Goal: Contribute content: Add original content to the website for others to see

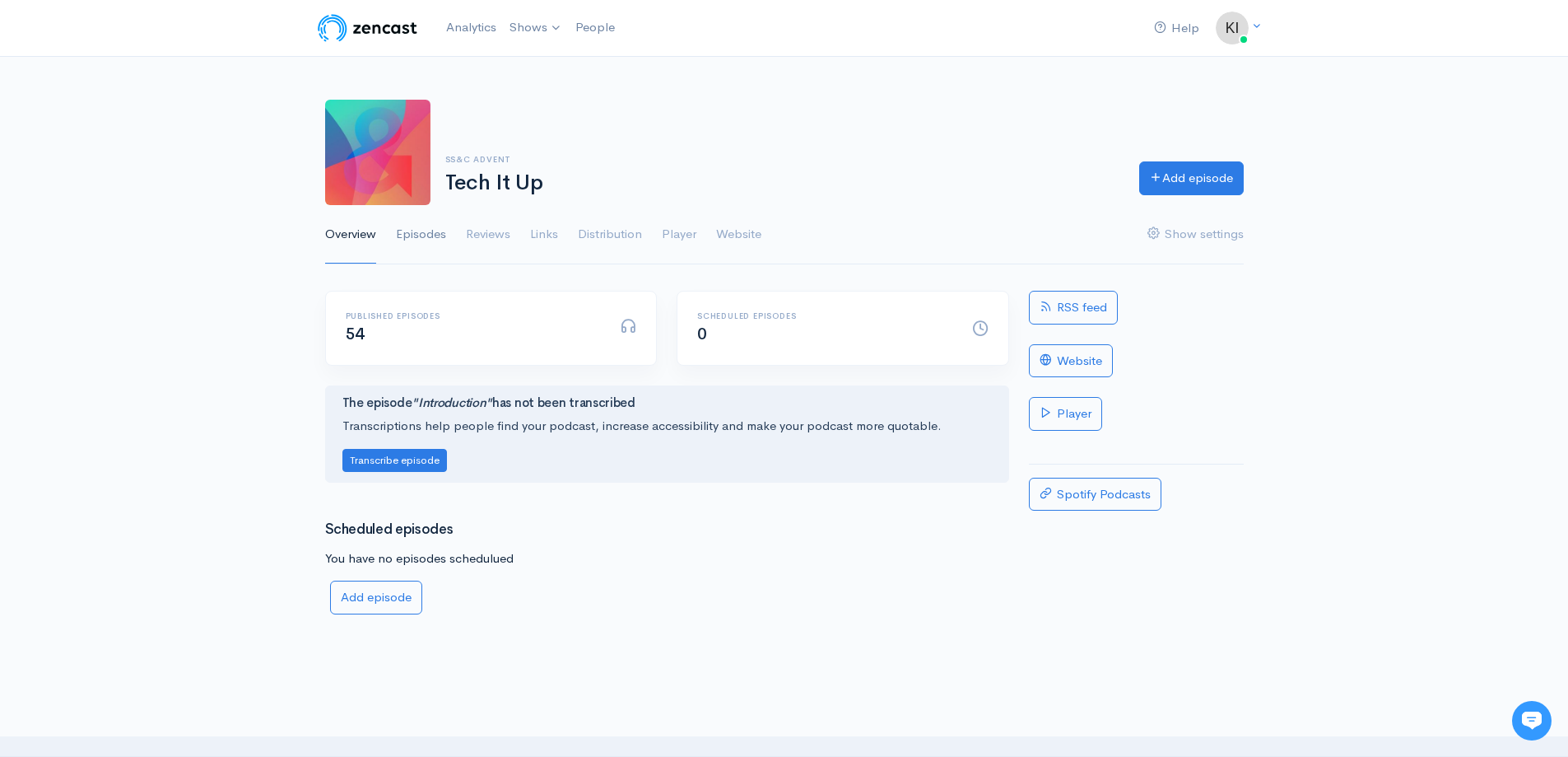
click at [428, 233] on link "Episodes" at bounding box center [421, 235] width 50 height 60
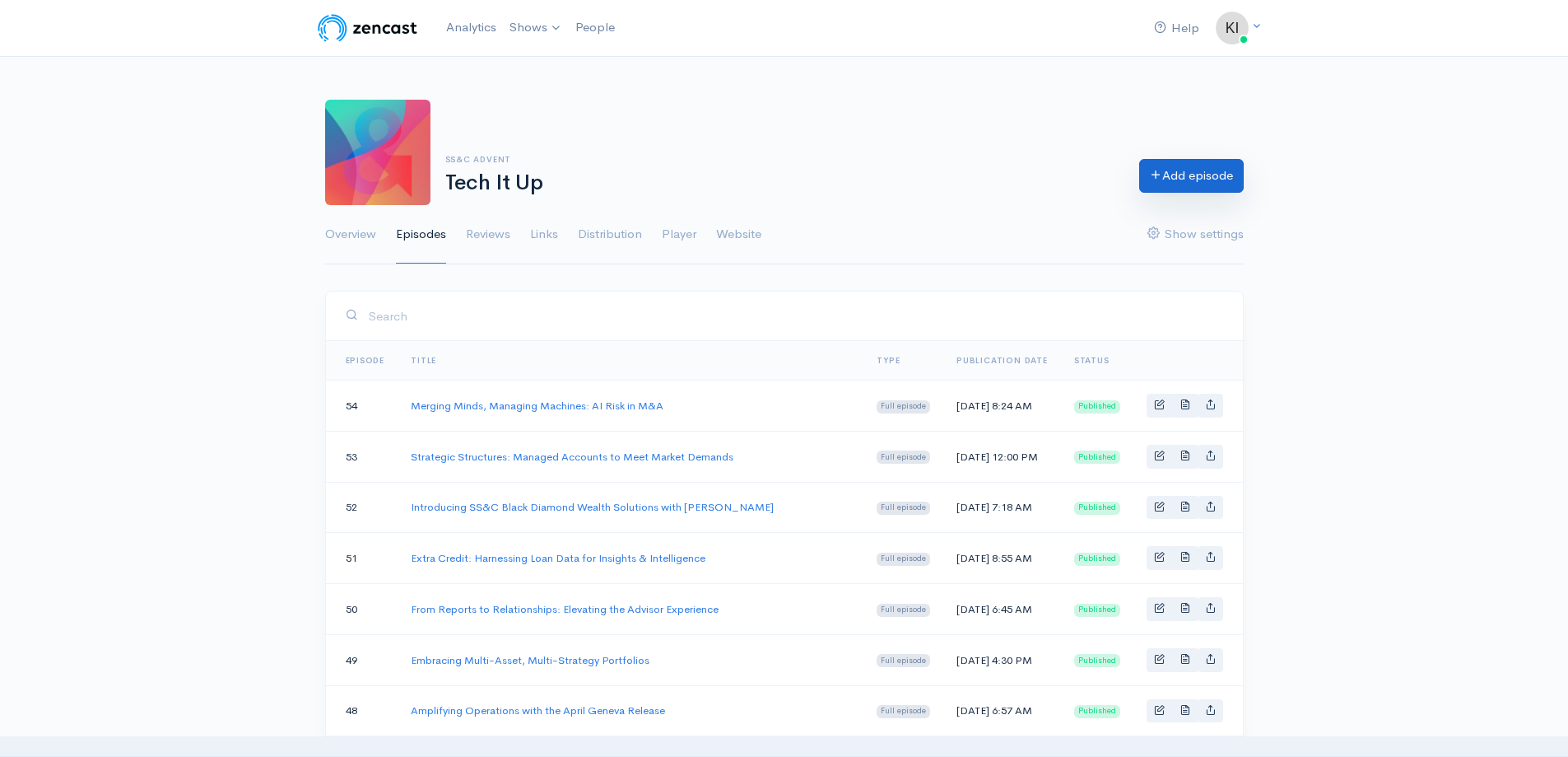
click at [1190, 183] on link "Add episode" at bounding box center [1191, 175] width 105 height 34
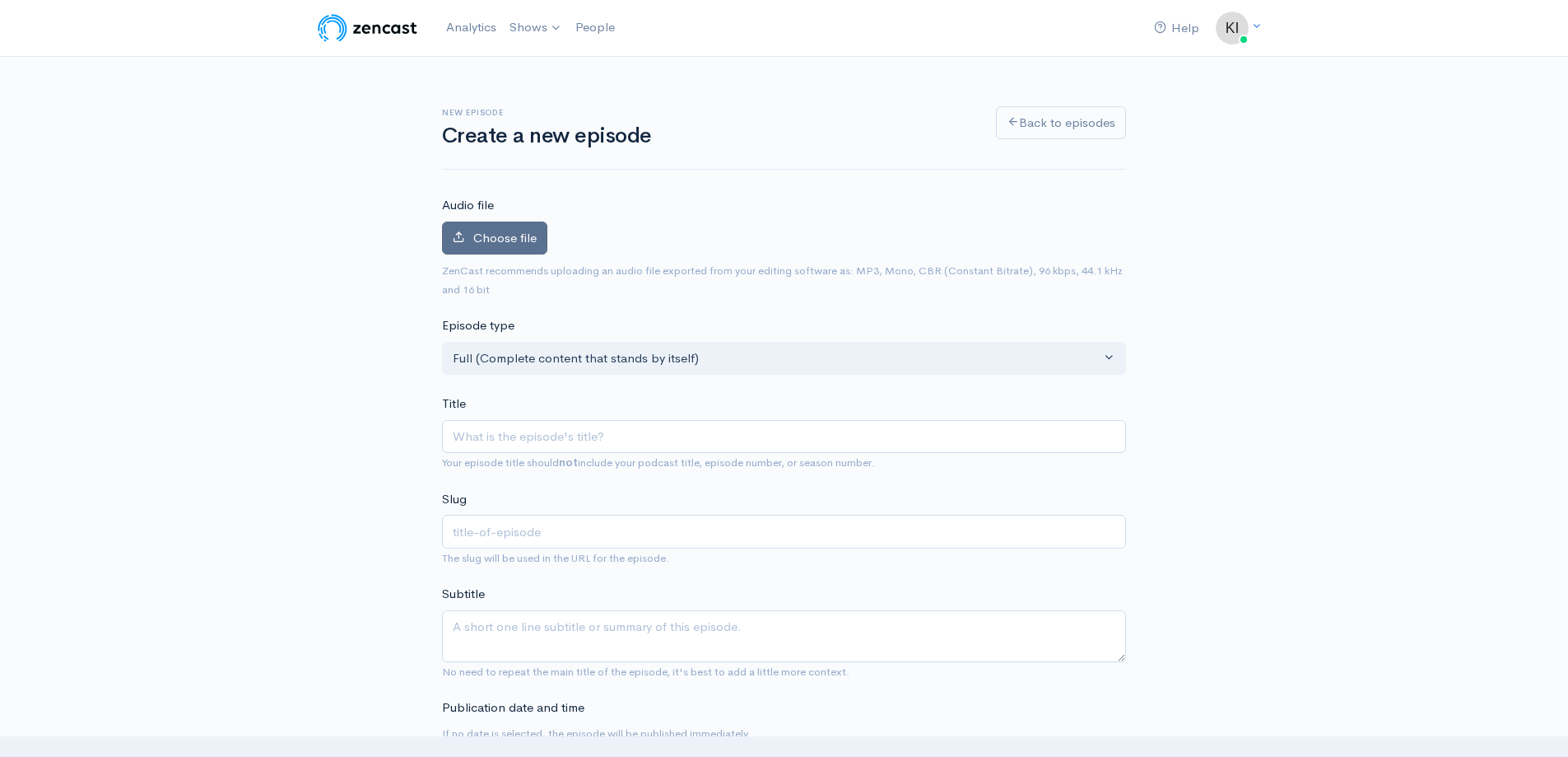
click at [489, 239] on span "Choose file" at bounding box center [505, 238] width 63 height 15
click at [0, 0] on input "Choose file" at bounding box center [0, 0] width 0 height 0
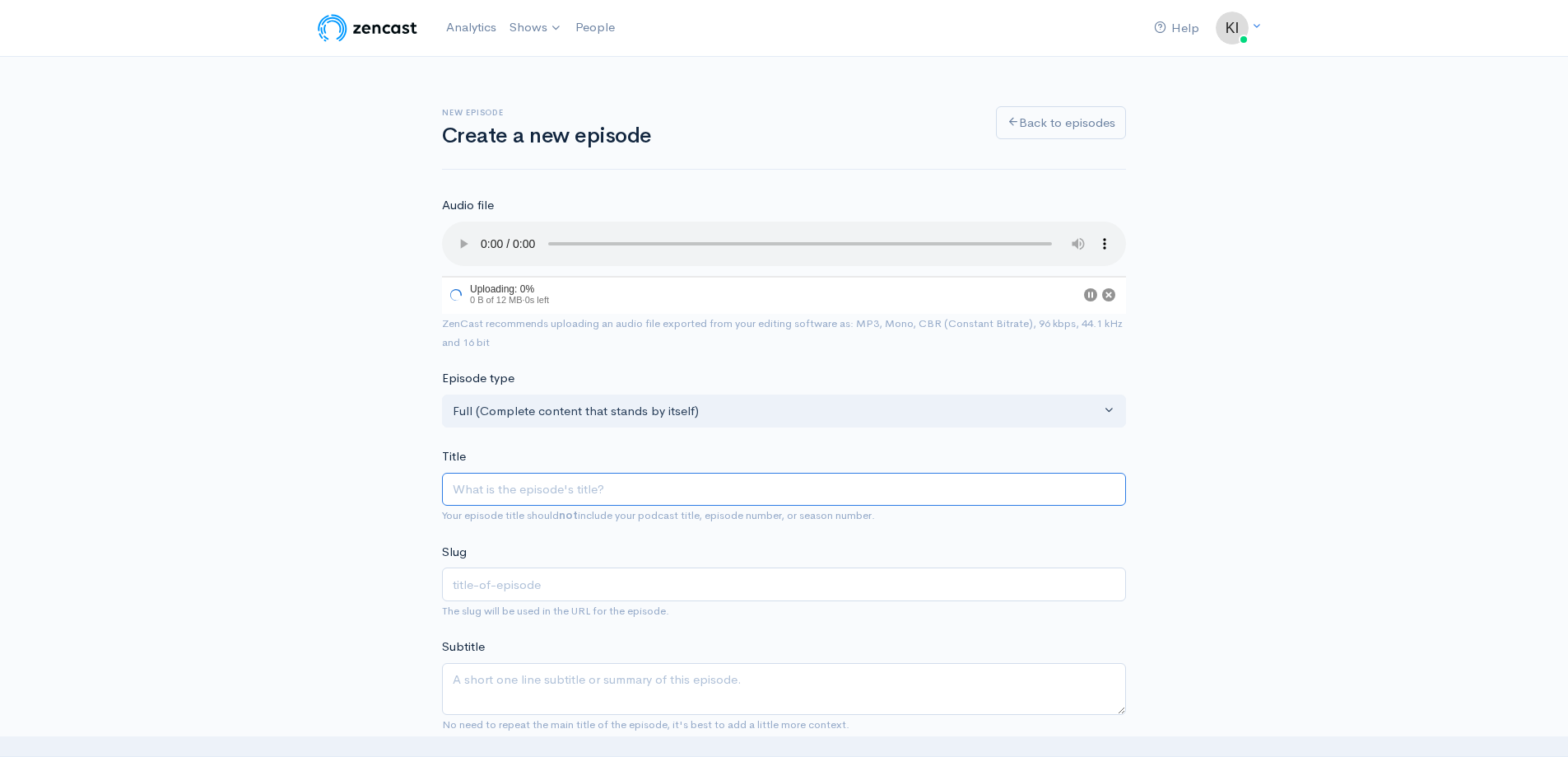
click at [518, 477] on input "Title" at bounding box center [784, 489] width 684 height 34
type input "AI"
type input "ai"
type input "AI E"
type input "ai-e"
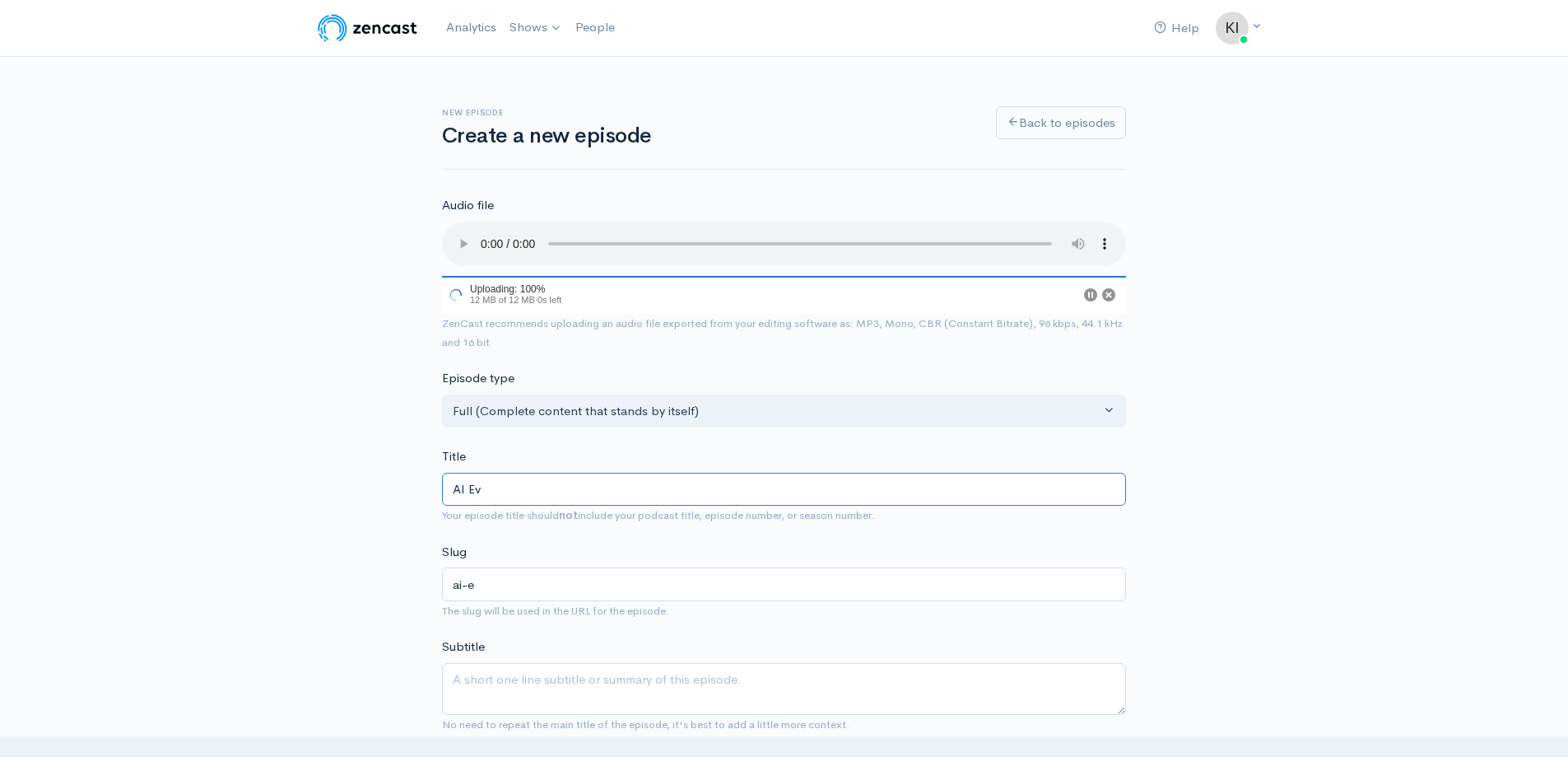
type input "AI Eve"
type input "ai-eve"
type input "AI Every"
type input "ai-every"
type input "AI Everywh"
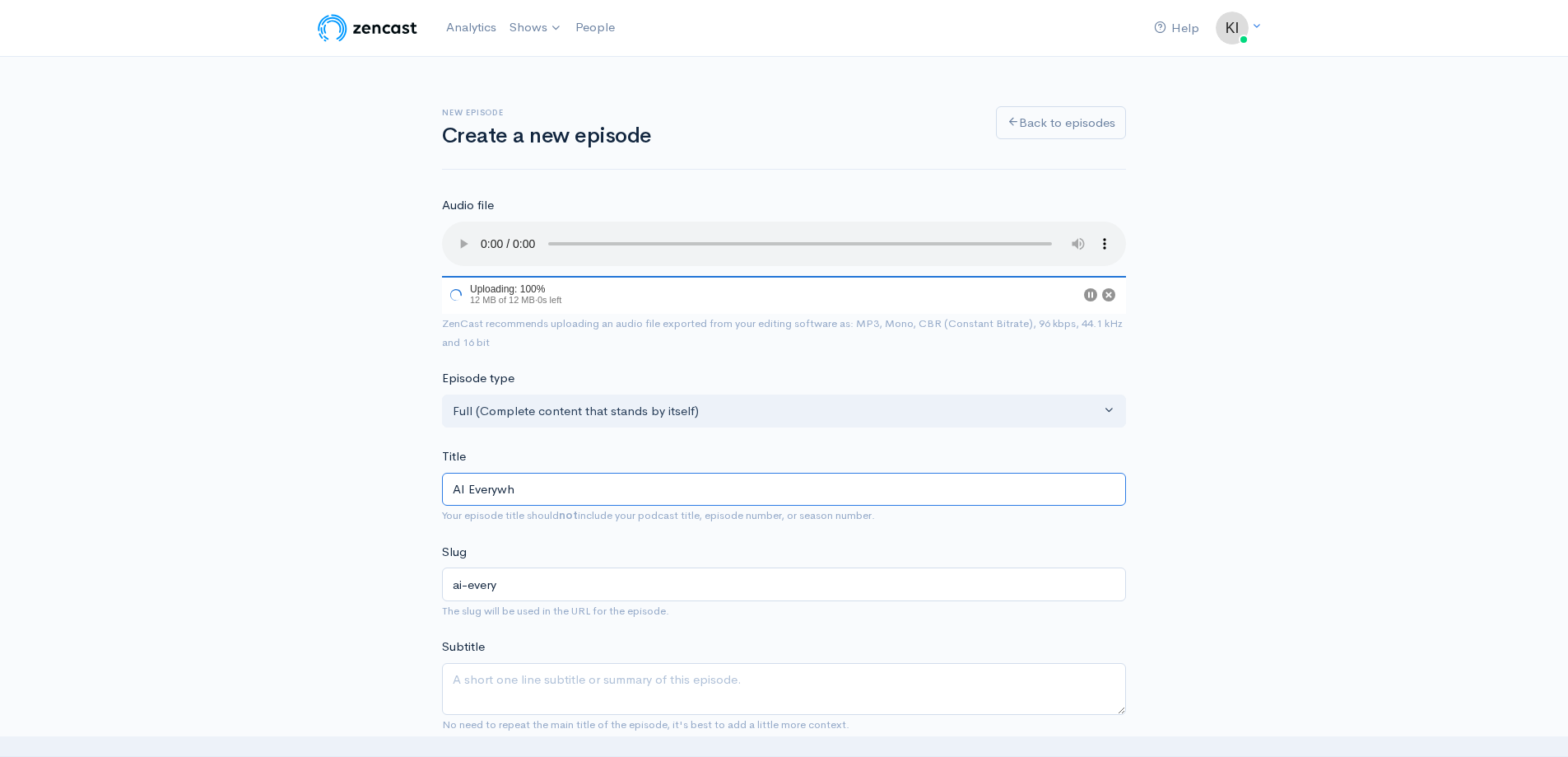
type input "ai-everywh"
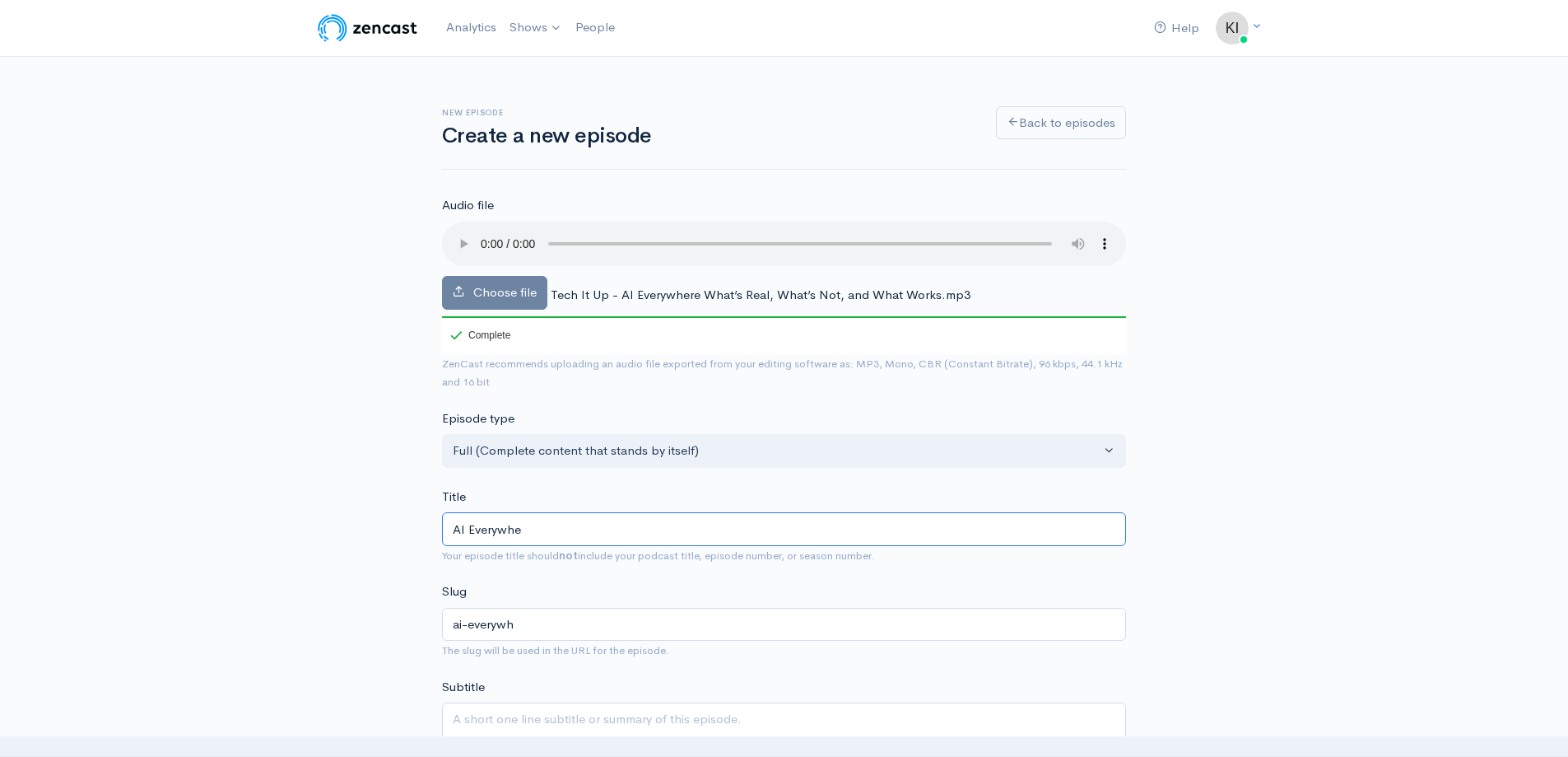
type input "AI Everywher"
type input "ai-everywher"
type input "AI Everywhere"
type input "ai-everywhere"
type input "AI Everywhere: W"
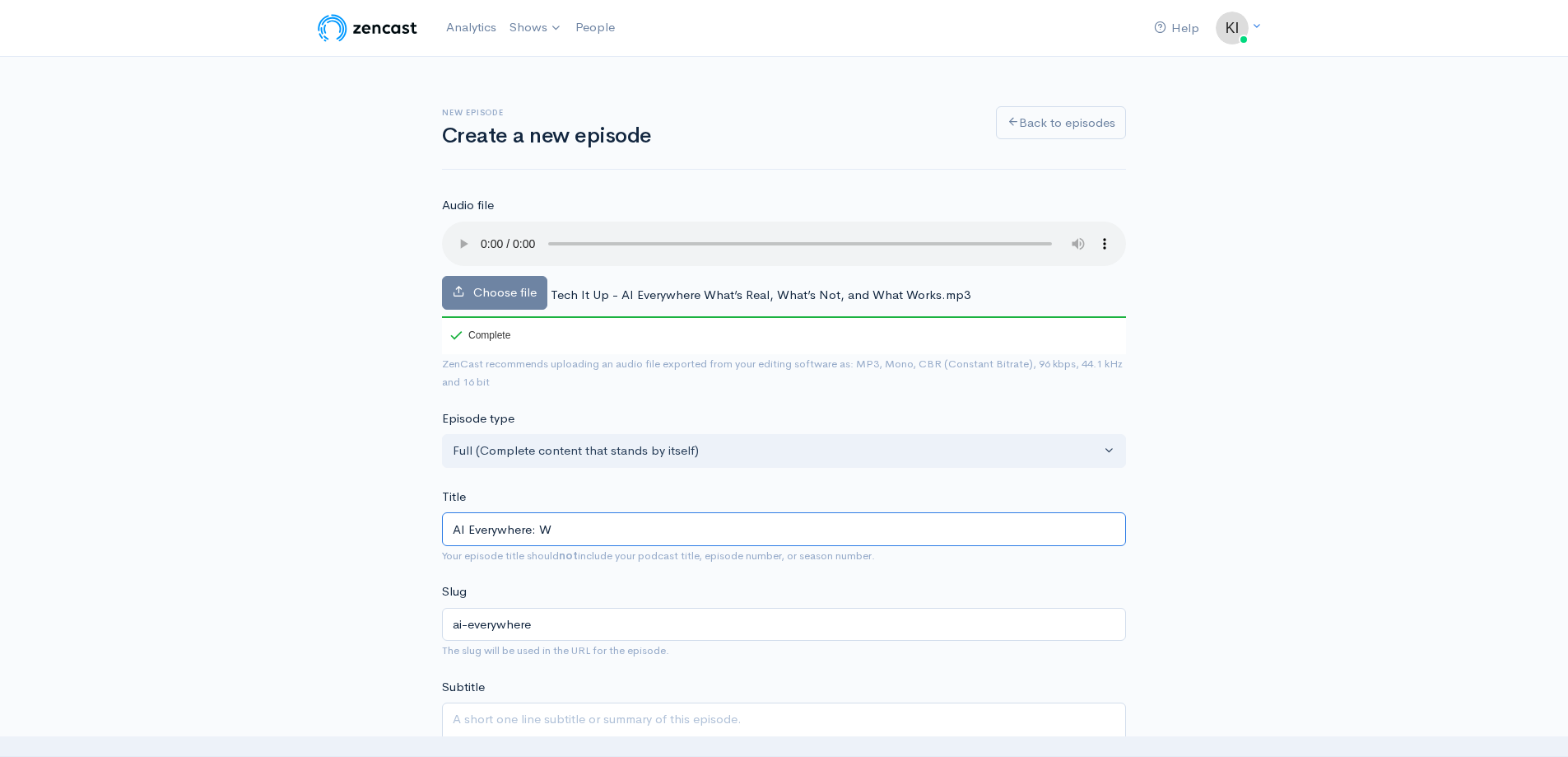
type input "ai-everywhere-w"
type input "AI Everywhere: Wh"
type input "ai-everywhere-wh"
type input "AI Everywhere: Wha"
type input "ai-everywhere-wha"
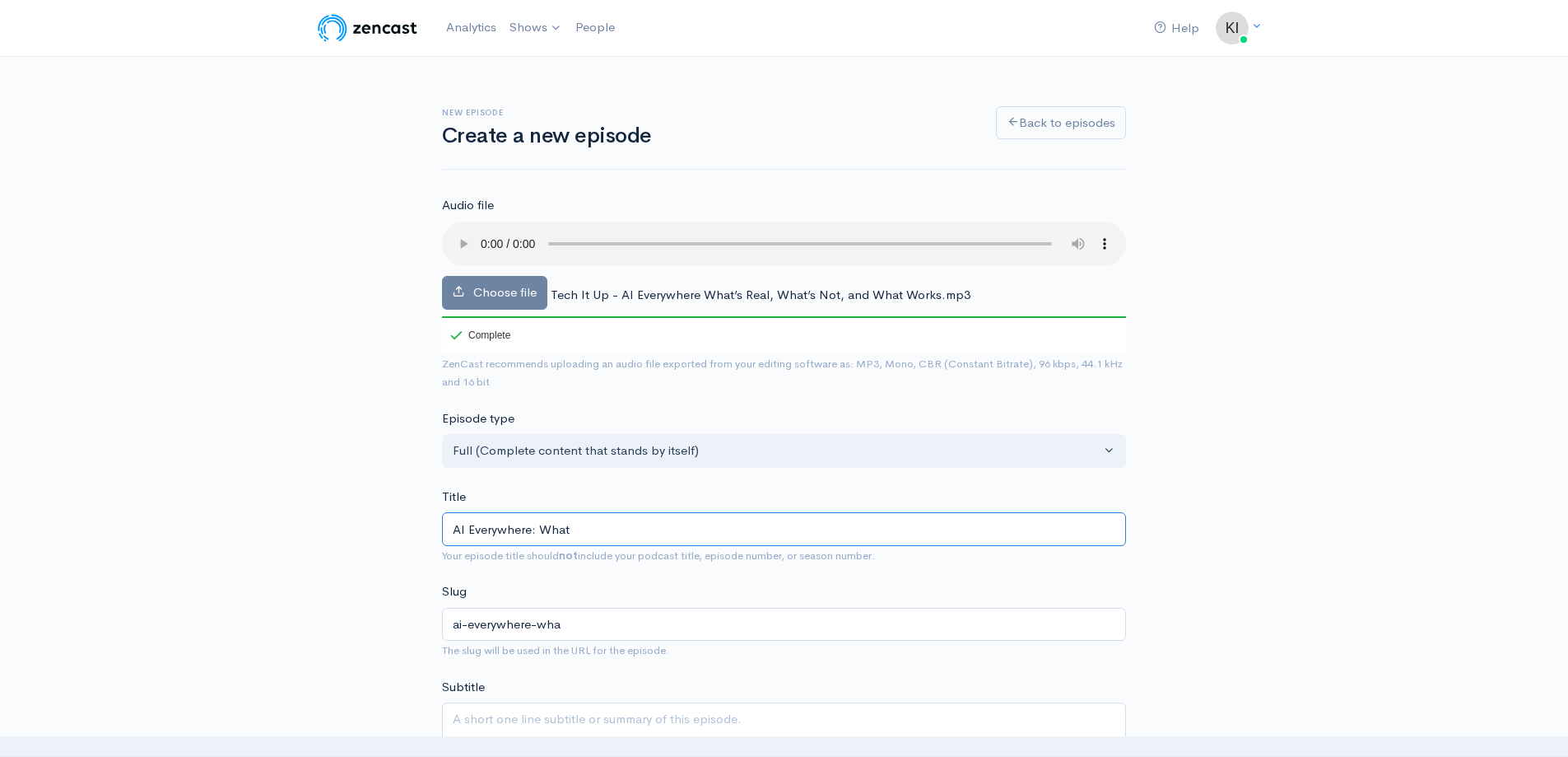
type input "AI Everywhere: What'"
type input "ai-everywhere-what"
type input "AI Everywhere: What's"
type input "ai-everywhere-whats"
type input "AI Everywhere: What's R"
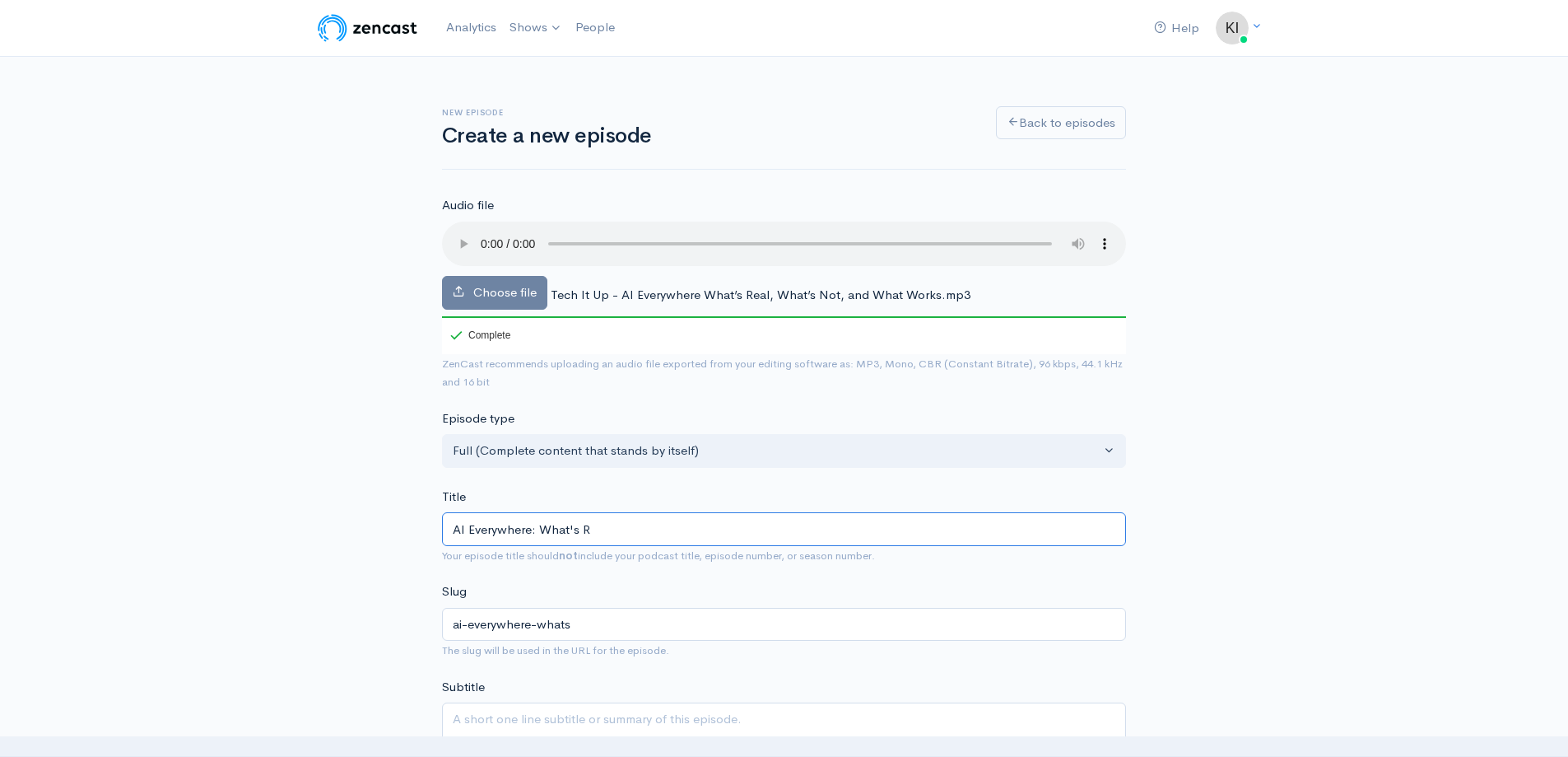
type input "ai-everywhere-whats-r"
type input "AI Everywhere: What's Re"
type input "ai-everywhere-whats-re"
type input "AI Everywhere: What's Rea"
type input "ai-everywhere-whats-rea"
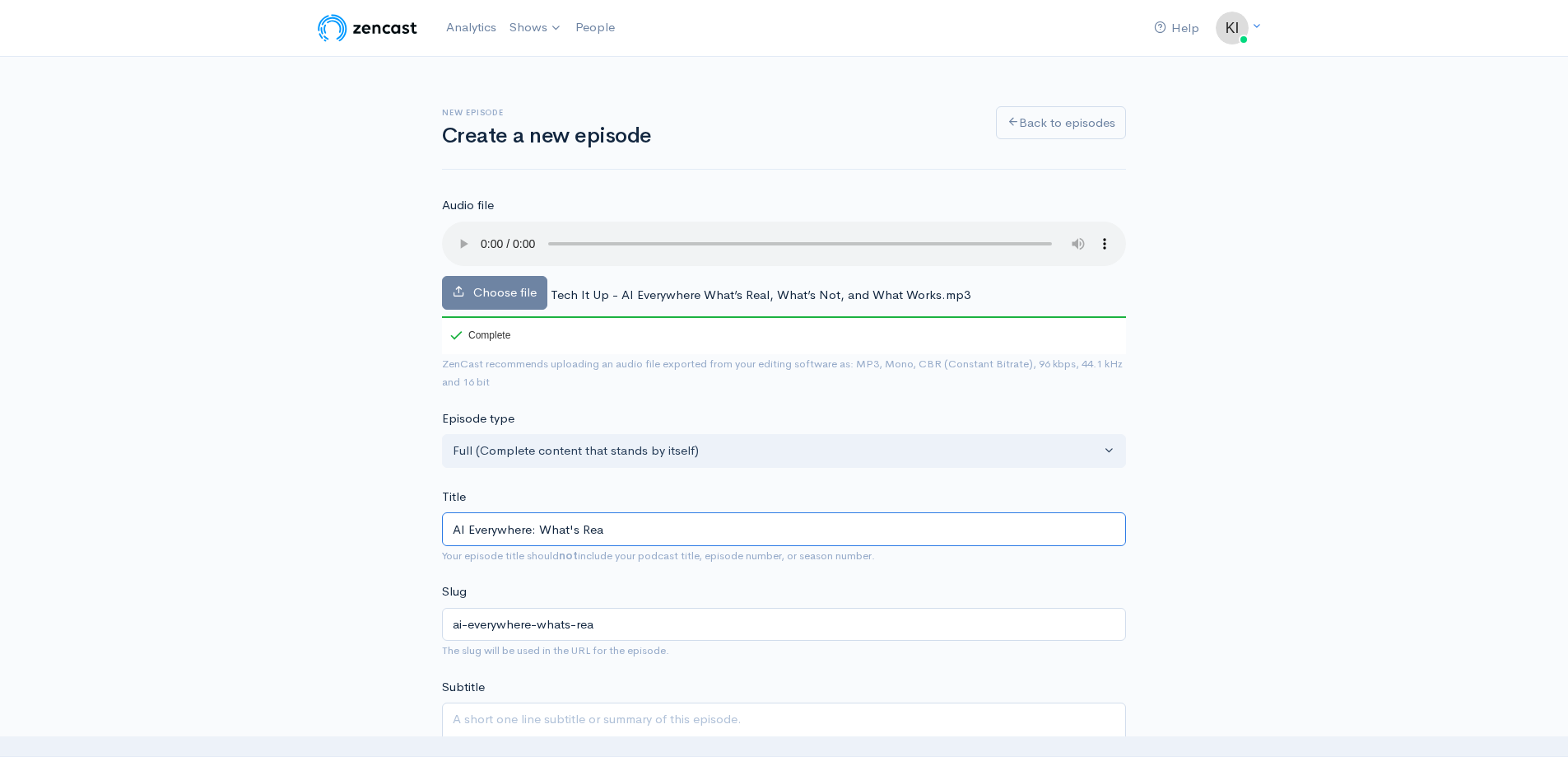
type input "AI Everywhere: What's Real"
type input "ai-everywhere-whats-real"
type input "AI Everywhere: What's Real, Wh"
type input "ai-everywhere-whats-real-wh"
type input "AI Everywhere: What's Real, Wha"
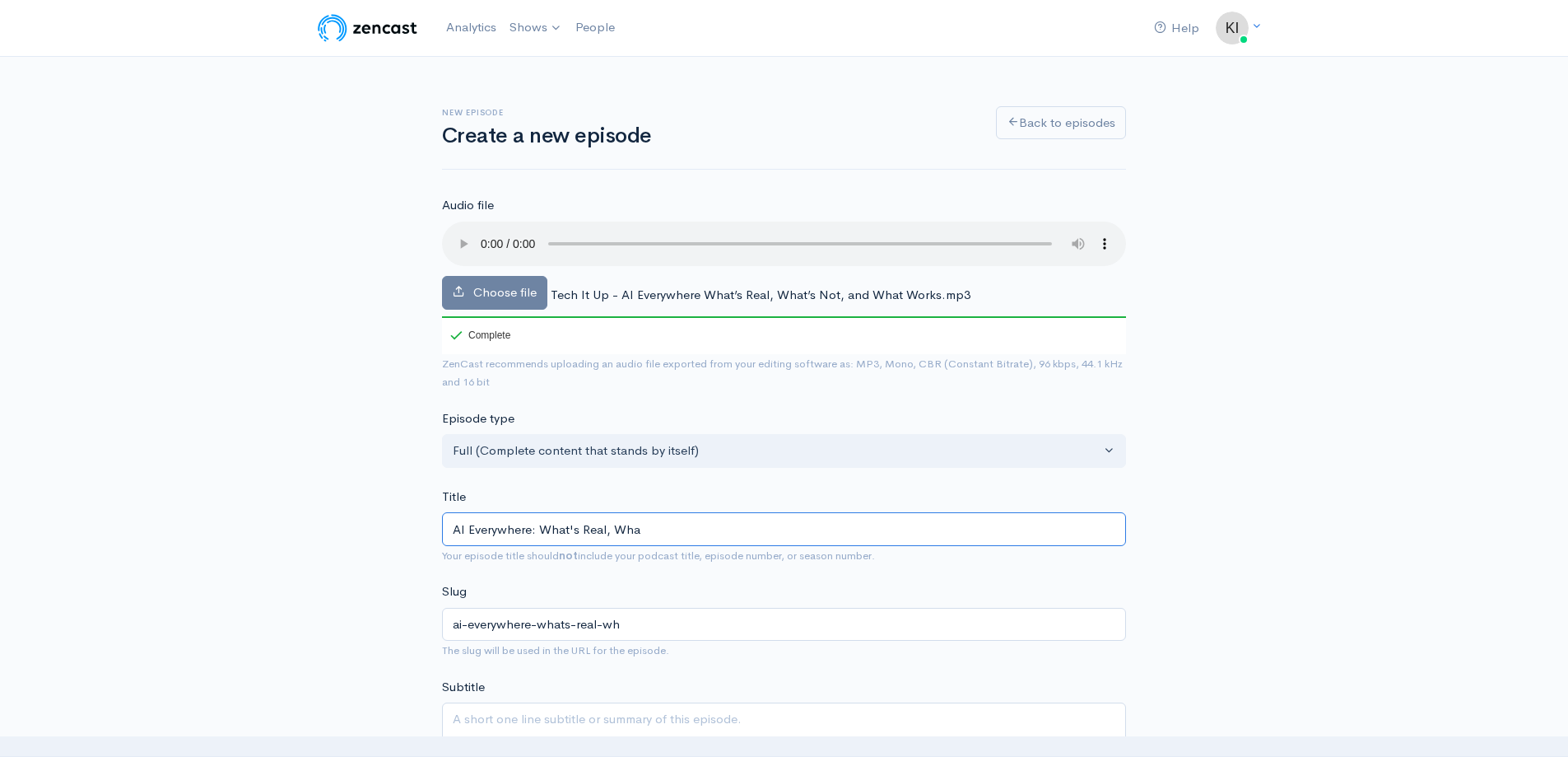
type input "ai-everywhere-whats-real-wha"
type input "AI Everywhere: What's Real, What"
type input "ai-everywhere-whats-real-what"
type input "AI Everywhere: What's Real, What's"
type input "ai-everywhere-whats-real-whats"
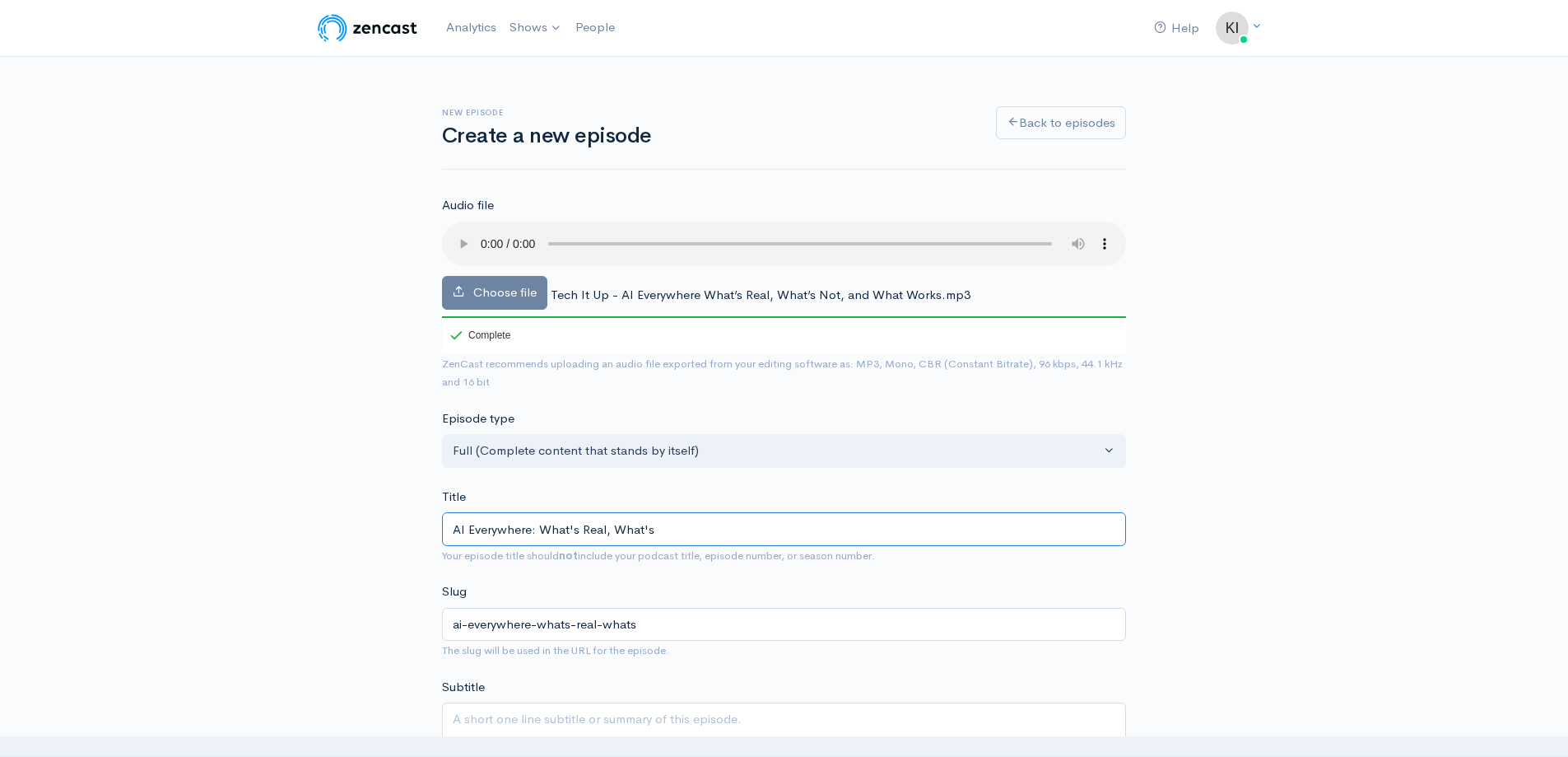
type input "AI Everywhere: What's Real, What's N"
type input "ai-everywhere-whats-real-whats-n"
type input "AI Everywhere: What's Real, What's Nt"
type input "ai-everywhere-whats-real-whats-nt"
type input "AI Everywhere: What's Real, What's N"
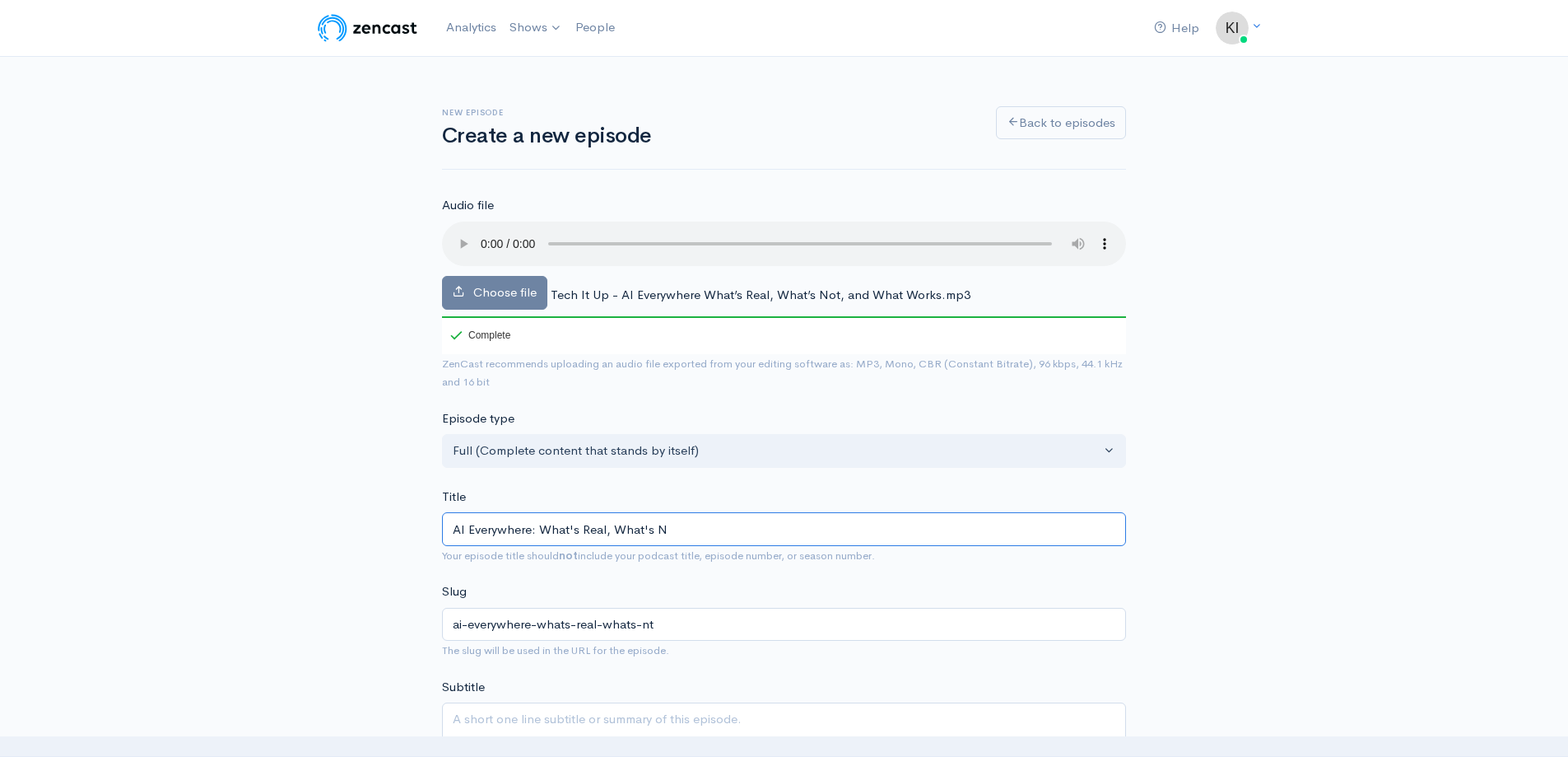
type input "ai-everywhere-whats-real-whats-n"
type input "AI Everywhere: What's Real, What's No"
type input "ai-everywhere-whats-real-whats-no"
type input "AI Everywhere: What's Real, What's Not"
type input "ai-everywhere-whats-real-whats-not"
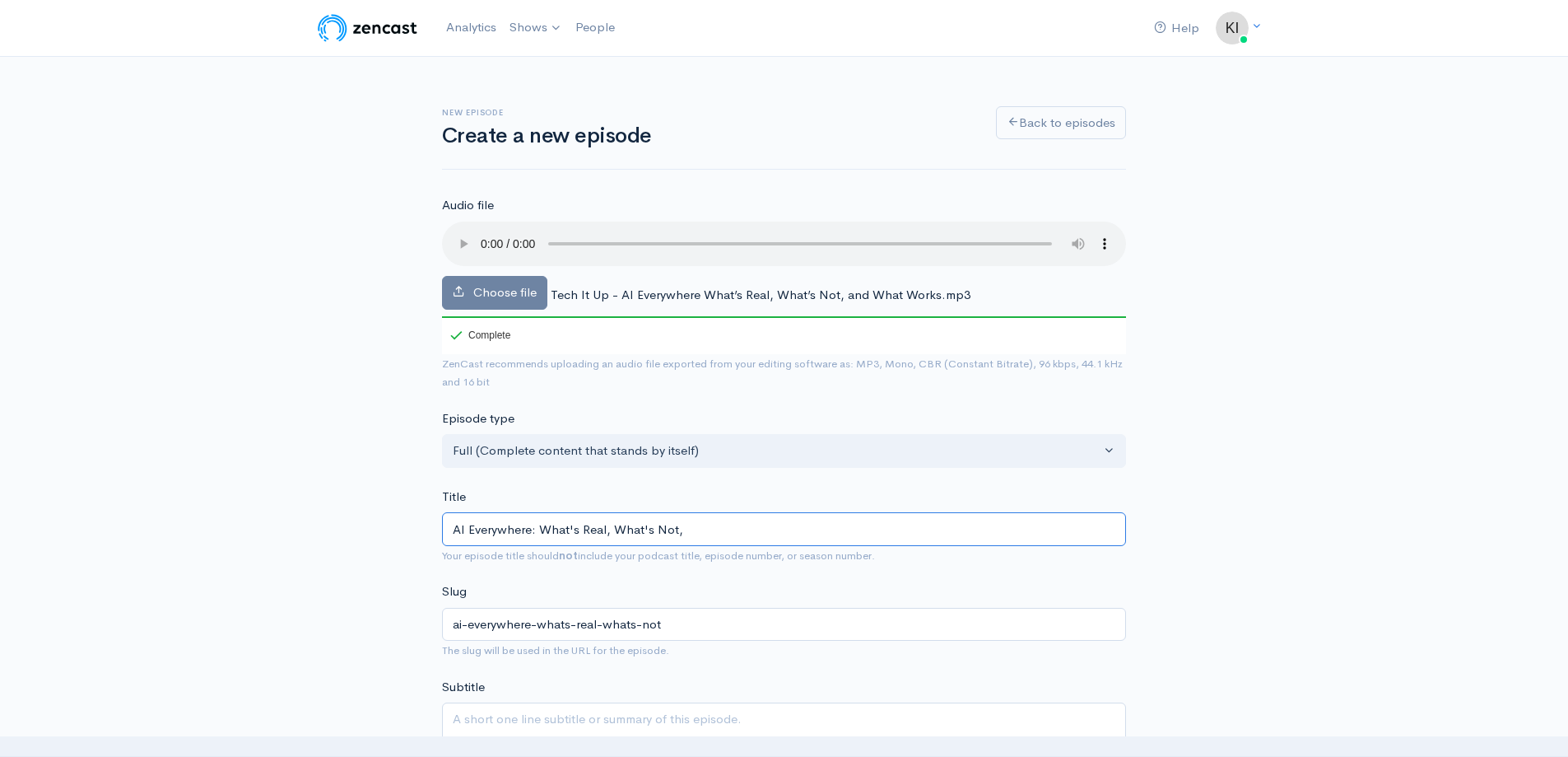
type input "AI Everywhere: What's Real, What's Not, a"
type input "ai-everywhere-whats-real-whats-not-a"
type input "AI Everywhere: What's Real, What's Not, an"
type input "ai-everywhere-whats-real-whats-not-an"
type input "AI Everywhere: What's Real, What's Not, and"
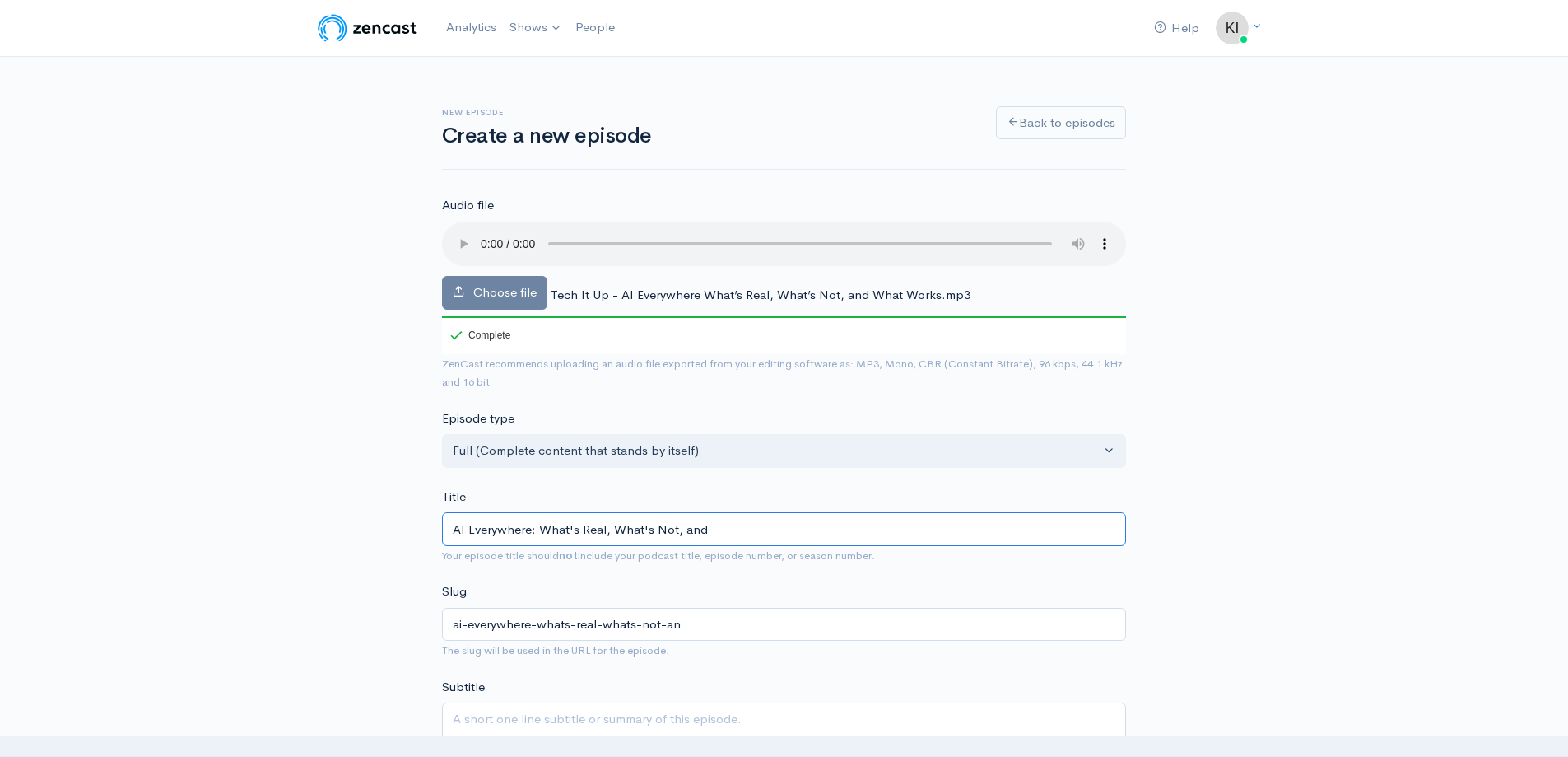
type input "ai-everywhere-whats-real-whats-not-and"
type input "AI Everywhere: What's Real, What's Not, and W"
type input "ai-everywhere-whats-real-whats-not-and-w"
type input "AI Everywhere: What's Real, What's Not, and Wh"
type input "ai-everywhere-whats-real-whats-not-and-wh"
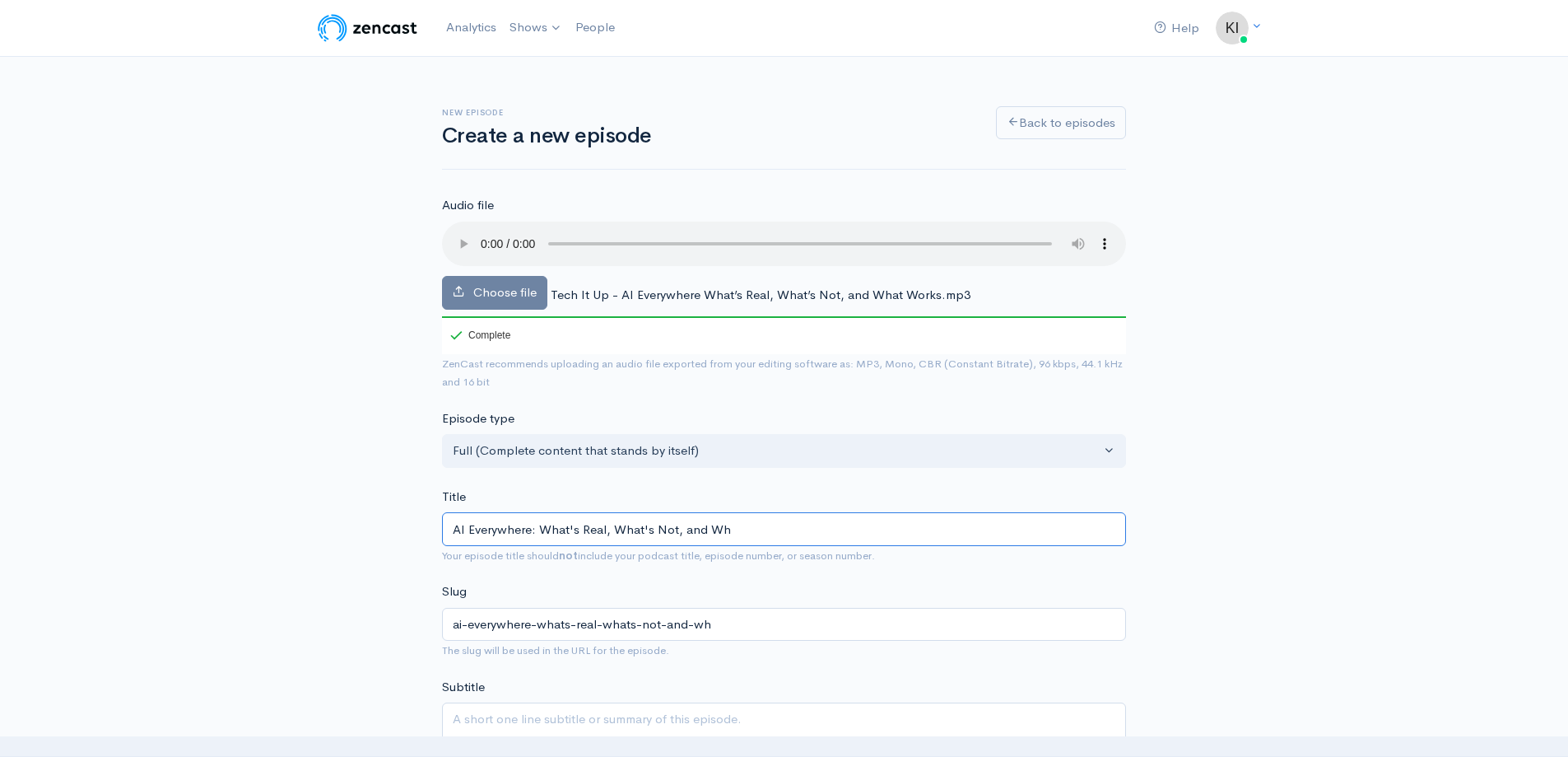
type input "AI Everywhere: What's Real, What's Not, and Wha"
type input "ai-everywhere-whats-real-whats-not-and-wha"
type input "AI Everywhere: What's Real, What's Not, and What"
type input "ai-everywhere-whats-real-whats-not-and-what"
type input "AI Everywhere: What's Real, What's Not, and What W"
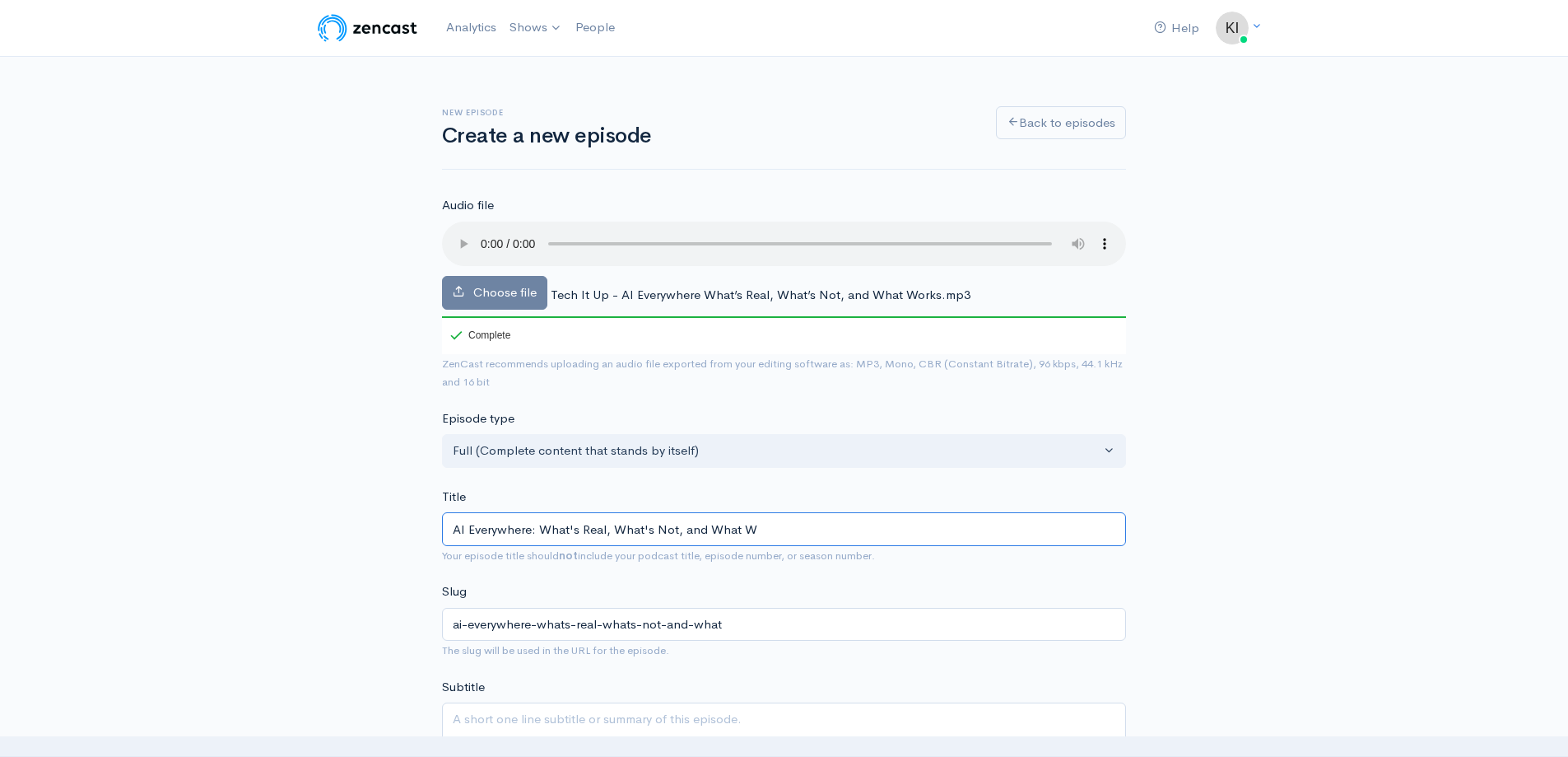
type input "ai-everywhere-whats-real-whats-not-and-what-w"
type input "AI Everywhere: What's Real, What's Not, and What Wo"
type input "ai-everywhere-whats-real-whats-not-and-what-wo"
type input "AI Everywhere: What's Real, What's Not, and What Wor"
type input "ai-everywhere-whats-real-whats-not-and-what-wor"
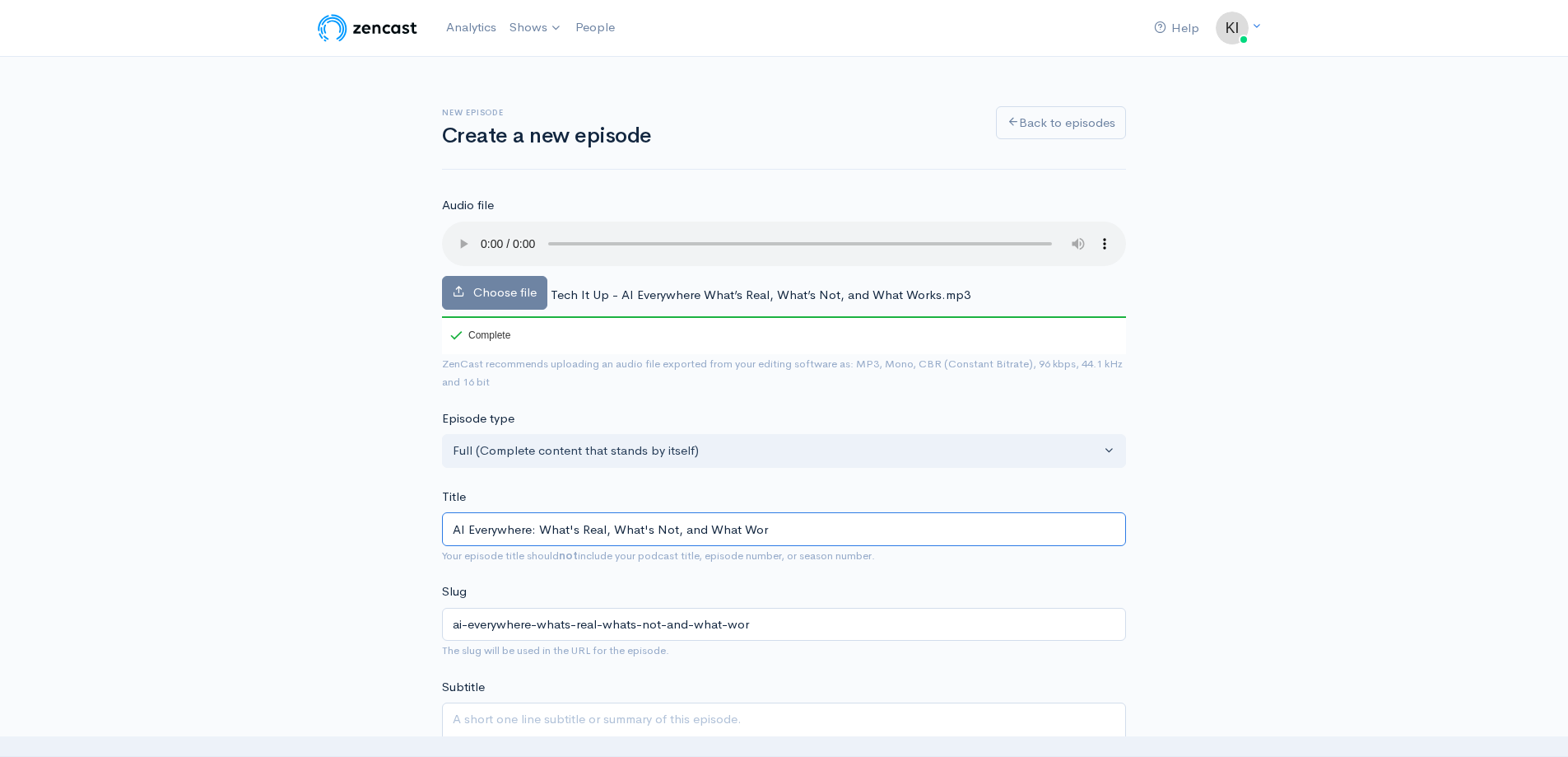
type input "AI Everywhere: What's Real, What's Not, and What Work"
type input "ai-everywhere-whats-real-whats-not-and-what-work"
type input "AI Everywhere: What's Real, What's Not, and What Works"
type input "ai-everywhere-whats-real-whats-not-and-what-works"
type input "AI Everywhere: What's Real, What's Not, and What Works"
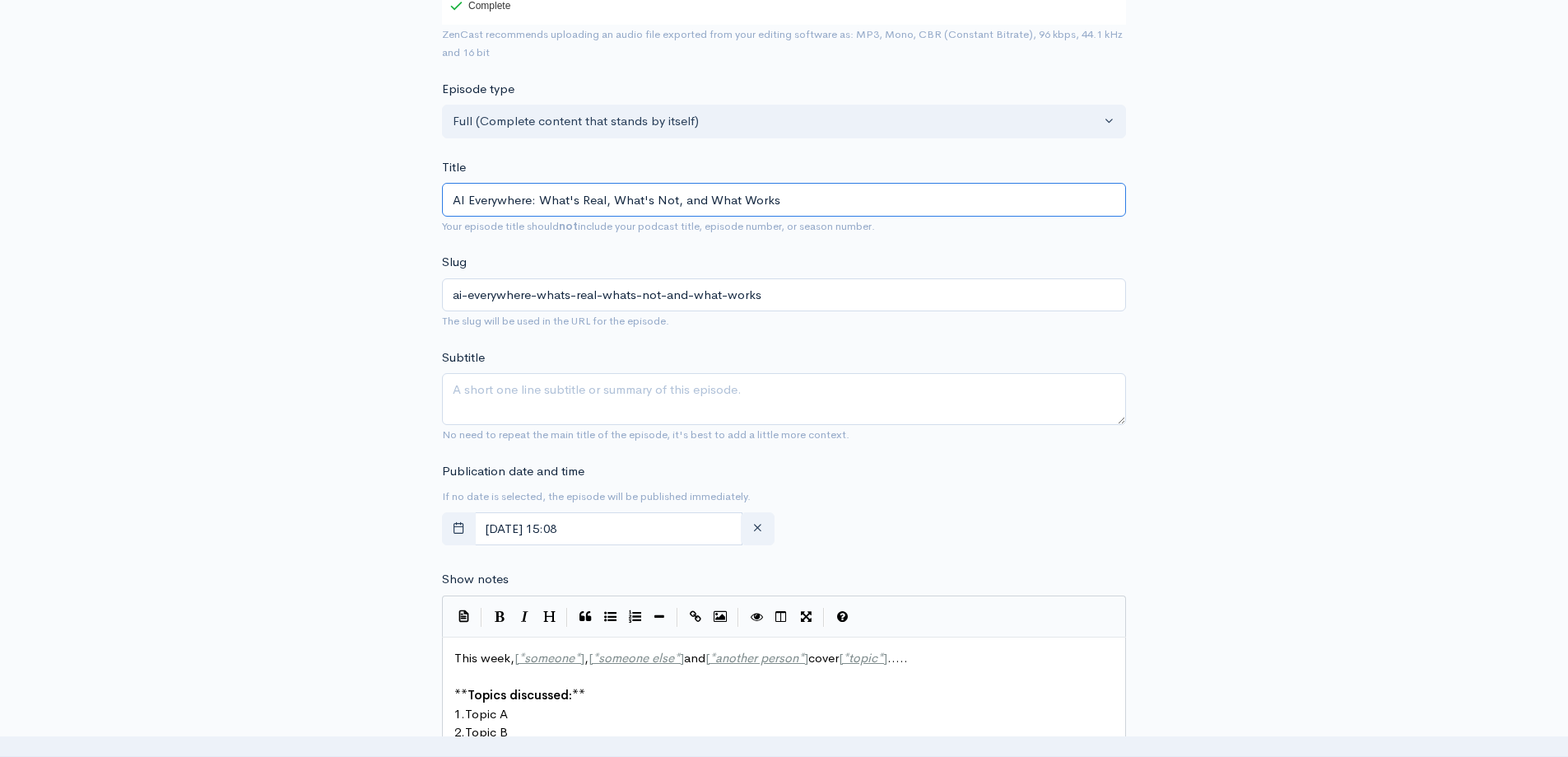
scroll to position [412, 0]
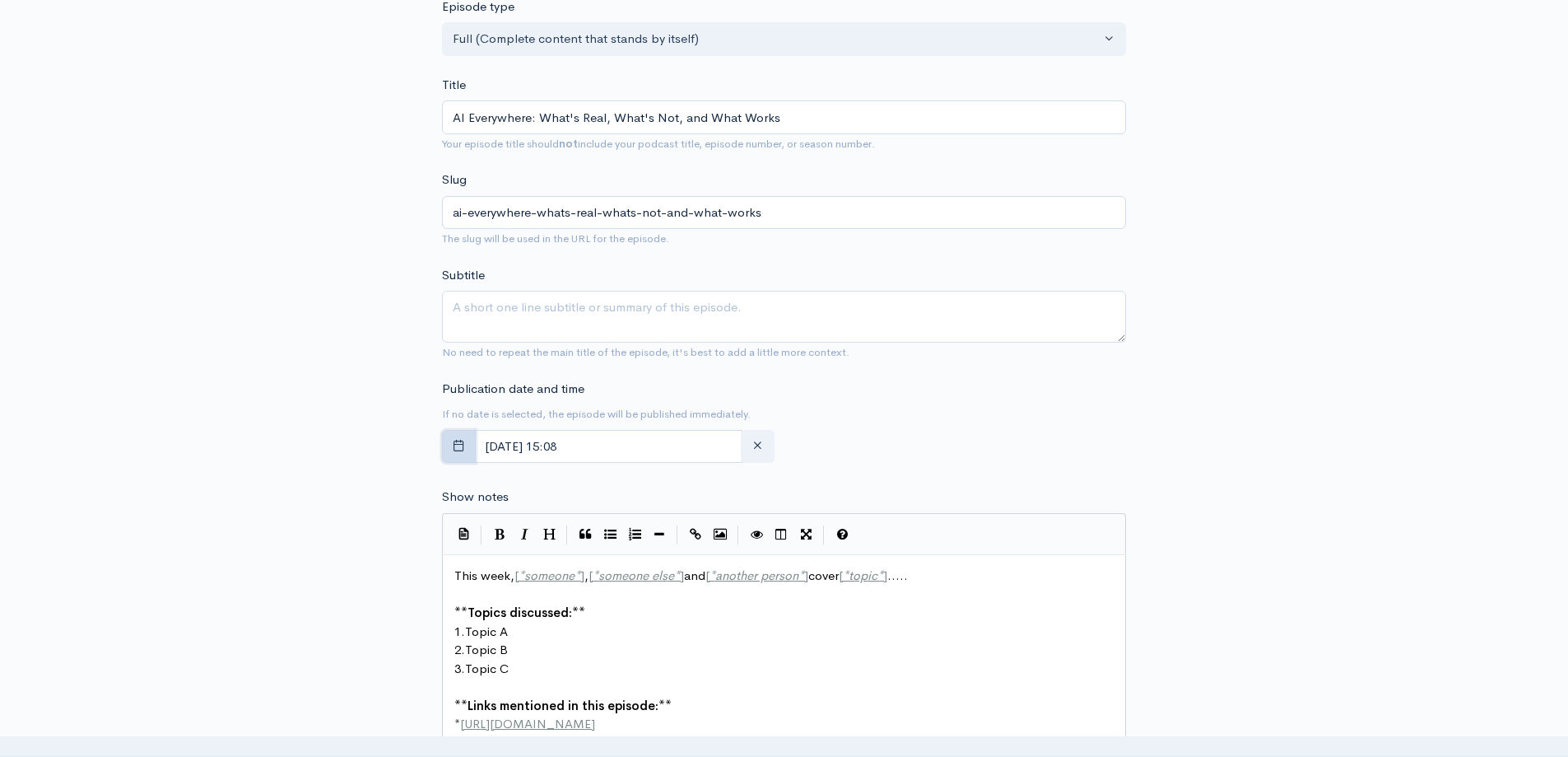
click at [463, 455] on button "button" at bounding box center [459, 446] width 34 height 34
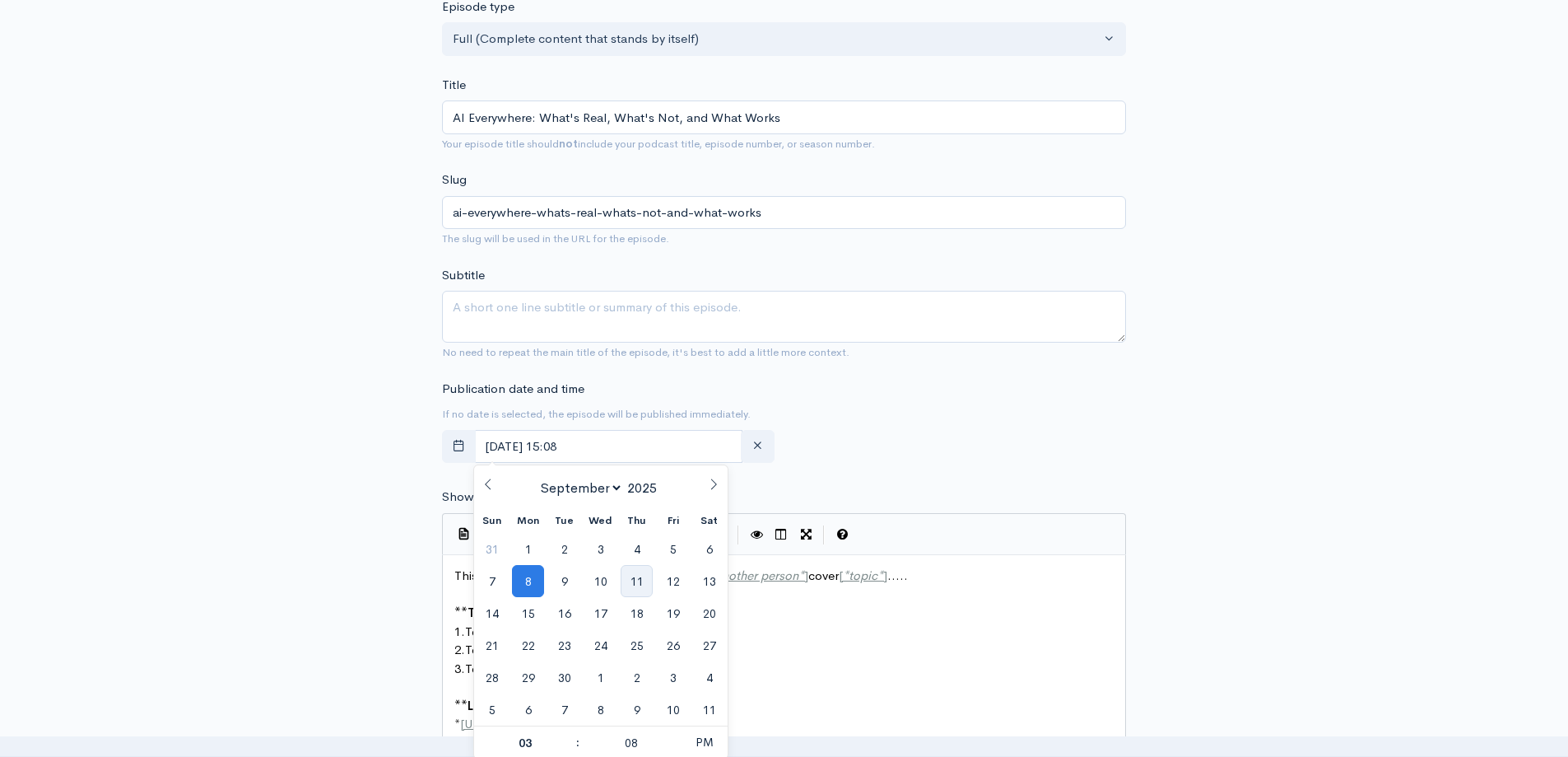
click at [643, 580] on span "11" at bounding box center [636, 580] width 32 height 32
click at [609, 585] on span "10" at bounding box center [600, 579] width 32 height 32
type input "[DATE] 15:08"
click at [895, 420] on div "Publication date and time If no date is selected, the episode will be published…" at bounding box center [784, 423] width 704 height 90
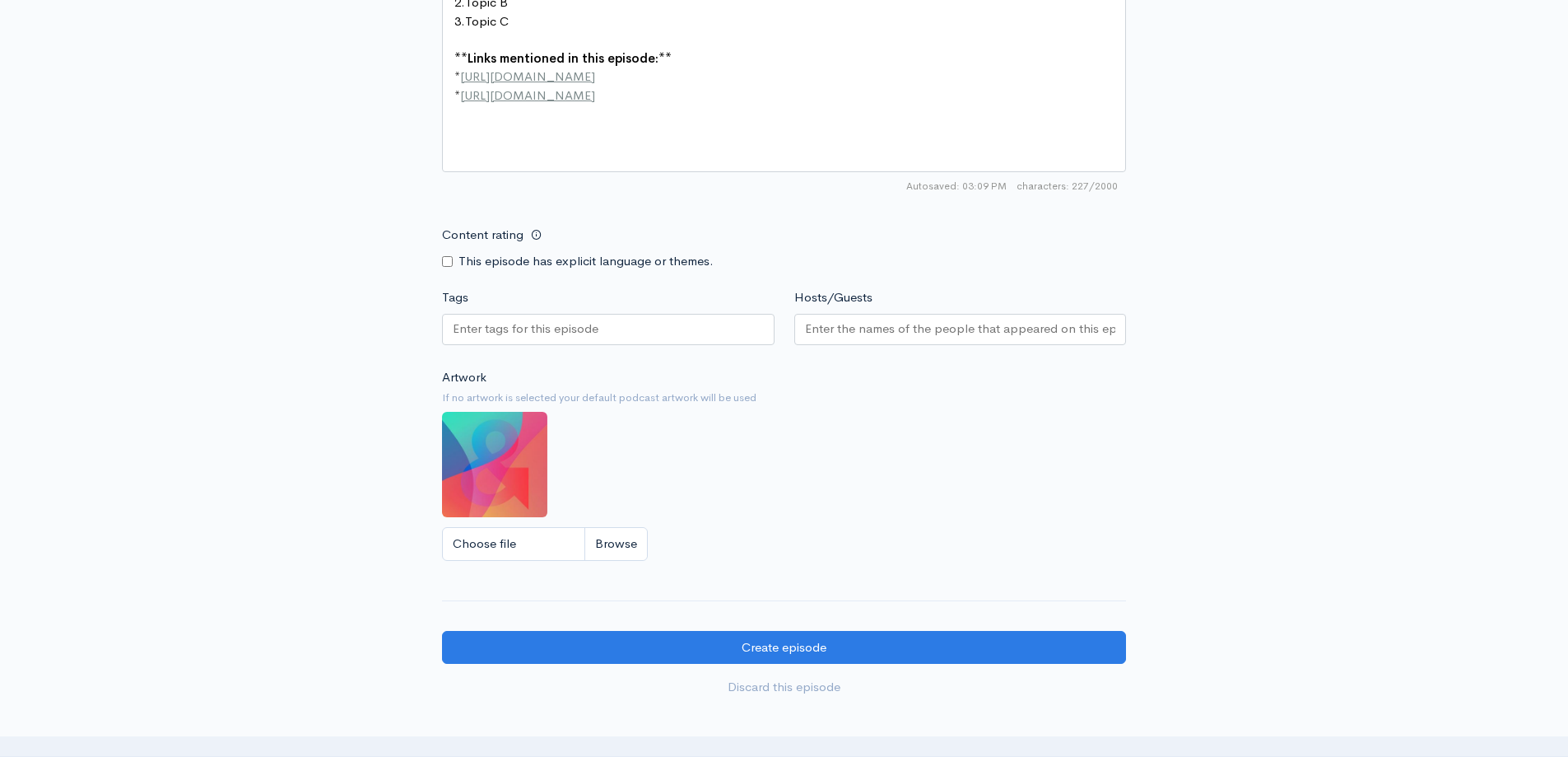
scroll to position [1072, 0]
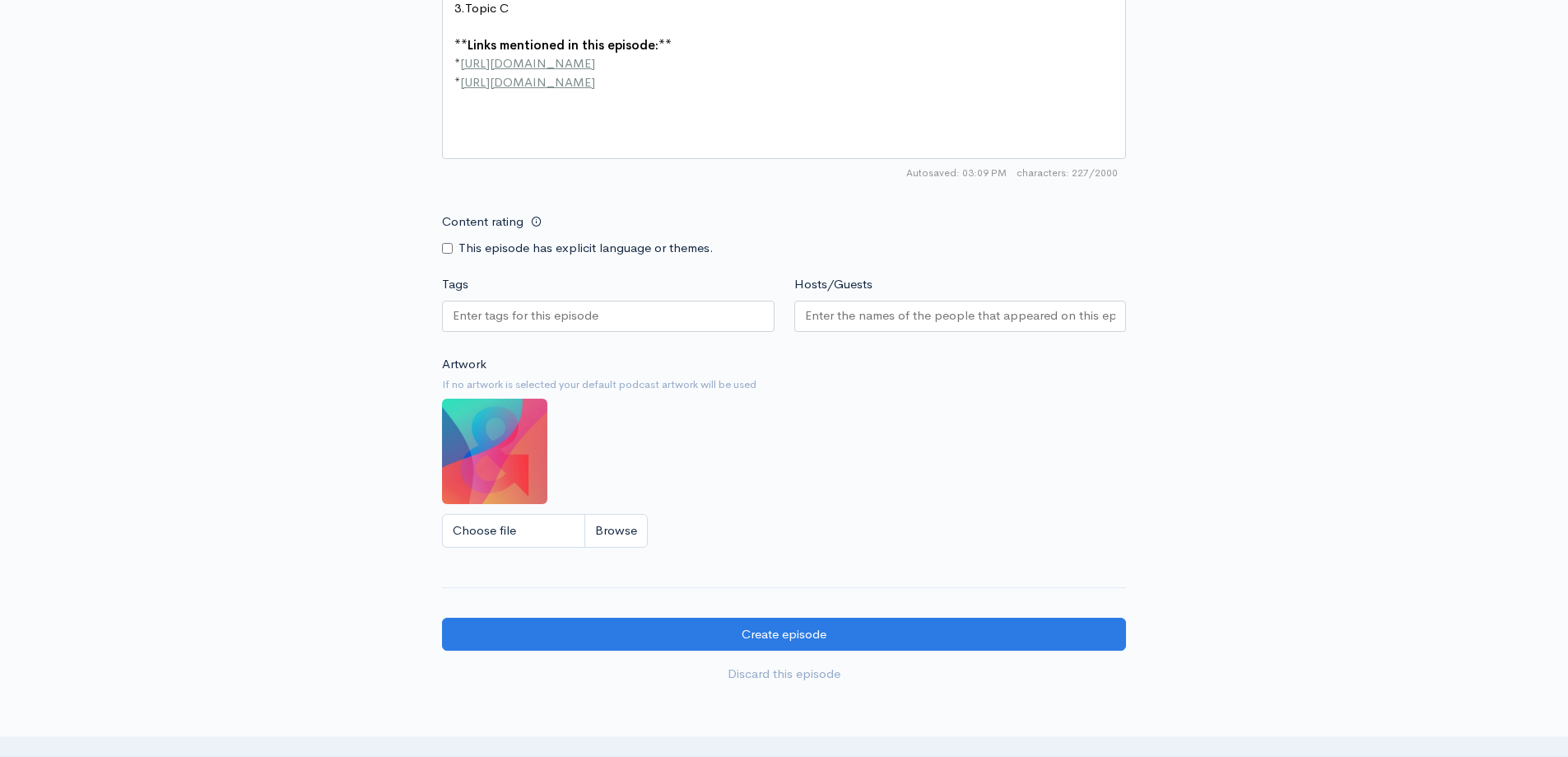
click at [886, 309] on input "Hosts/Guests" at bounding box center [960, 315] width 311 height 19
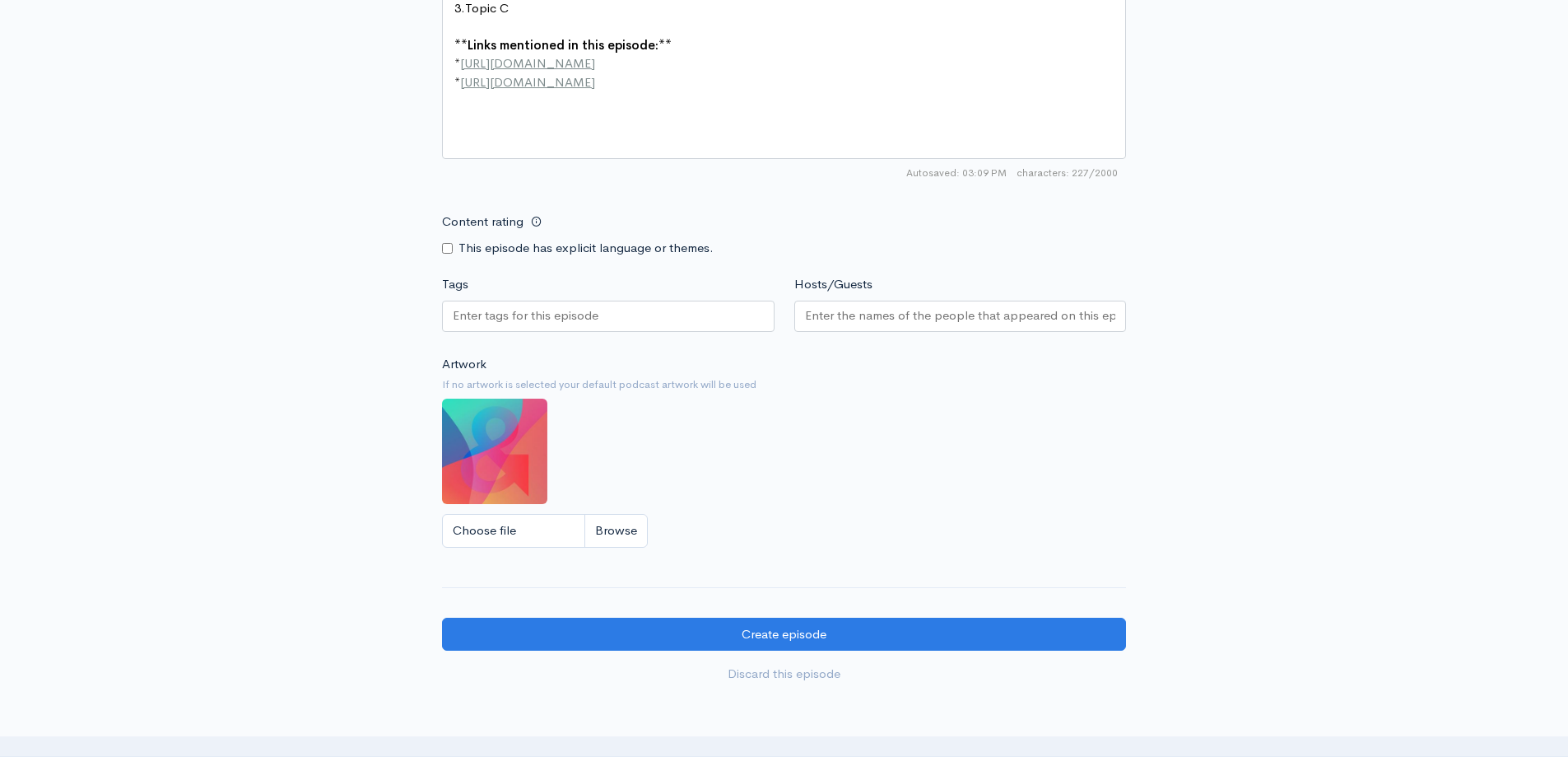
click at [559, 328] on div at bounding box center [609, 315] width 333 height 32
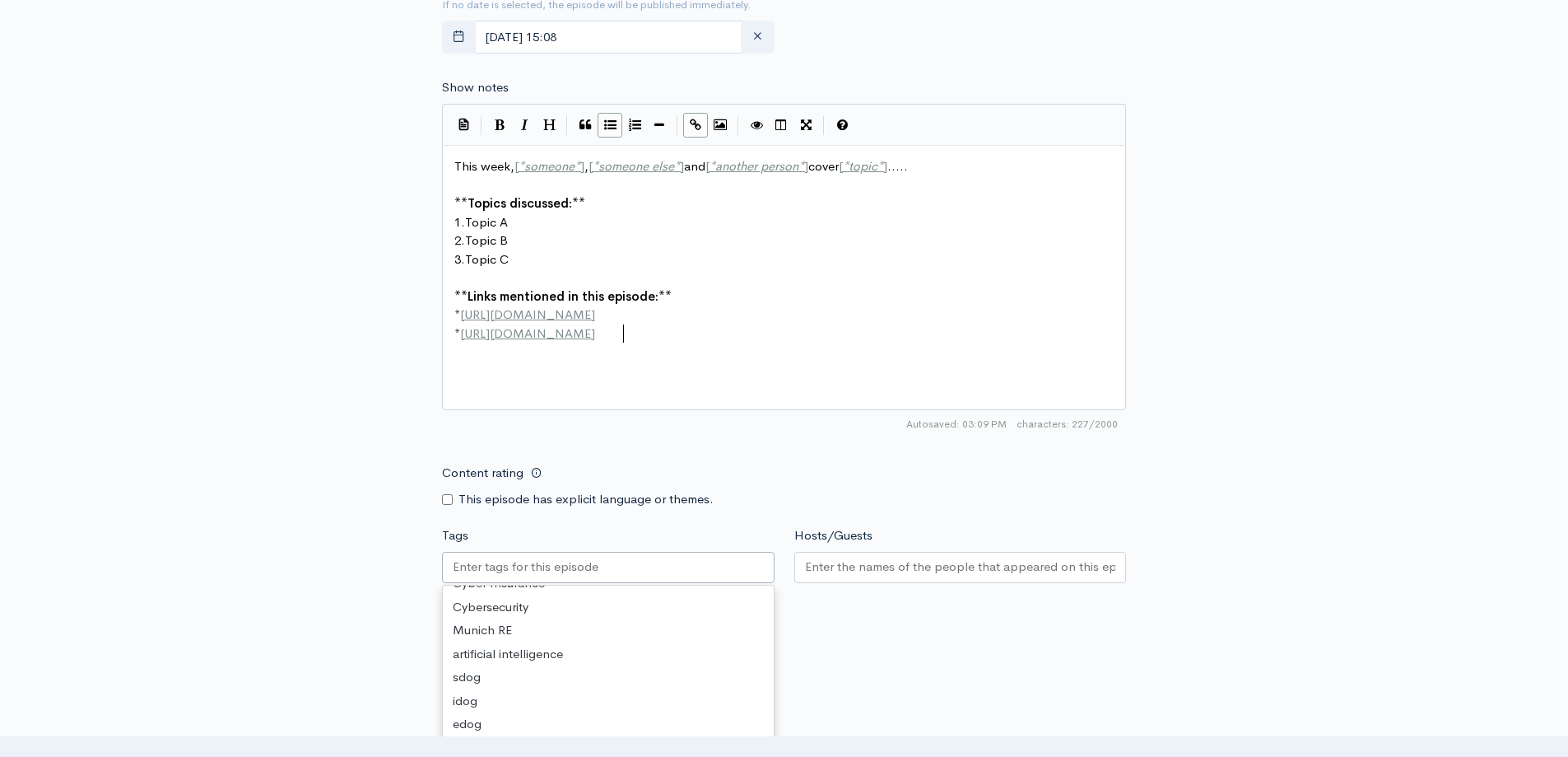
scroll to position [4, 0]
click at [676, 345] on div "xxxxxxxxxx This week, [ * someone * ] , [ * someone else * ] and [ * another pe…" at bounding box center [789, 249] width 678 height 191
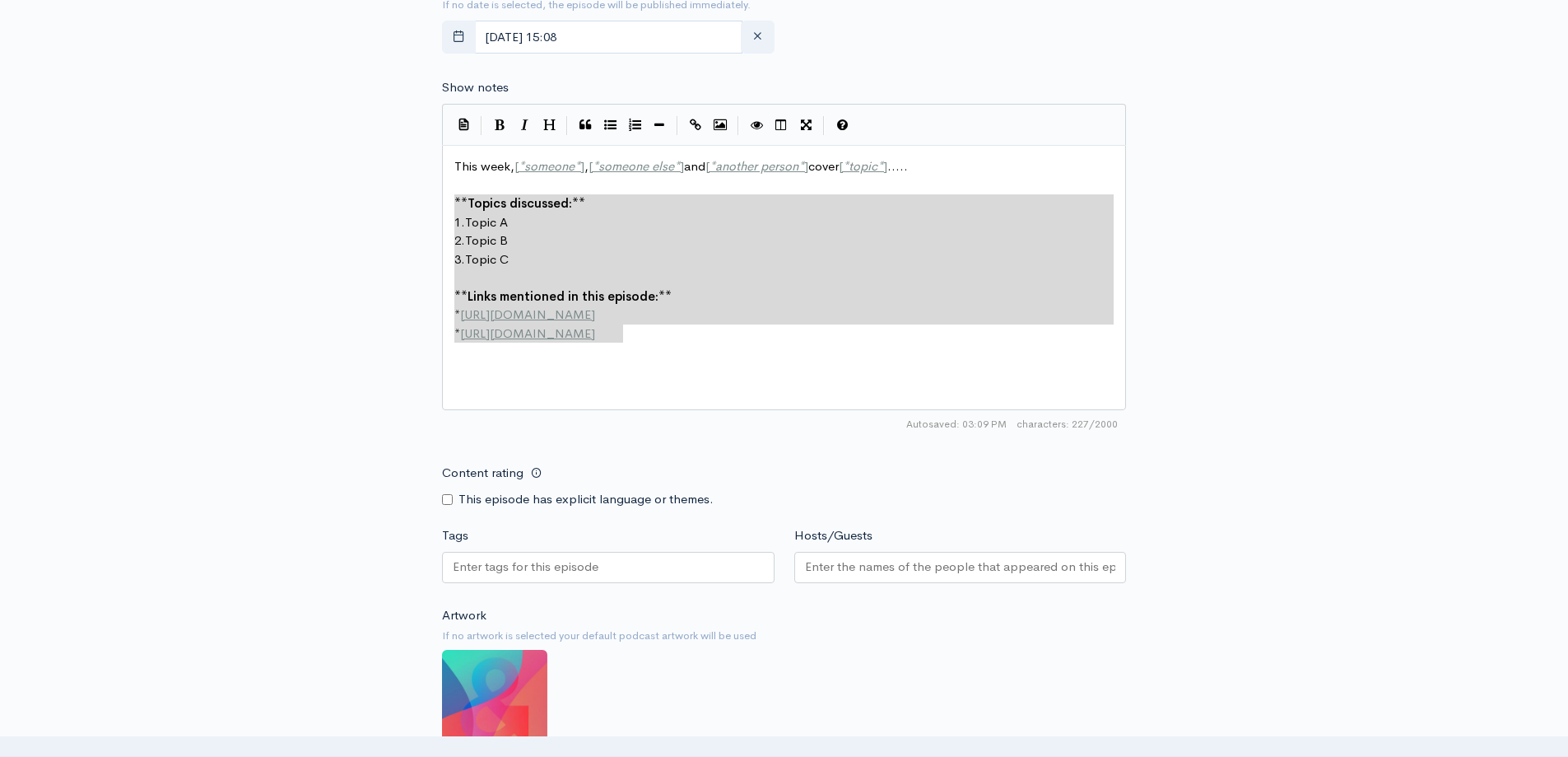
type textarea "This week, [*someone*], [*someone else*] and [*another person*] cover [*topic*]…"
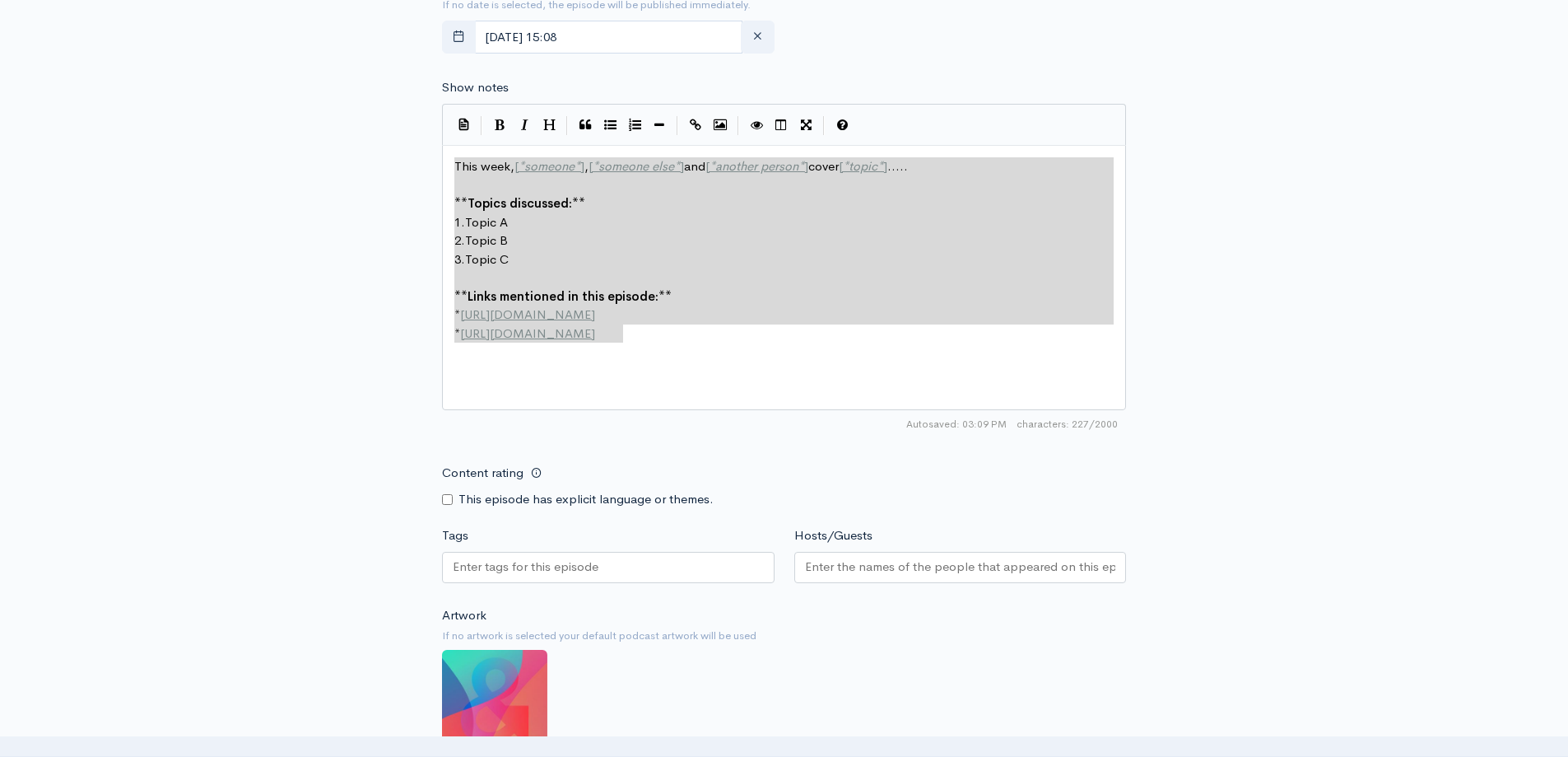
drag, startPoint x: 672, startPoint y: 345, endPoint x: 430, endPoint y: 154, distance: 308.3
click at [430, 154] on div "New episode Create a new episode Back to episodes Audio file Choose file Tech I…" at bounding box center [784, 99] width 938 height 1726
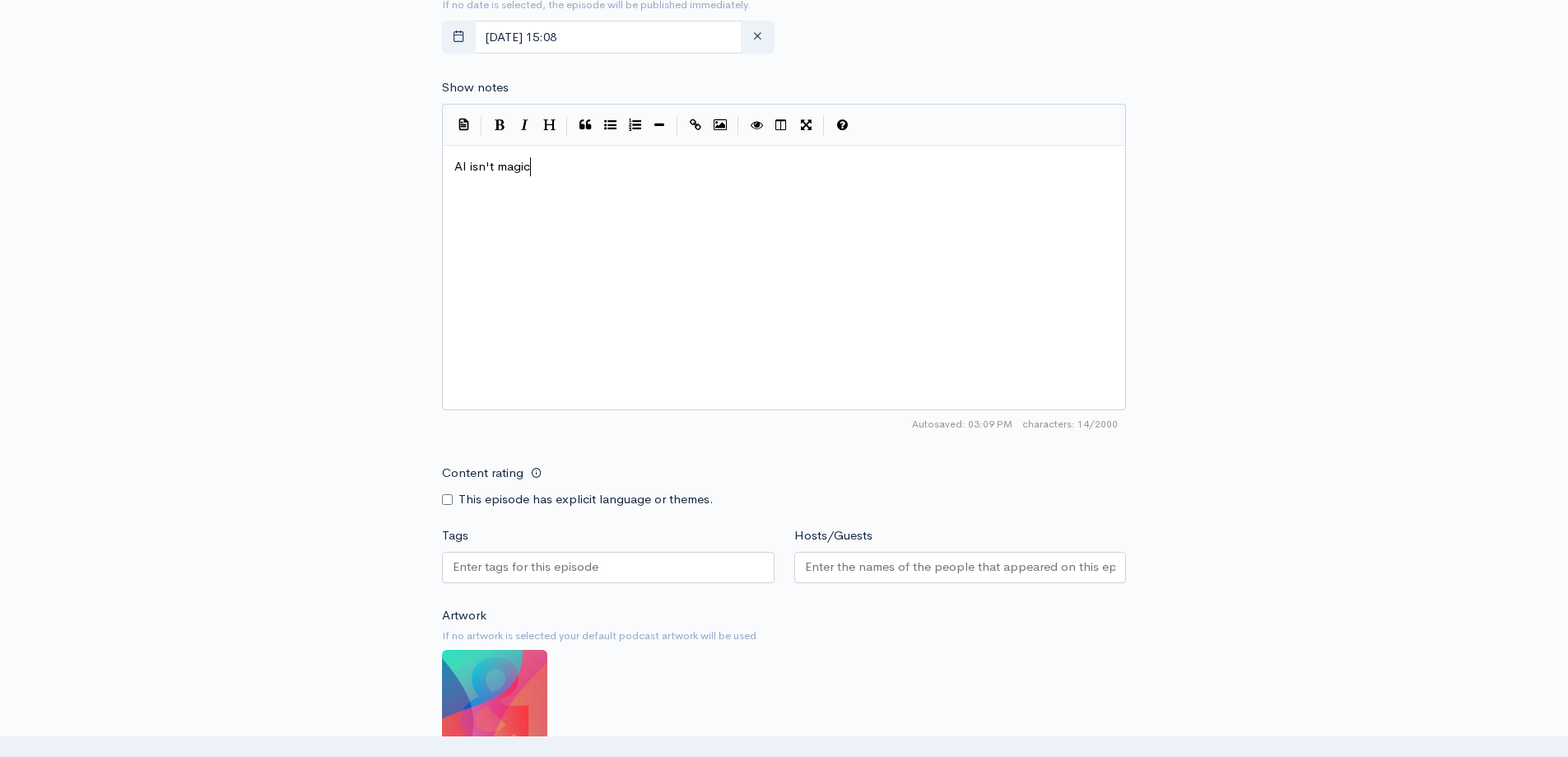
scroll to position [7, 76]
type textarea "AI isn't magic, and treating it like it is leads to wasted tie"
type textarea "me, money and"
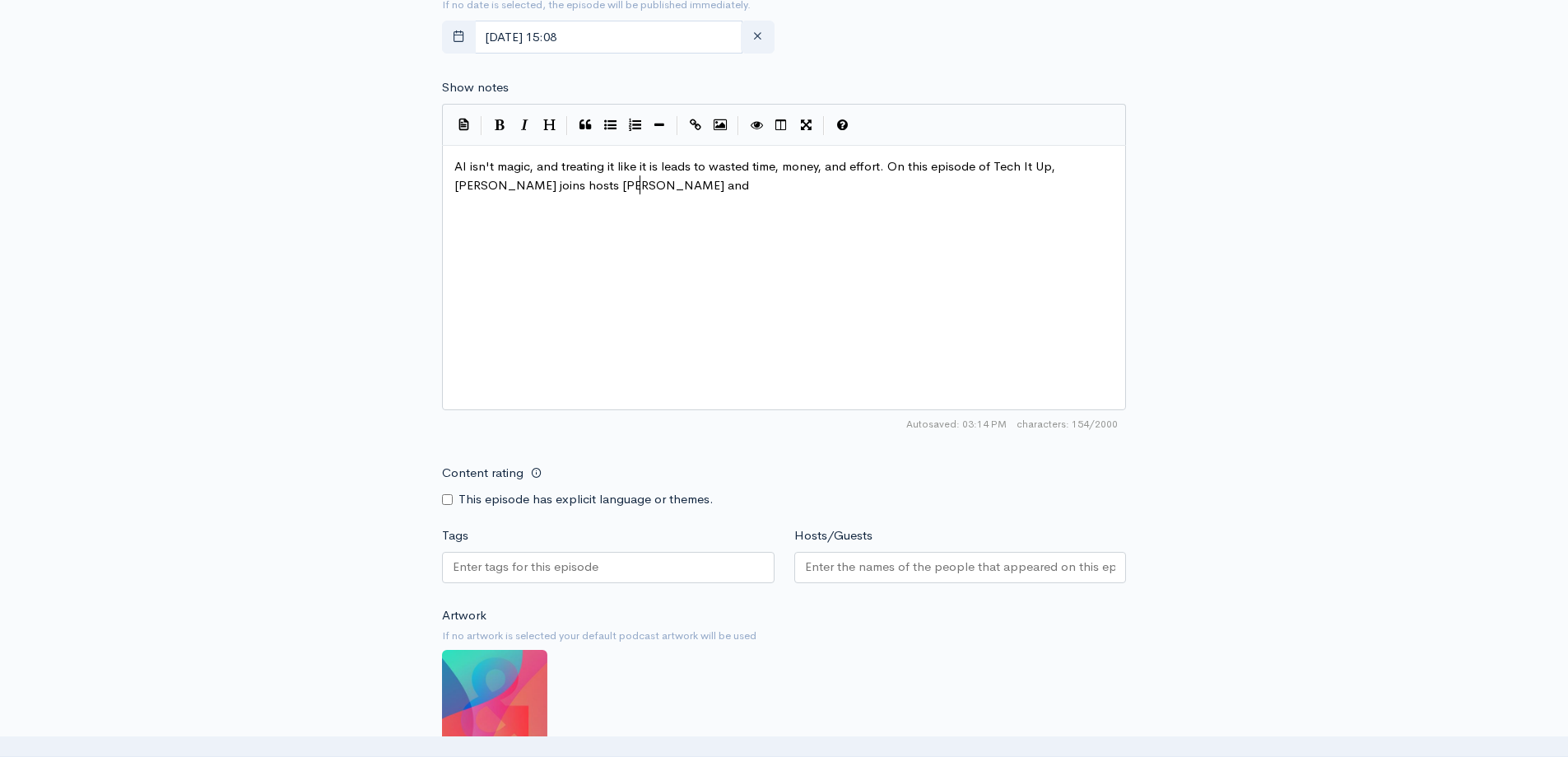
type textarea ", and effort. On this episode of Tech It Up, Alex Schlesinger joins hosts Trent…"
type textarea "Jasmin to unpack the myths, spotlight the missteps, adn"
type textarea "nd shoe how to spot the use caes wh"
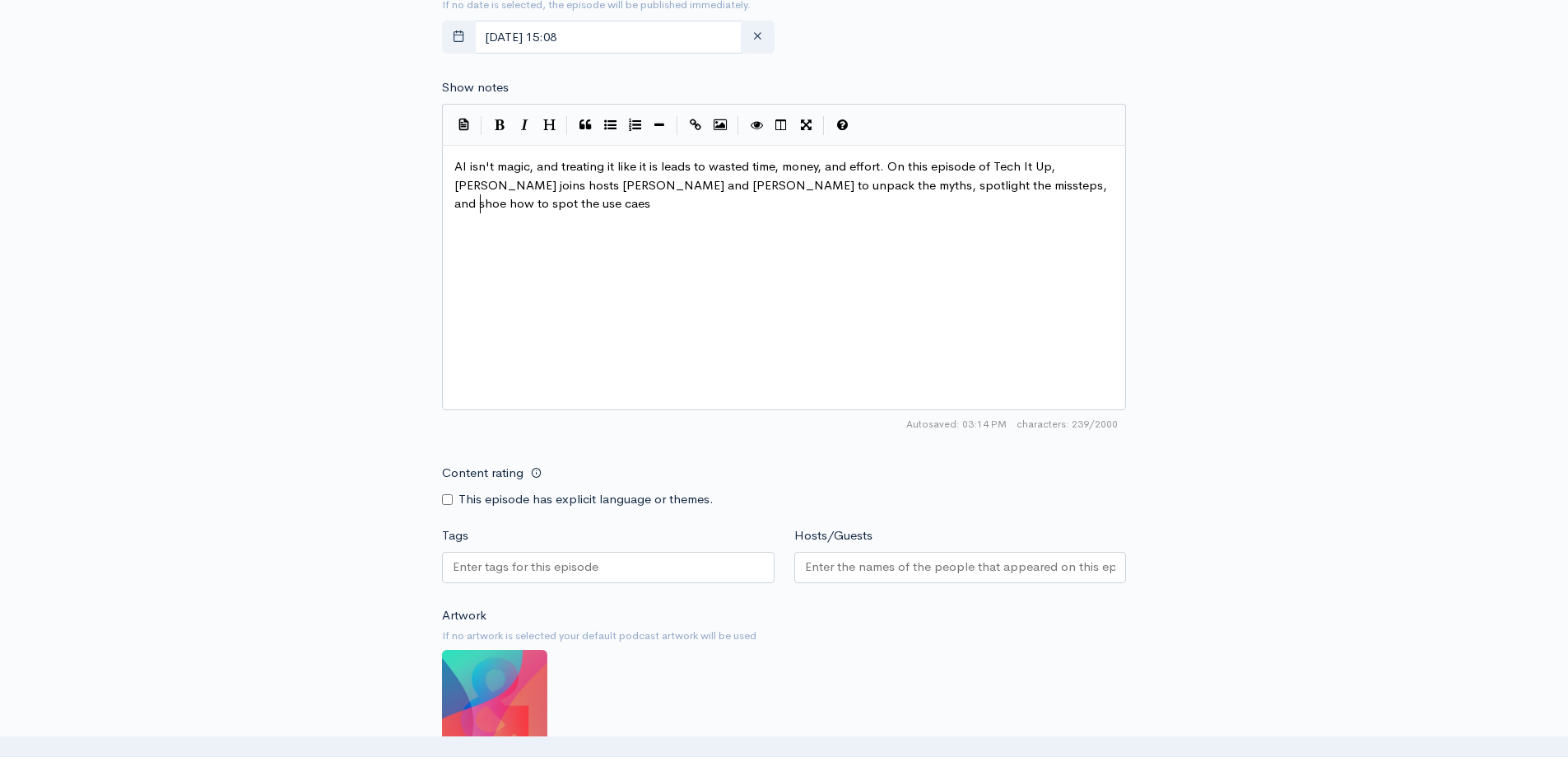
type textarea "s"
type textarea "ses where AI deliver re"
type textarea "s"
type textarea "s real, lasting value."
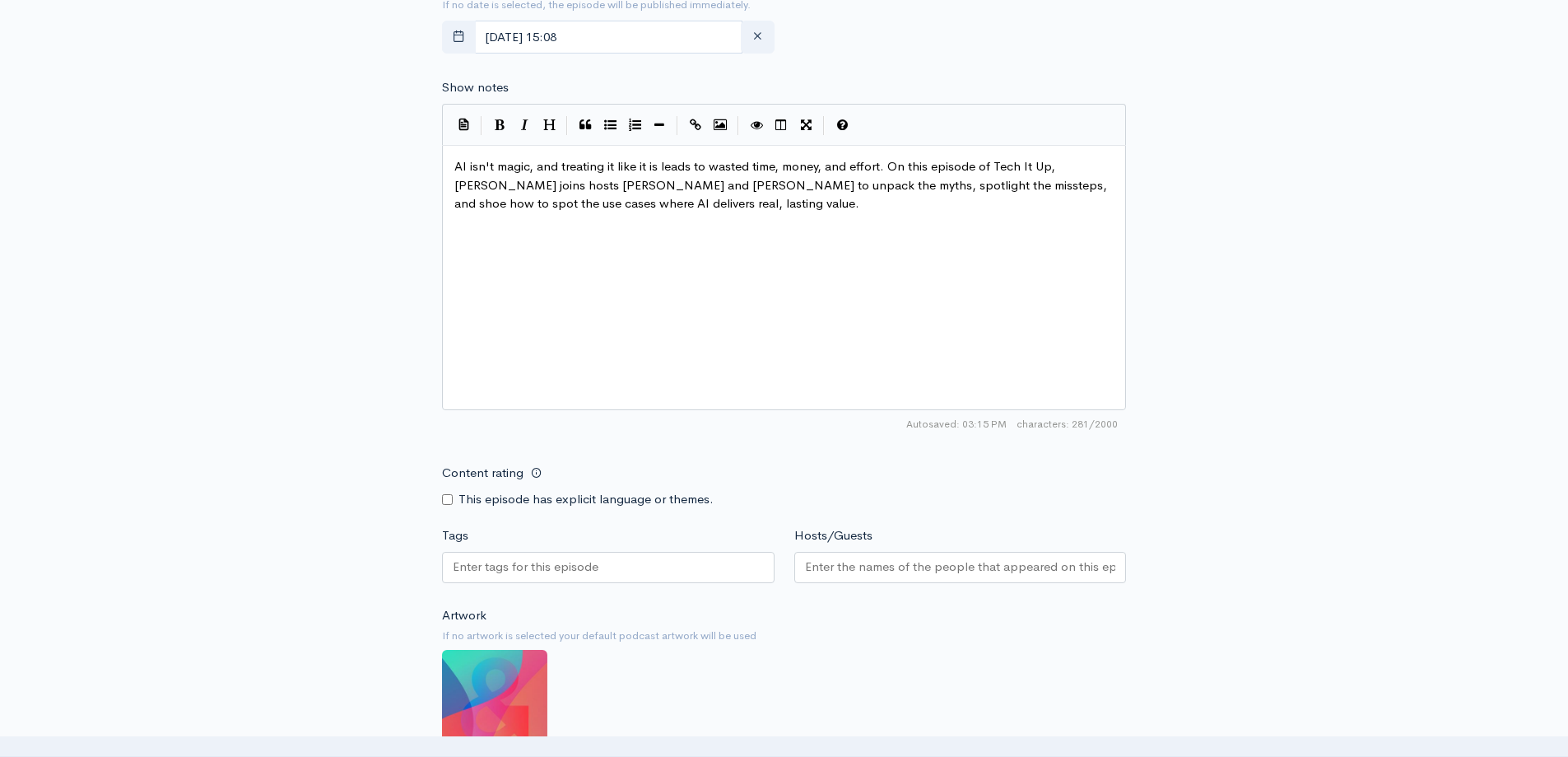
click at [723, 206] on pre "AI isn't magic, and treating it like it is leads to wasted time, money, and eff…" at bounding box center [789, 186] width 678 height 56
click at [932, 168] on span "AI isn't magic, and treating it like it is leads to wasted time, money, and eff…" at bounding box center [788, 202] width 667 height 89
click at [1015, 164] on span "AI isn't magic, and treating it like it is leads to wasted time, money, and eff…" at bounding box center [788, 202] width 667 height 89
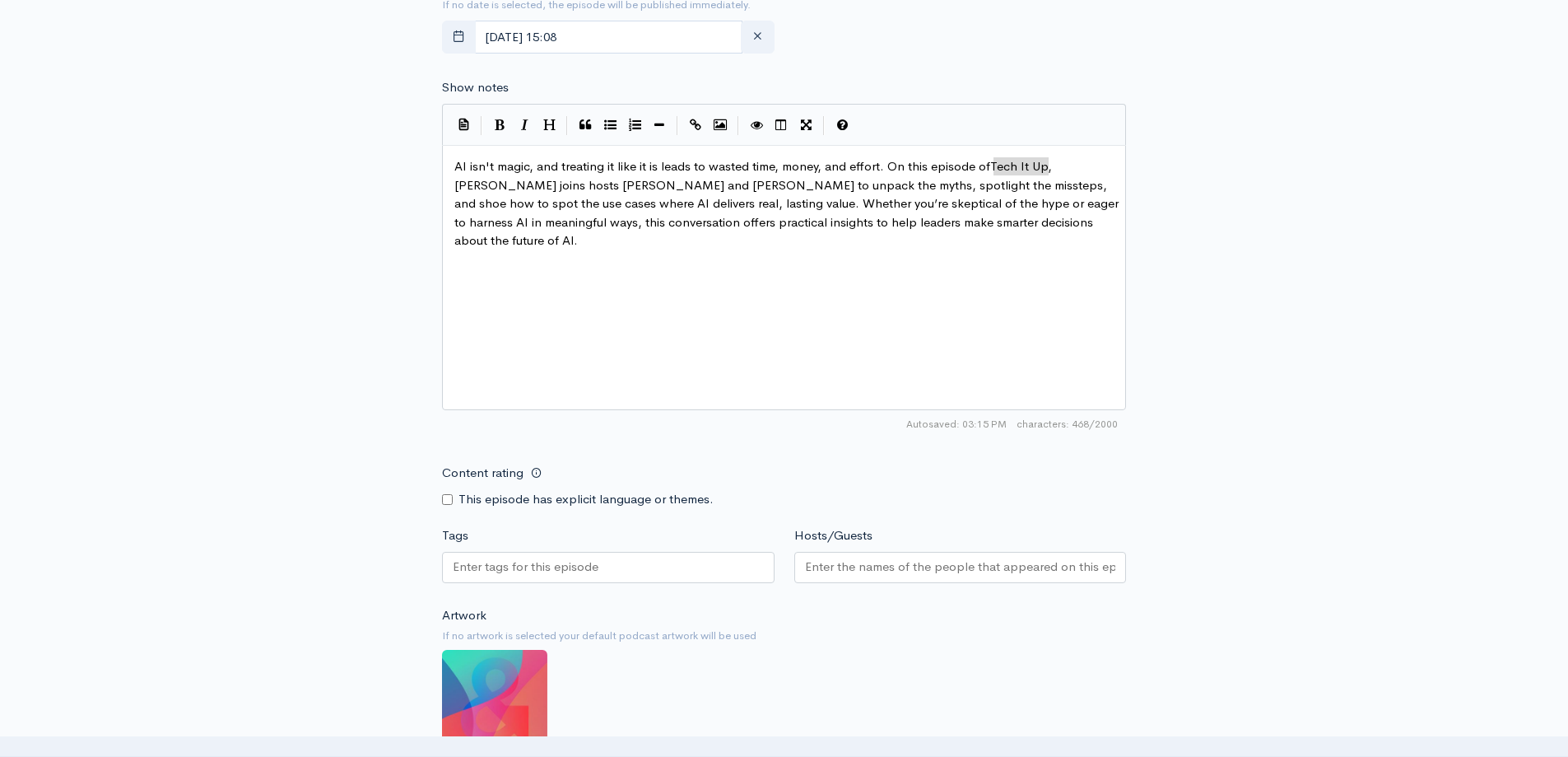
drag, startPoint x: 1048, startPoint y: 168, endPoint x: 994, endPoint y: 173, distance: 54.2
type textarea "Tech It Up"
click at [532, 123] on button "Italic" at bounding box center [524, 125] width 25 height 25
click at [1015, 250] on pre "​" at bounding box center [789, 260] width 678 height 19
click at [979, 181] on span "AI isn't magic, and treating it like it is leads to wasted time, money, and eff…" at bounding box center [788, 202] width 667 height 89
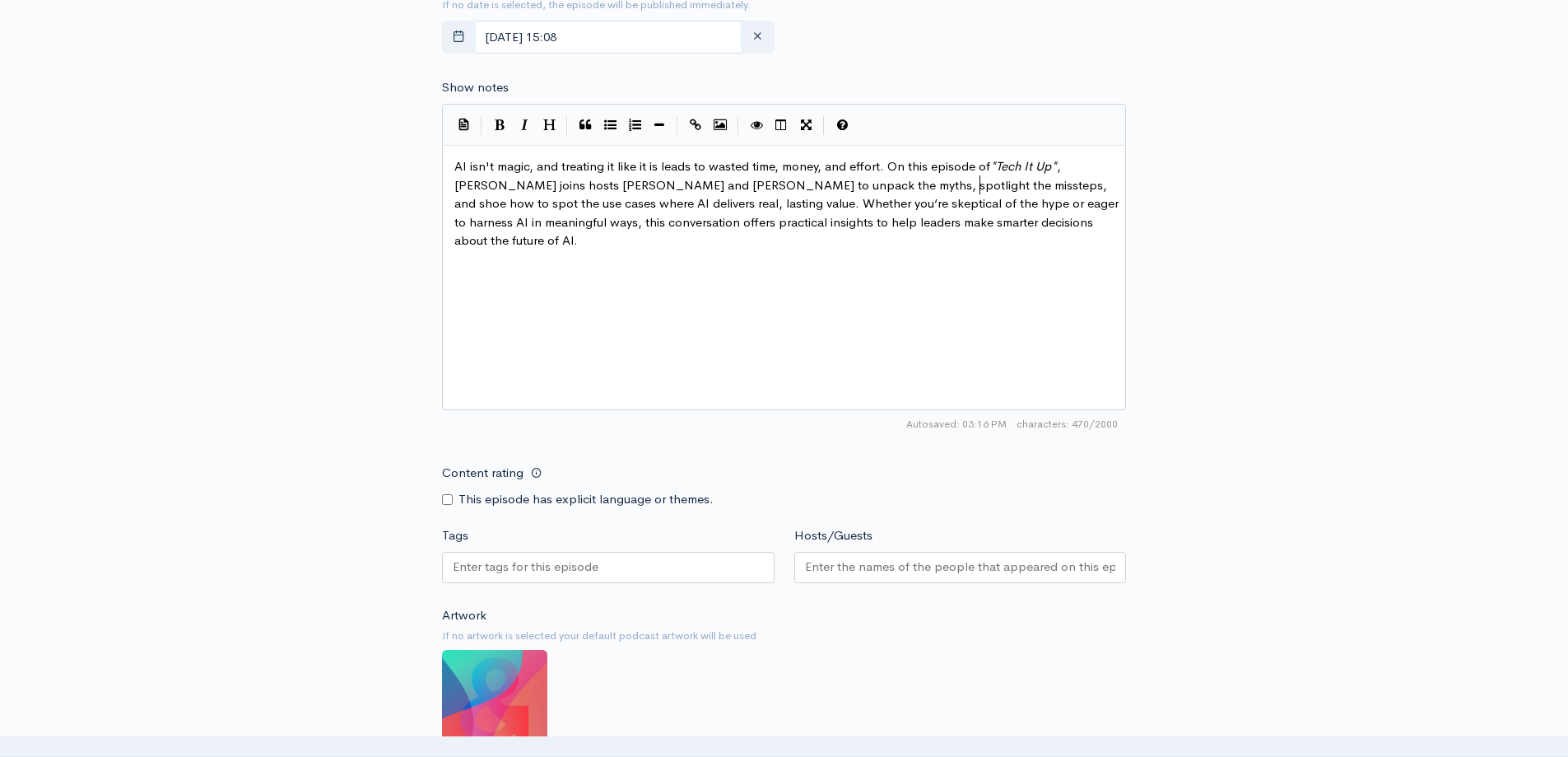
type textarea "w"
click at [714, 225] on span "AI isn't magic, and treating it like it is leads to wasted time, money, and eff…" at bounding box center [790, 202] width 671 height 89
click at [824, 225] on span "AI isn't magic, and treating it like it is leads to wasted time, money, and eff…" at bounding box center [790, 202] width 671 height 89
click at [1095, 224] on pre "AI isn't magic, and treating it like it is leads to wasted time, money, and eff…" at bounding box center [789, 204] width 678 height 93
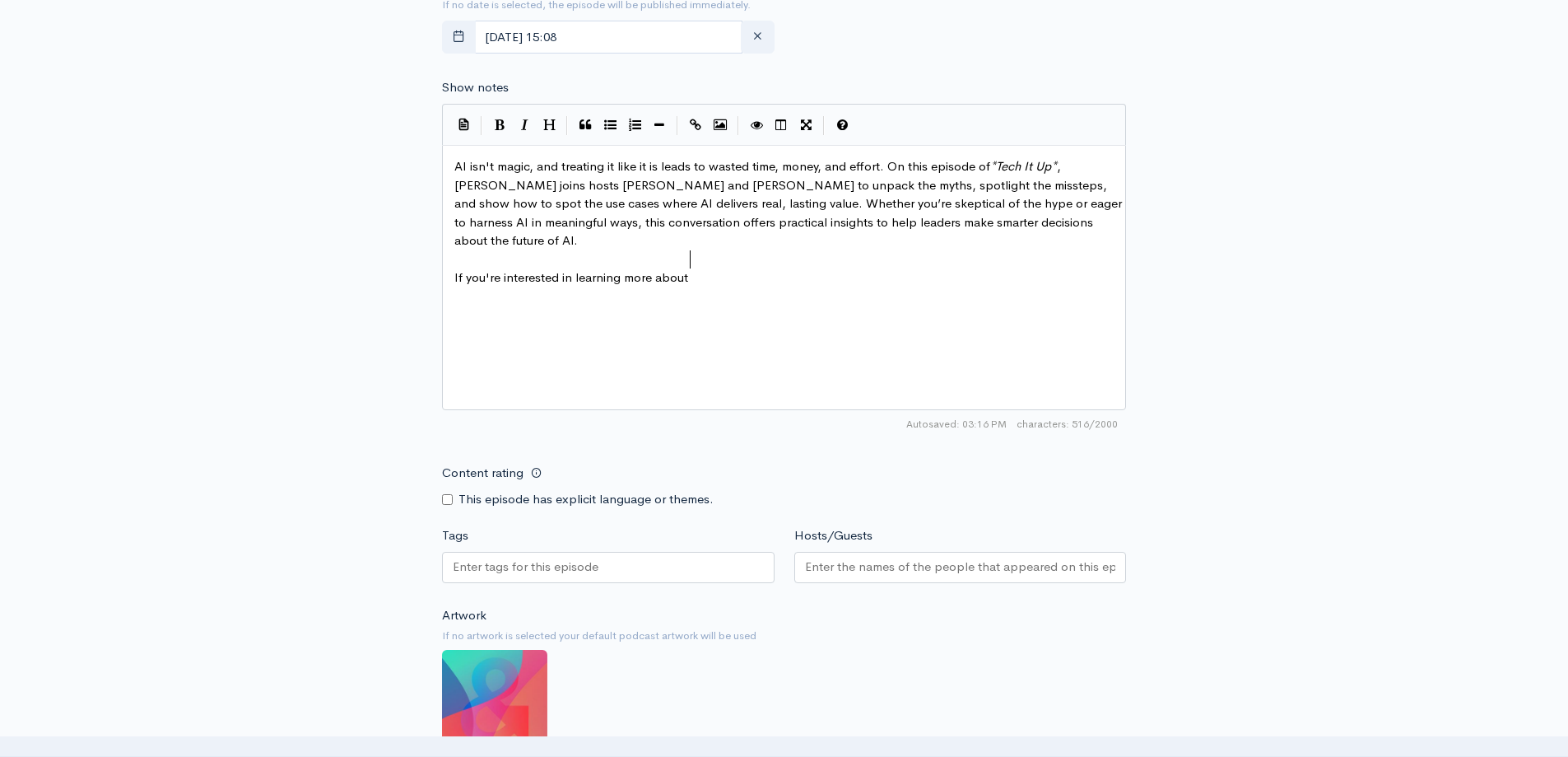
scroll to position [7, 236]
type textarea "If you're interested in learning more about how AI"
type textarea "ow AI"
drag, startPoint x: 752, startPoint y: 265, endPoint x: 695, endPoint y: 266, distance: 57.0
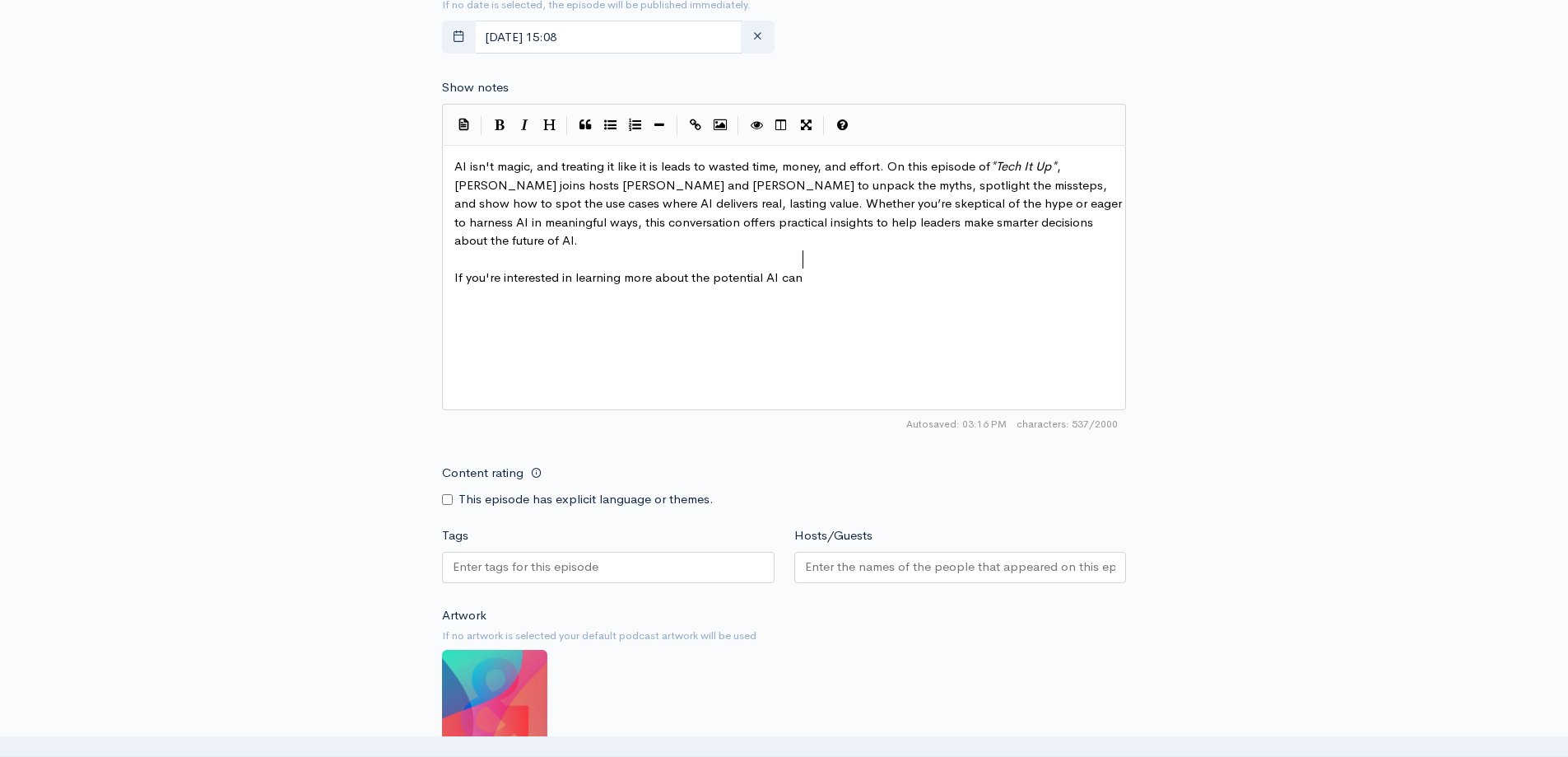
scroll to position [7, 112]
type textarea "the potential AI can deliver with"
type textarea "and the importance of striking the right balance between innovation and human h"
type textarea "judment"
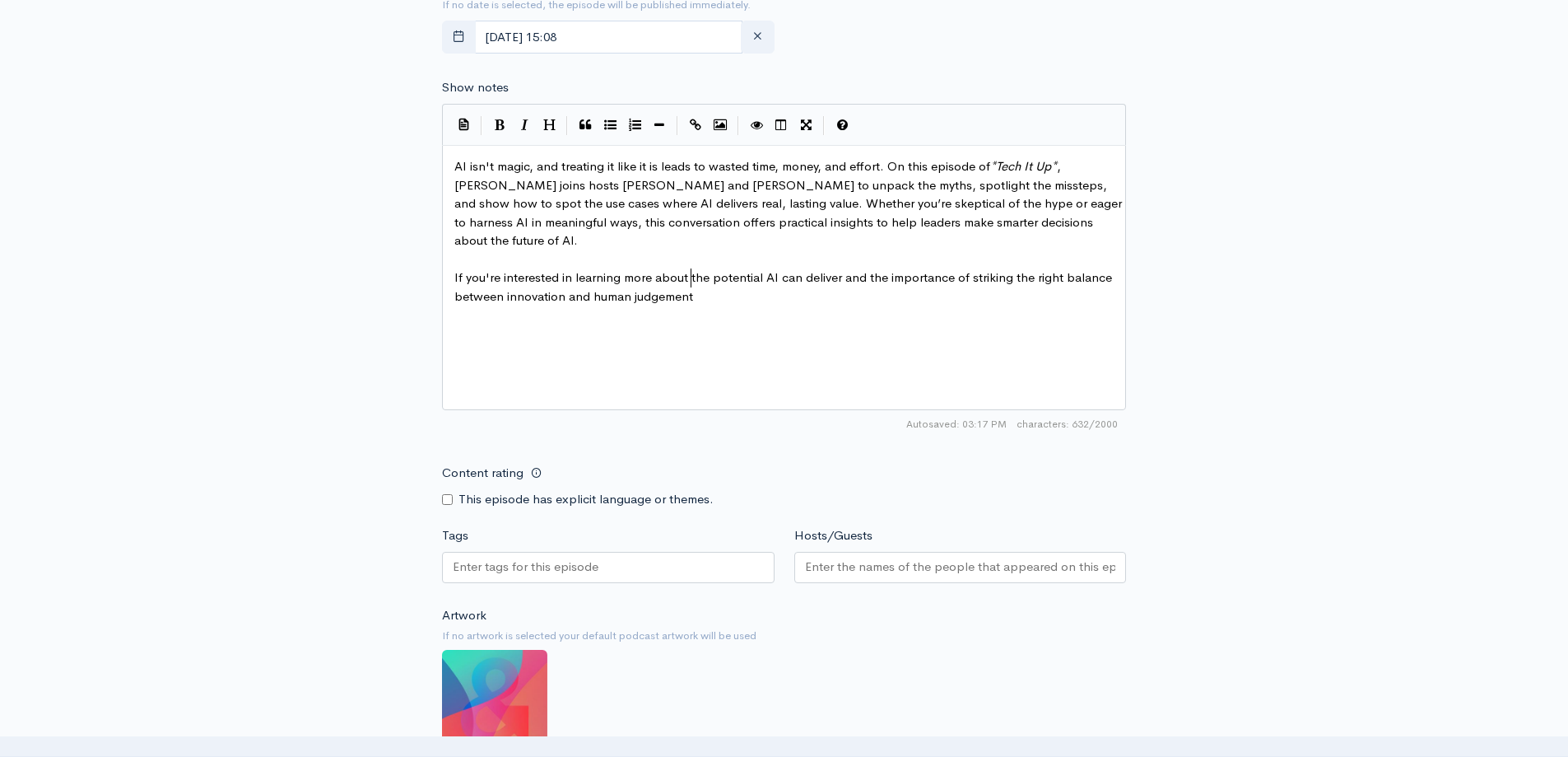
scroll to position [7, 49]
type textarea "gement, register for our upcoming webinr,"
type textarea "at,"
type textarea "r"
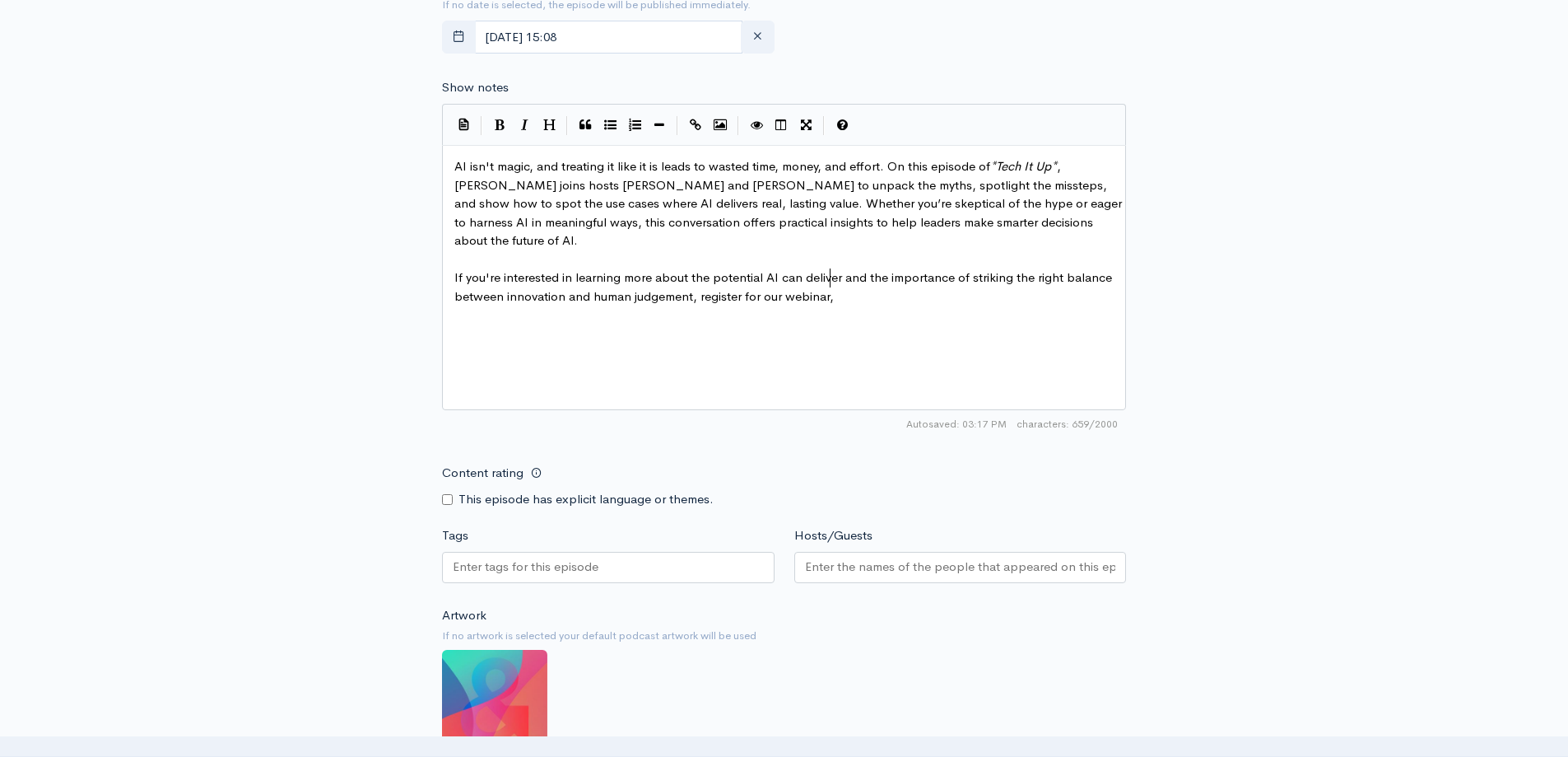
scroll to position [7, 50]
type textarea "webinar, Human Perspectie"
type textarea "ve, Machine Precision: Defining AI Success."
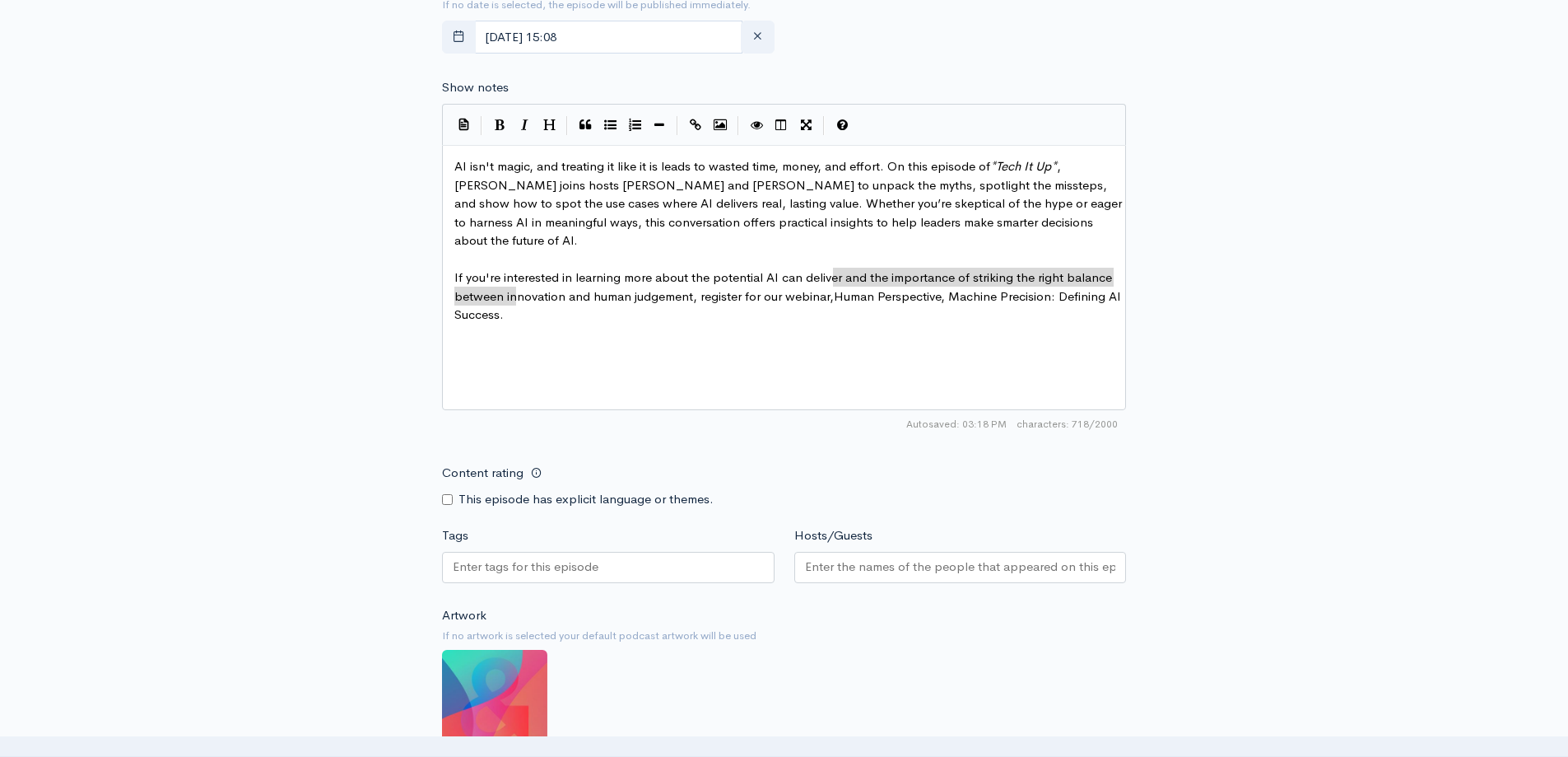
drag, startPoint x: 835, startPoint y: 277, endPoint x: 513, endPoint y: 302, distance: 323.0
type textarea "Human Perspective, Machine Precision: Defining AI Success"
click at [526, 128] on icon "Italic" at bounding box center [525, 124] width 8 height 13
click at [839, 324] on pre "​" at bounding box center [789, 334] width 678 height 19
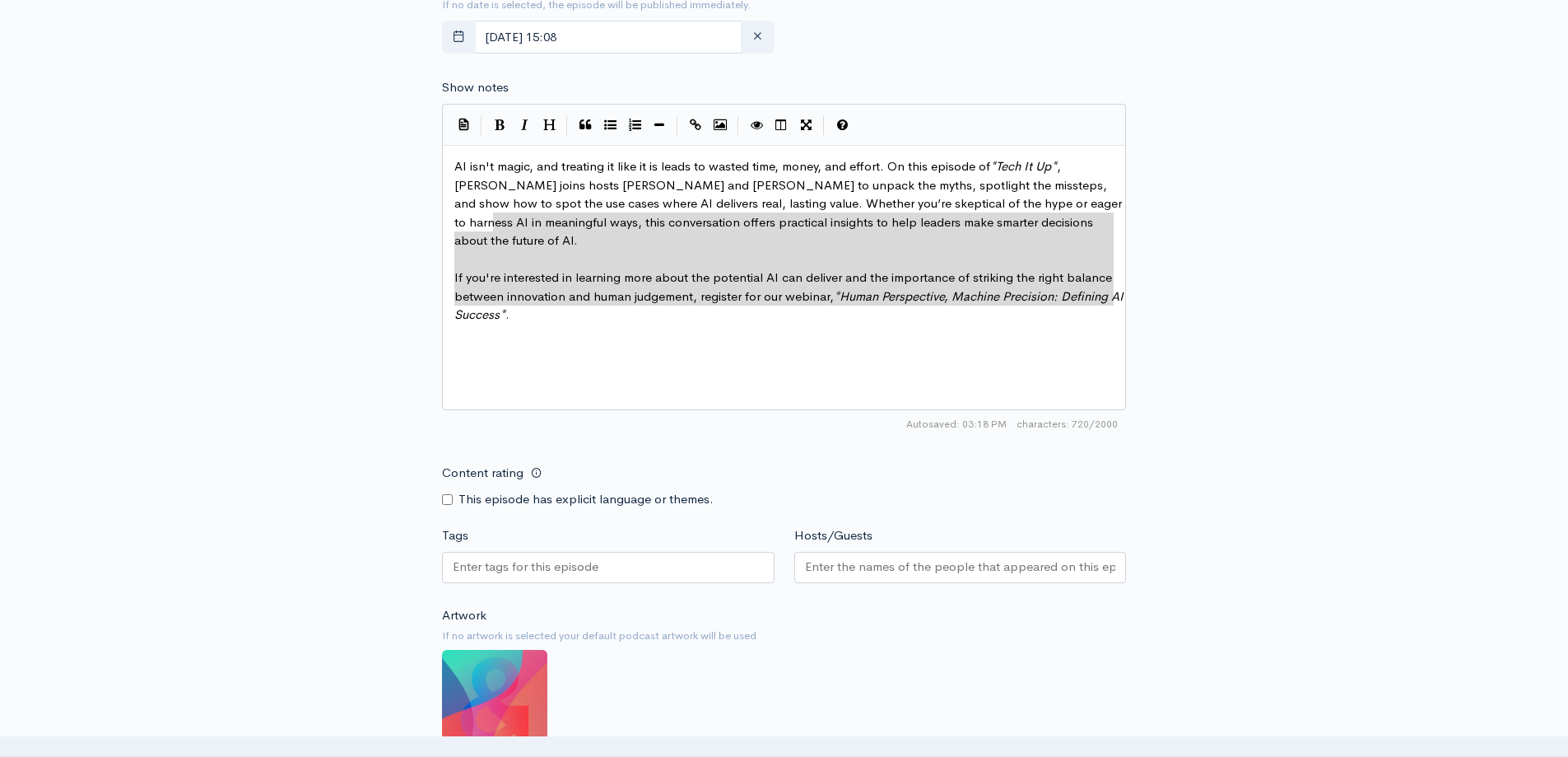
type textarea "AI isn't magic, and treating it like it is leads to wasted time, money, and eff…"
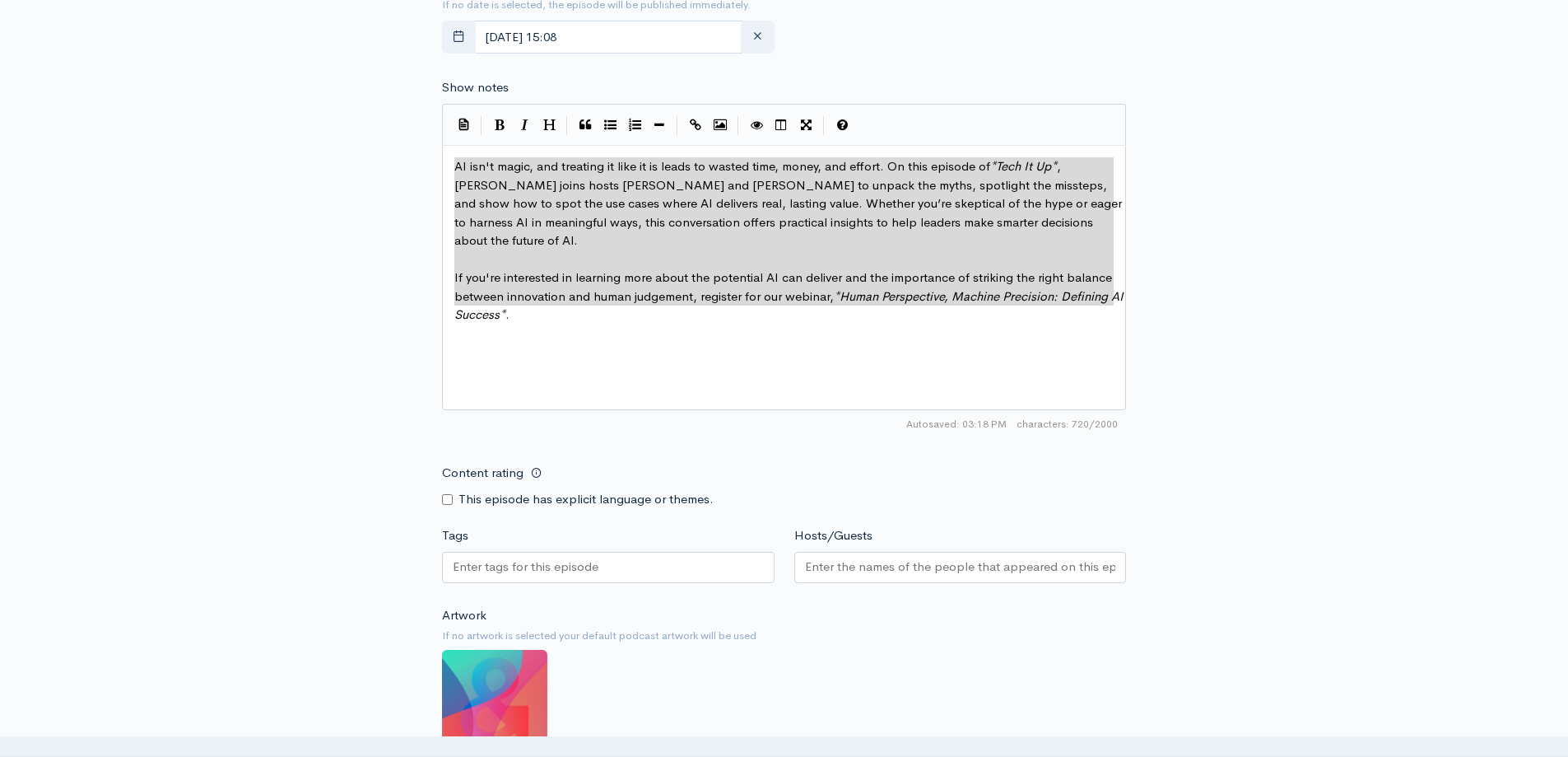
drag, startPoint x: 567, startPoint y: 307, endPoint x: 450, endPoint y: 164, distance: 184.8
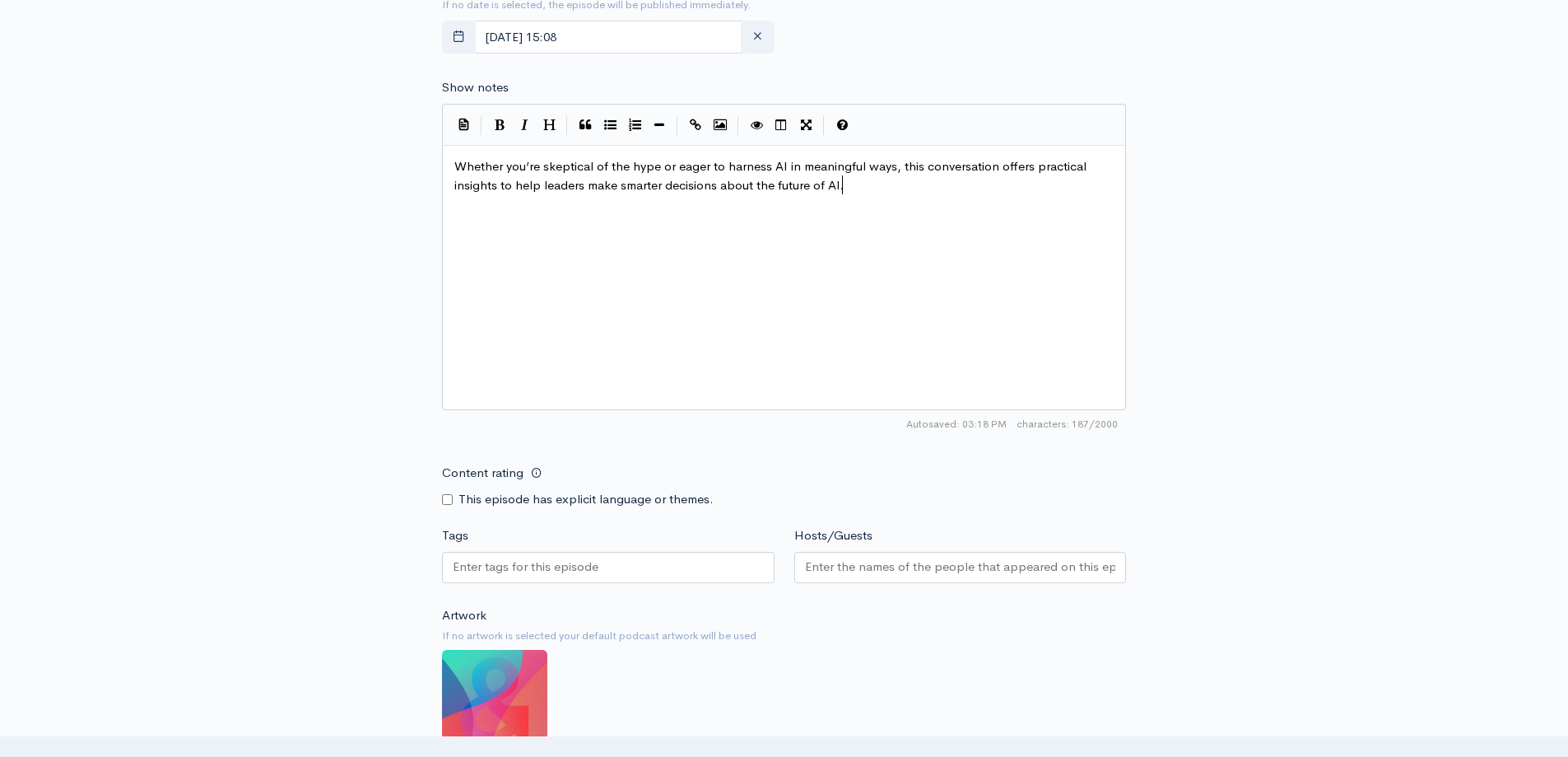
scroll to position [739, 0]
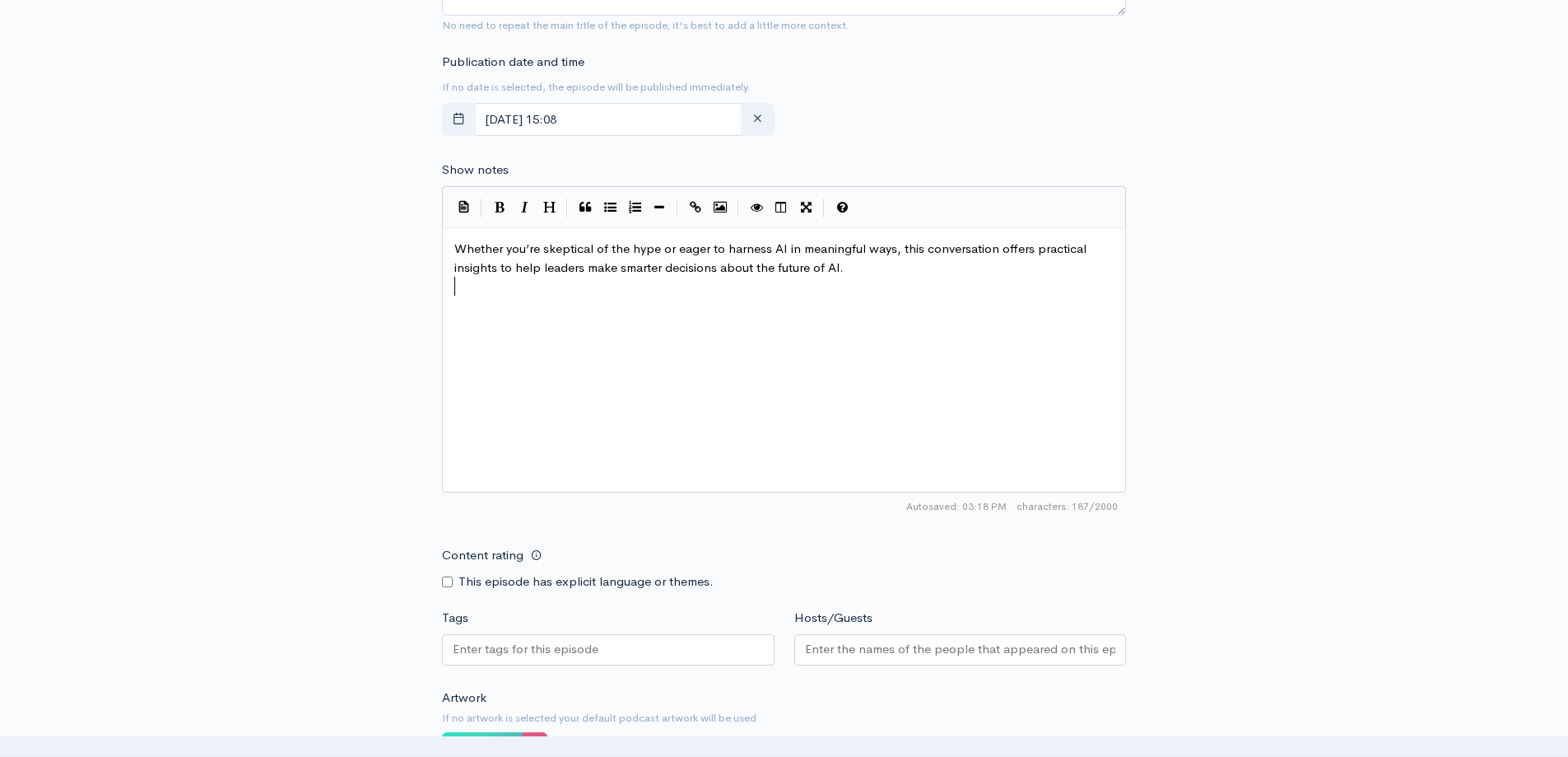
click at [640, 280] on pre "​" at bounding box center [789, 287] width 678 height 19
click at [589, 243] on span "Whether you’re skeptical of the hype or eager to harness AI in meaningful ways,…" at bounding box center [772, 258] width 635 height 35
click at [679, 246] on span "Whether you’re skeptical of the hype or eager to harness AI in meaningful ways,…" at bounding box center [772, 258] width 635 height 35
click at [780, 342] on div "x Whether you’re skeptical of the hype or eager to harness AI in meaningful way…" at bounding box center [804, 381] width 707 height 289
type textarea "AI isn't magic, and treating it like it is leads to wasted time, money, and eff…"
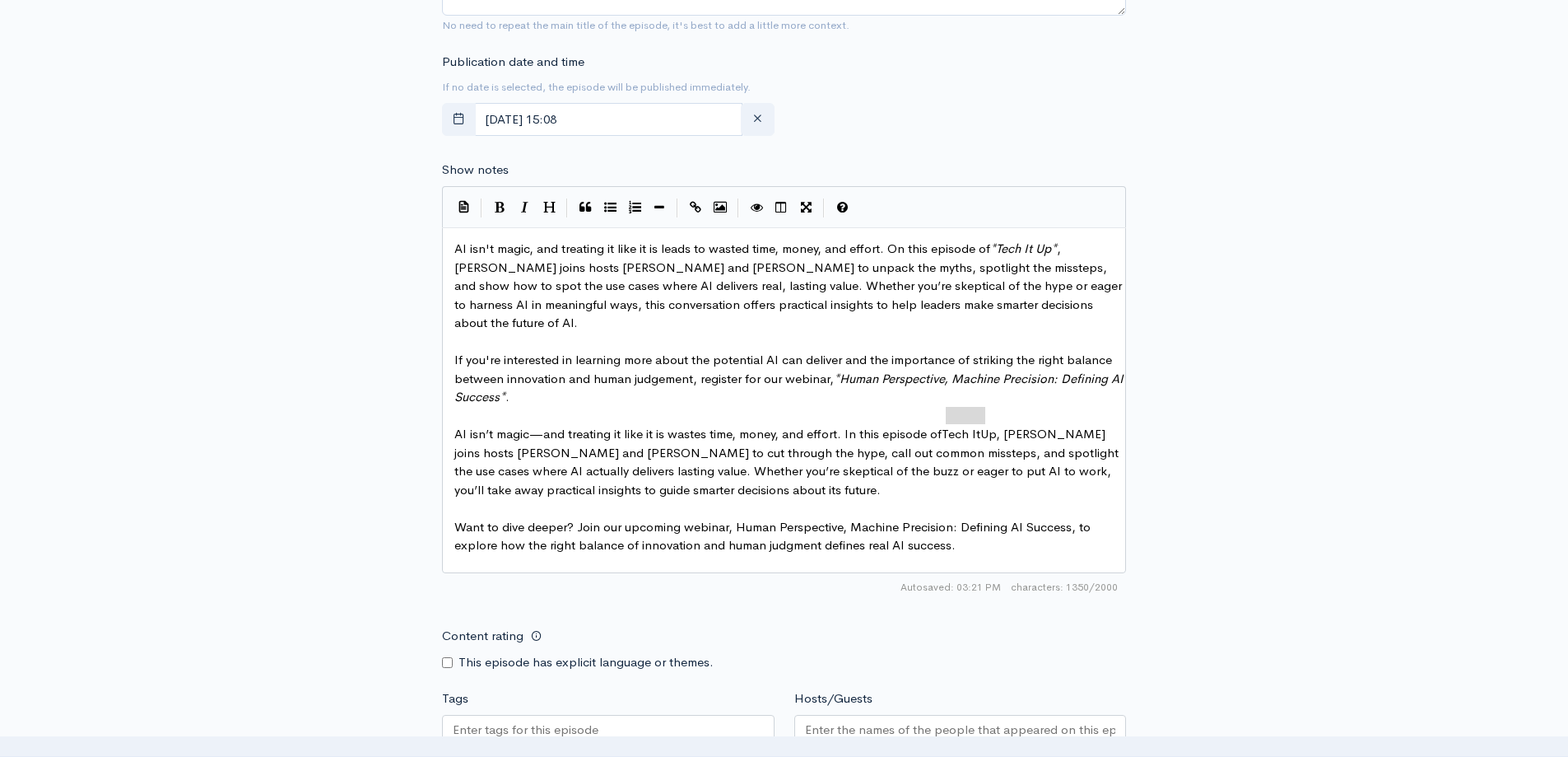
type textarea "Tech It Up"
drag, startPoint x: 945, startPoint y: 415, endPoint x: 991, endPoint y: 410, distance: 46.3
click at [524, 211] on icon "Italic" at bounding box center [525, 207] width 8 height 13
click at [771, 431] on span "AI isn’t magic—and treating it like it is wastes time, money, and effort. In th…" at bounding box center [788, 462] width 667 height 71
click at [877, 432] on span "AI isn’t magic—and treating it like it is wastes time, money, and effort. In th…" at bounding box center [788, 462] width 667 height 71
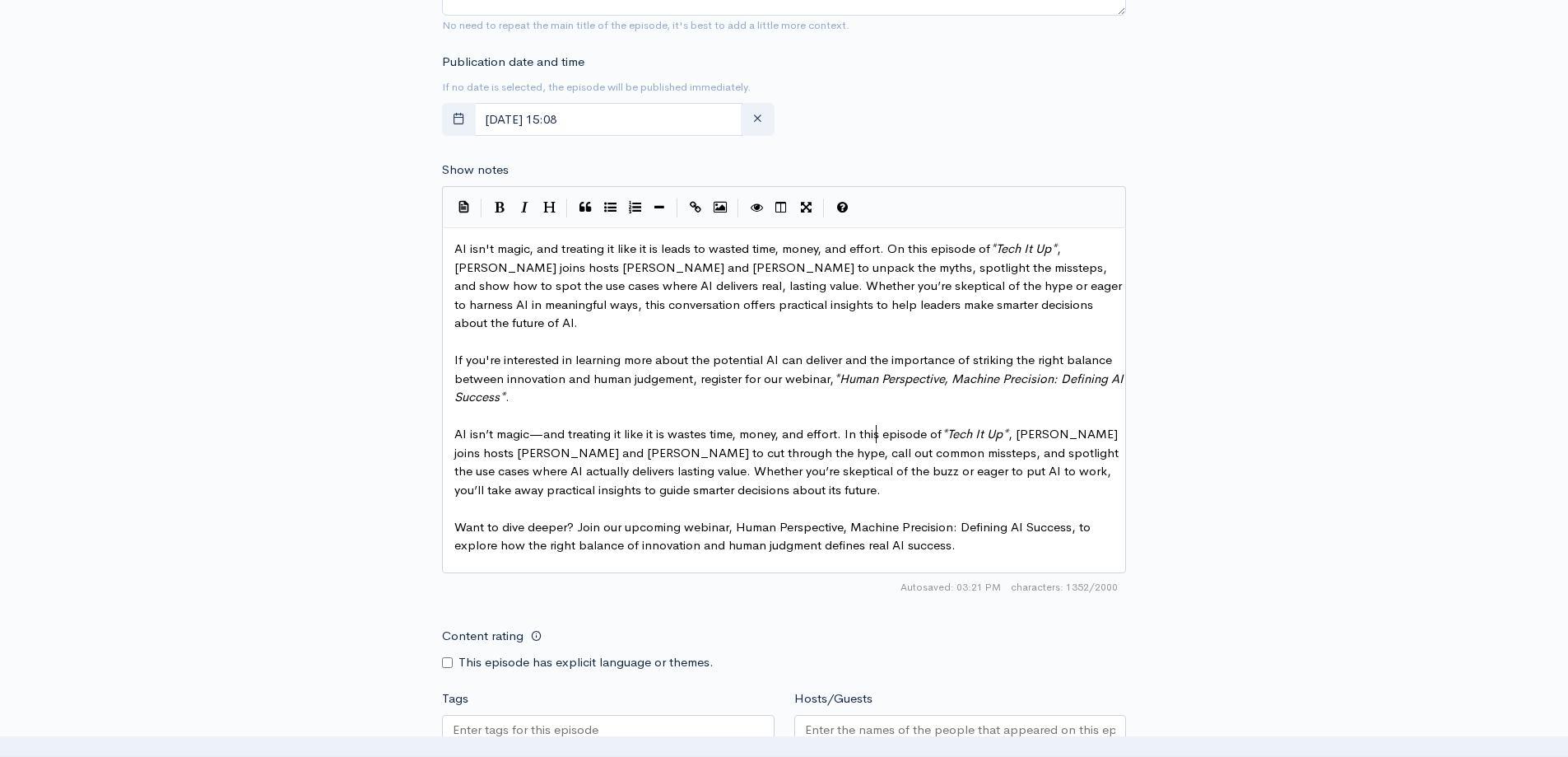
click at [951, 433] on span "AI isn’t magic—and treating it like it is wastes time, money, and effort. In th…" at bounding box center [788, 462] width 667 height 71
click at [1004, 433] on span "AI isn’t magic—and treating it like it is wastes time, money, and effort. In th…" at bounding box center [788, 462] width 667 height 71
click at [1033, 438] on span "AI isn’t magic—and treating it like it is wastes time, money, and effort. In th…" at bounding box center [788, 462] width 667 height 71
type textarea "spotlight"
type textarea "hwo to"
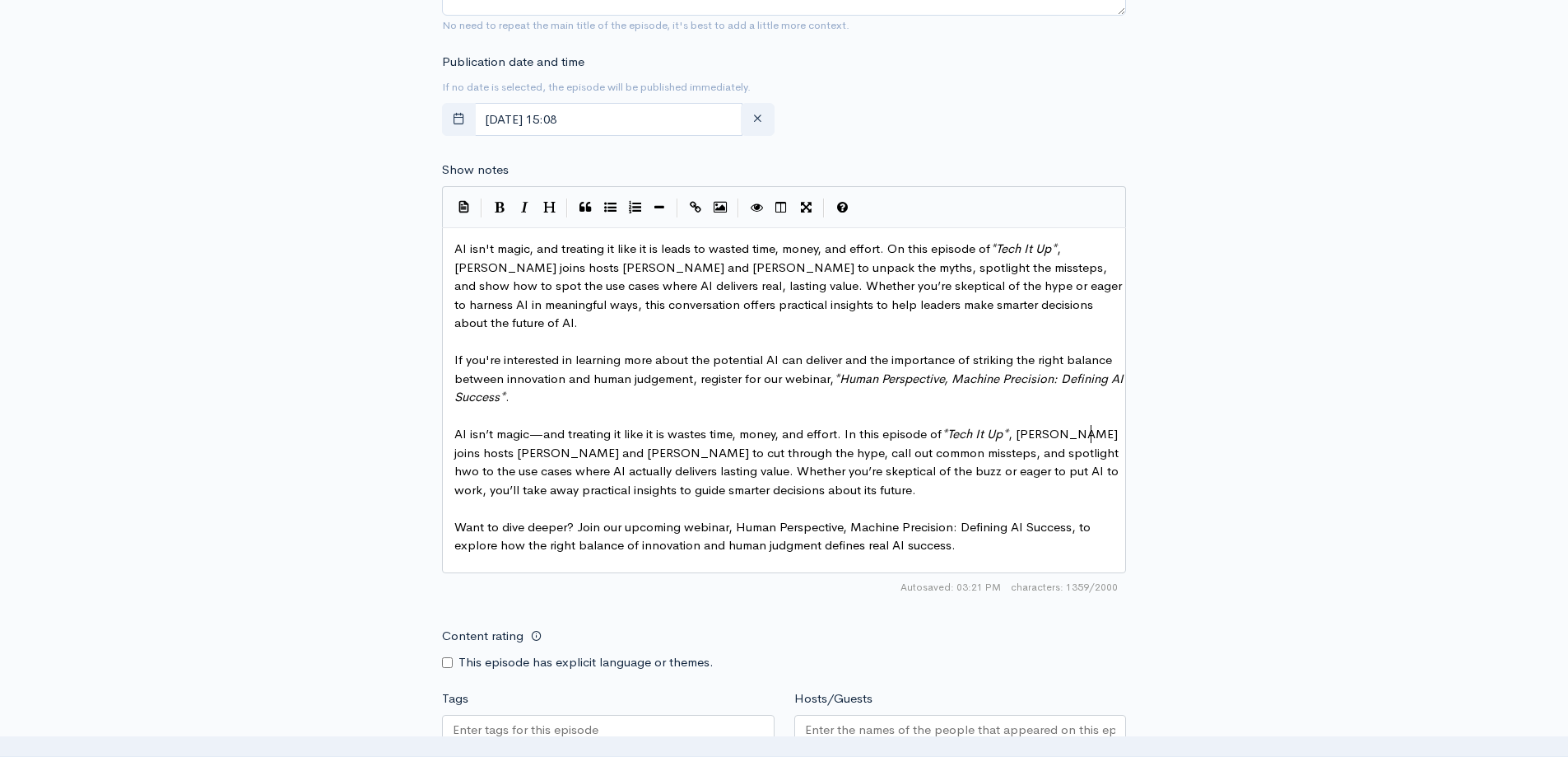
scroll to position [7, 43]
type textarea "ow identify"
click at [1010, 432] on span "AI isn’t magic—and treating it like it is wastes time, money, and effort. In th…" at bounding box center [788, 462] width 667 height 71
click at [1033, 435] on span "AI isn’t magic—and treating it like it is wastes time, money, and effort. In th…" at bounding box center [788, 462] width 667 height 71
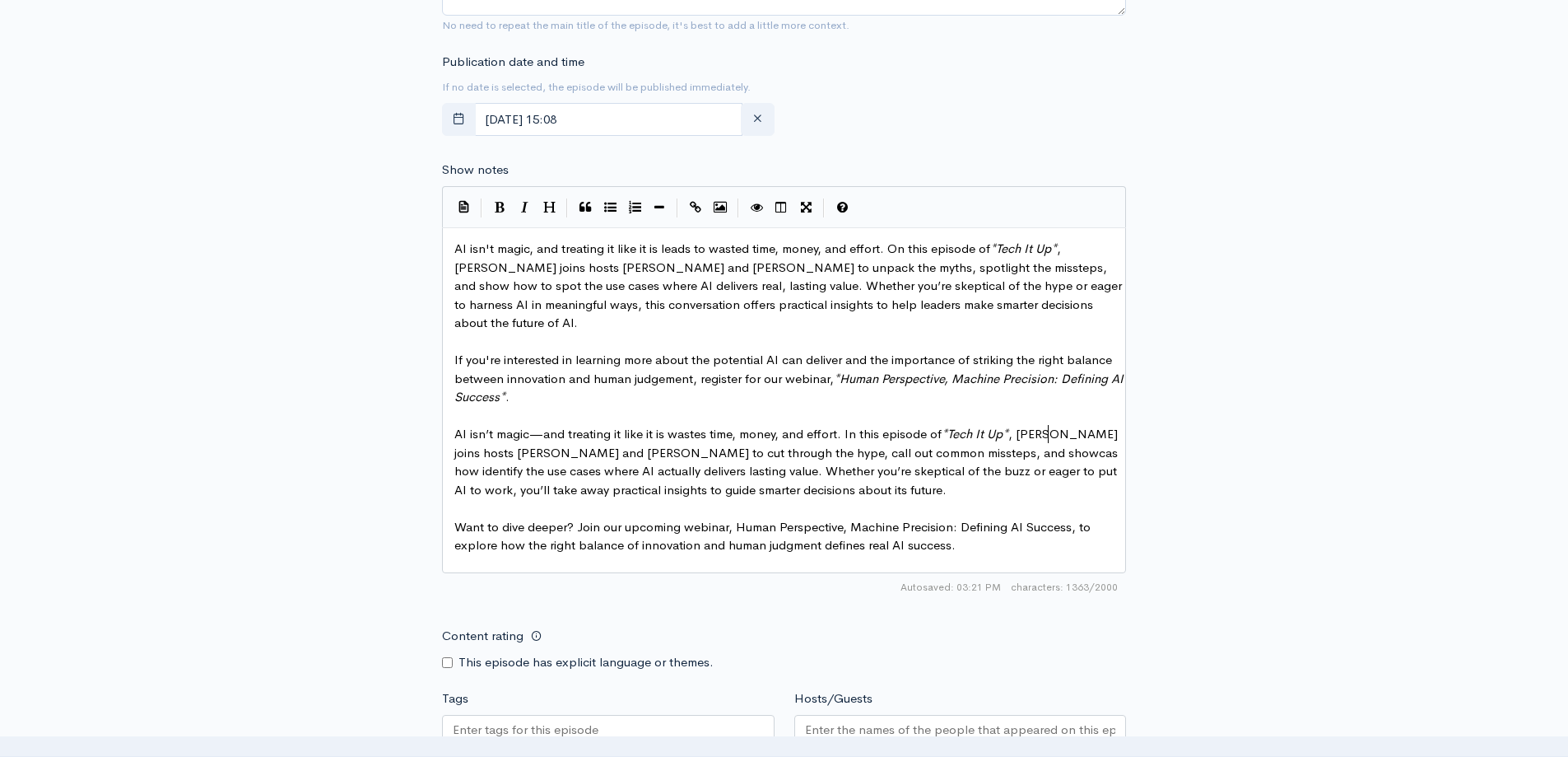
type textarea "showcase"
click at [1105, 436] on pre "AI isn’t magic—and treating it like it is wastes time, money, and effort. In th…" at bounding box center [789, 462] width 678 height 74
type textarea "to"
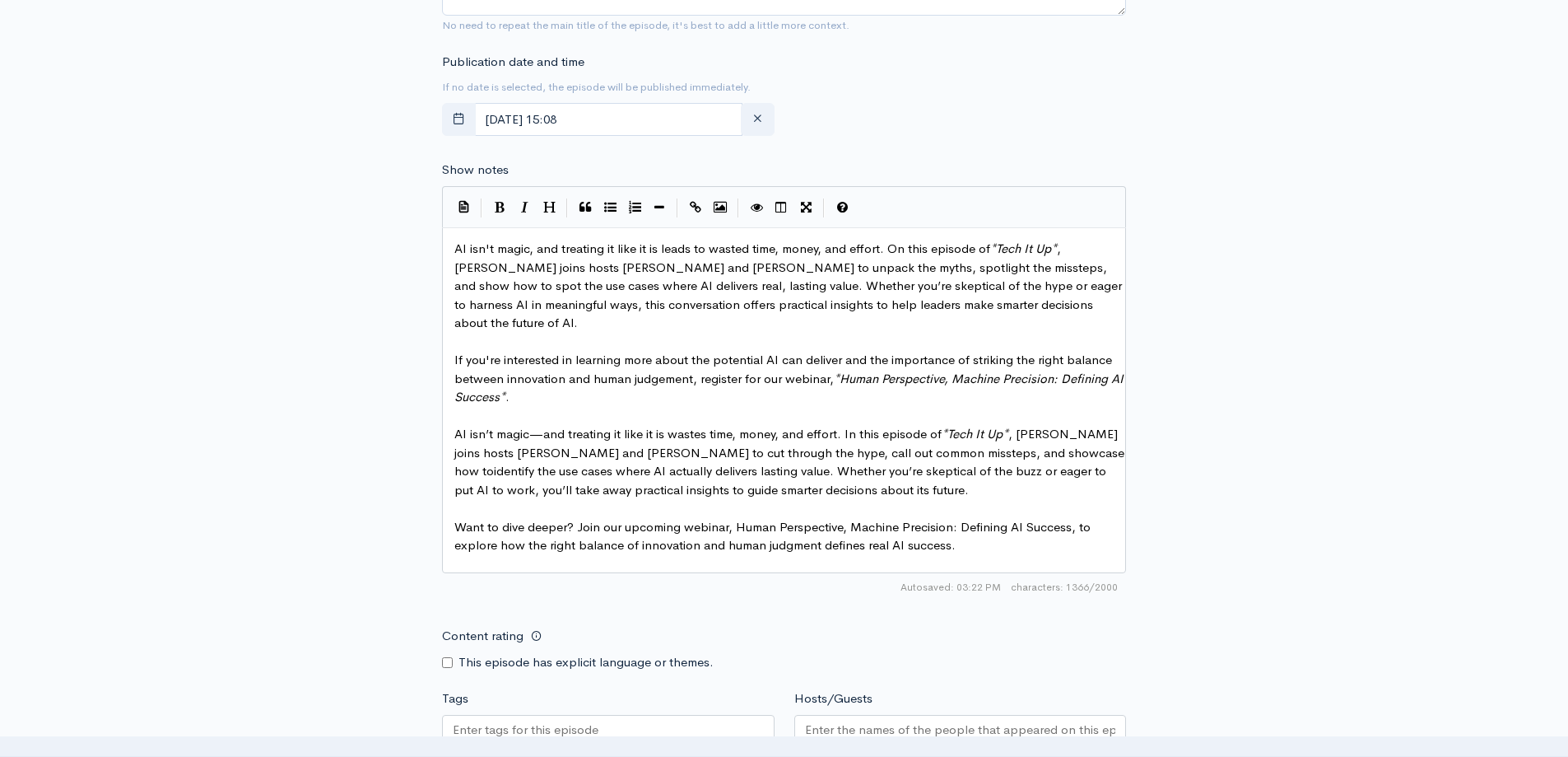
scroll to position [7, 13]
drag, startPoint x: 734, startPoint y: 510, endPoint x: 1067, endPoint y: 502, distance: 333.1
type textarea "Human Perspective, Machine Precision: Defining AI Success"
click at [521, 210] on icon "Italic" at bounding box center [525, 207] width 8 height 13
click at [578, 519] on span "Want to dive deeper? Join our upcoming webinar, * Human Perspective, Machine Pr…" at bounding box center [777, 536] width 644 height 35
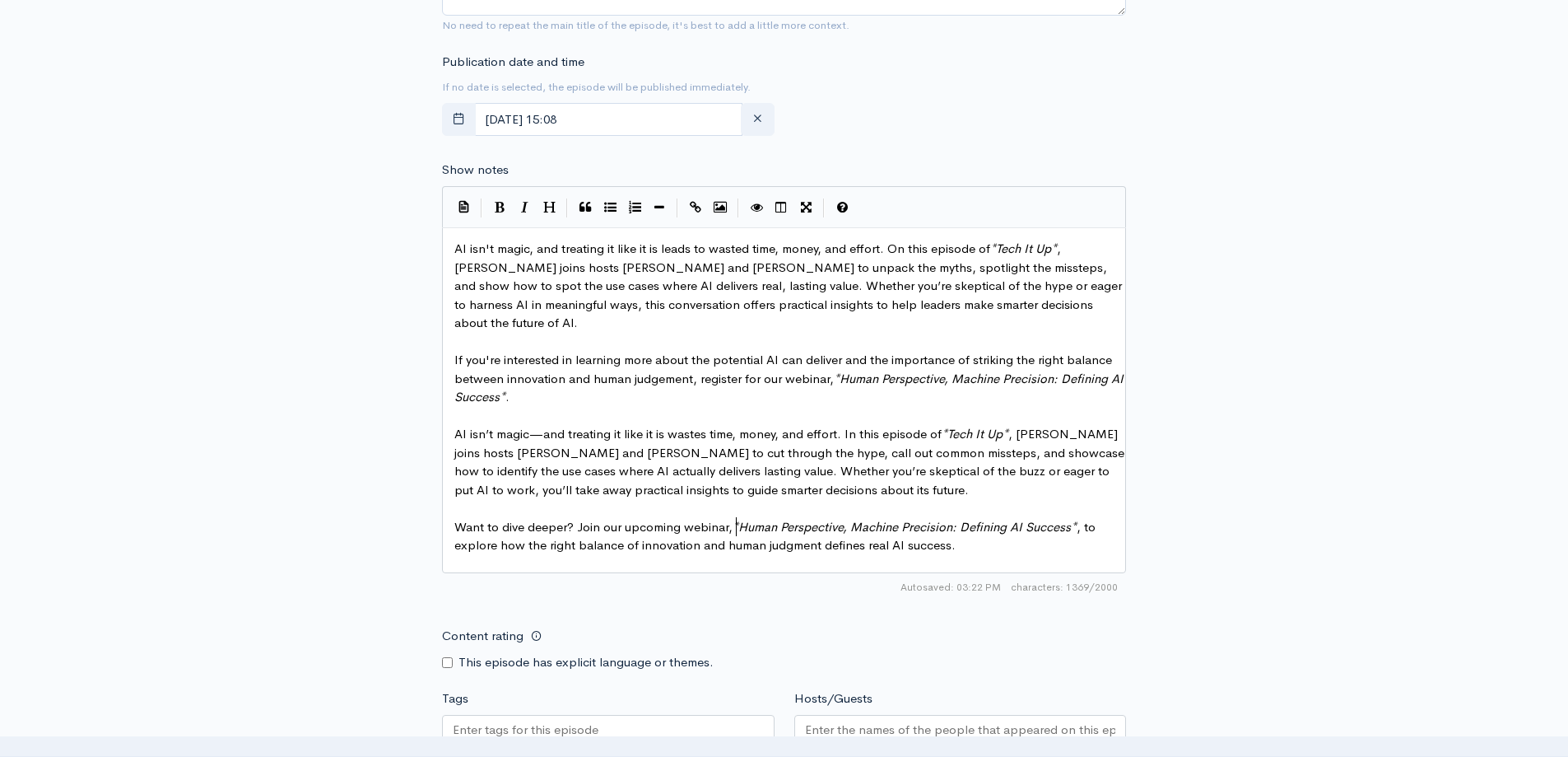
click at [740, 525] on span "Want to dive deeper? Join our upcoming webinar, * Human Perspective, Machine Pr…" at bounding box center [777, 536] width 644 height 35
click at [912, 529] on span "Want to dive deeper? Join our upcoming webinar, * Human Perspective, Machine Pr…" at bounding box center [777, 536] width 644 height 35
click at [1077, 533] on pre "Want to dive deeper? Join our upcoming webinar, * Human Perspective, Machine Pr…" at bounding box center [789, 536] width 678 height 38
click at [572, 529] on span "Want to dive deeper? Join our upcoming webinar, * Human Perspective, Machine Pr…" at bounding box center [777, 536] width 644 height 35
click at [688, 526] on span "Want to dive deeper? Join our upcoming webinar, * Human Perspective, Machine Pr…" at bounding box center [777, 536] width 644 height 35
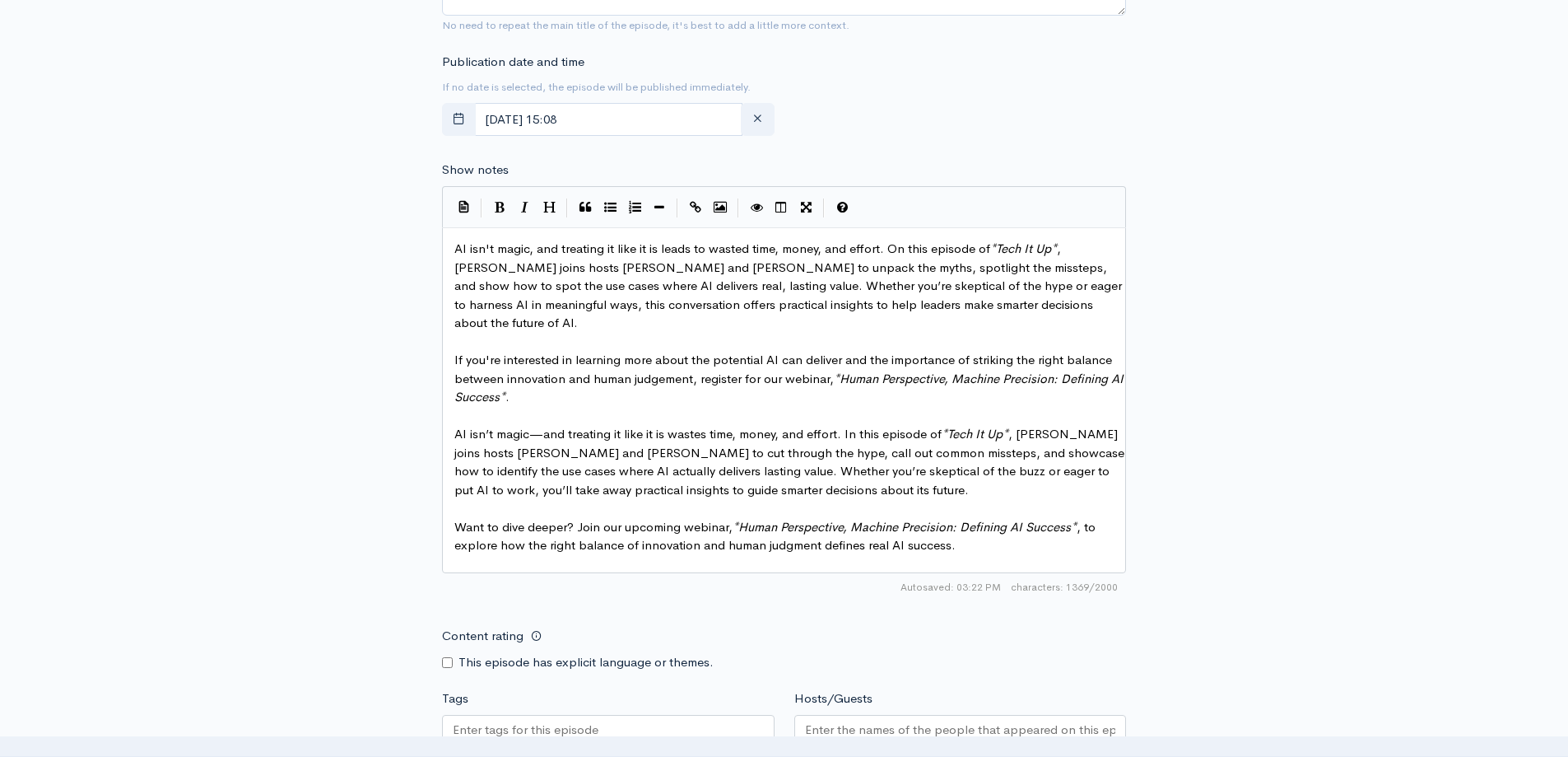
click at [768, 529] on span "Want to dive deeper? Join our upcoming webinar, * Human Perspective, Machine Pr…" at bounding box center [777, 536] width 644 height 35
click at [958, 526] on pre "Want to dive deeper? Join our upcoming webinar, * Human Perspective, Machine Pr…" at bounding box center [789, 536] width 678 height 38
type textarea "AI isn't magic, and treating it like it is leads to wasted time, money, and eff…"
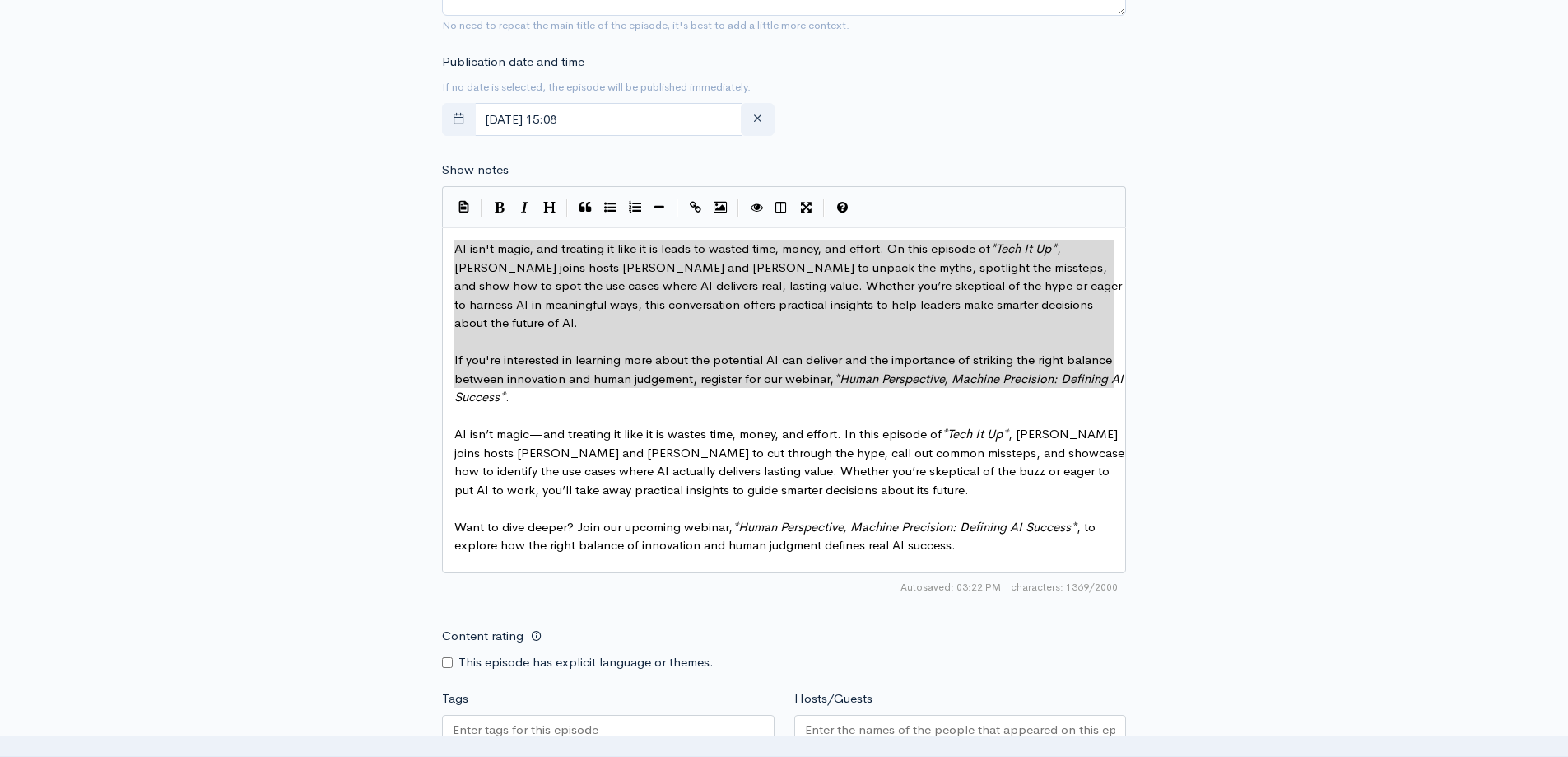
drag, startPoint x: 548, startPoint y: 394, endPoint x: 368, endPoint y: 71, distance: 369.8
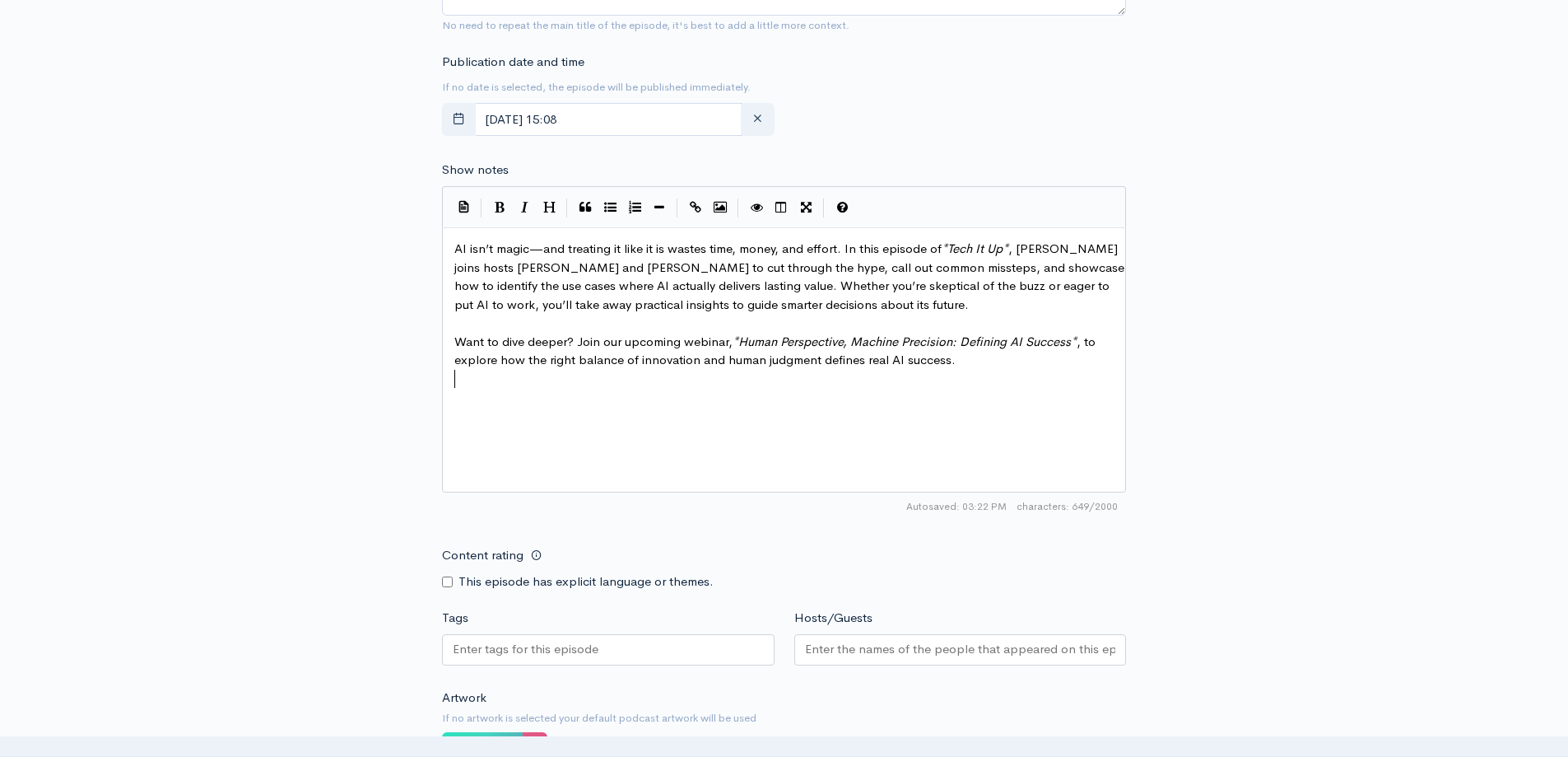
click at [960, 402] on div "x AI isn’t magic—and treating it like it is wastes time, money, and effort. In …" at bounding box center [804, 381] width 707 height 289
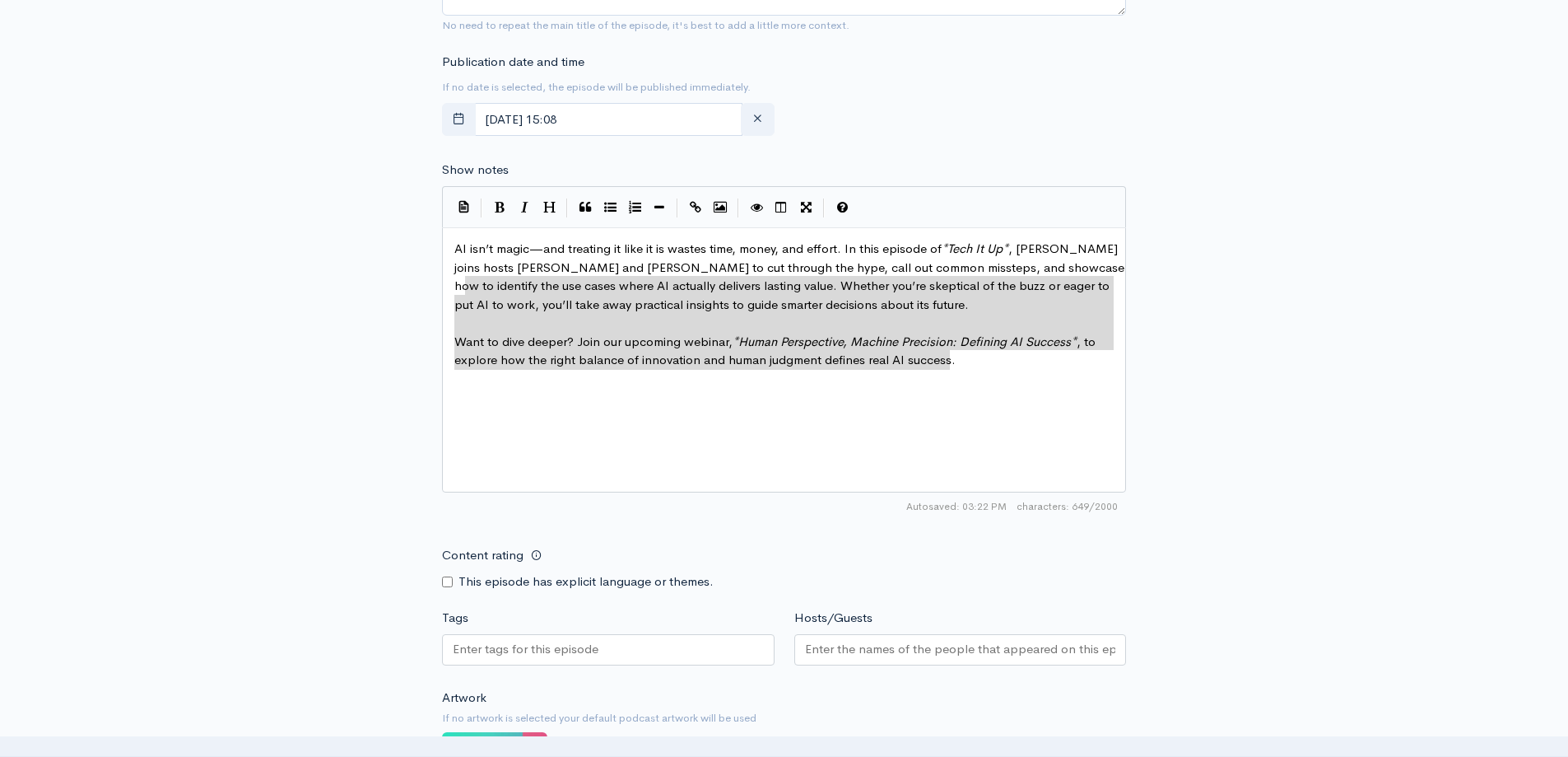
type textarea "AI isn’t magic—and treating it like it is wastes time, money, and effort. In th…"
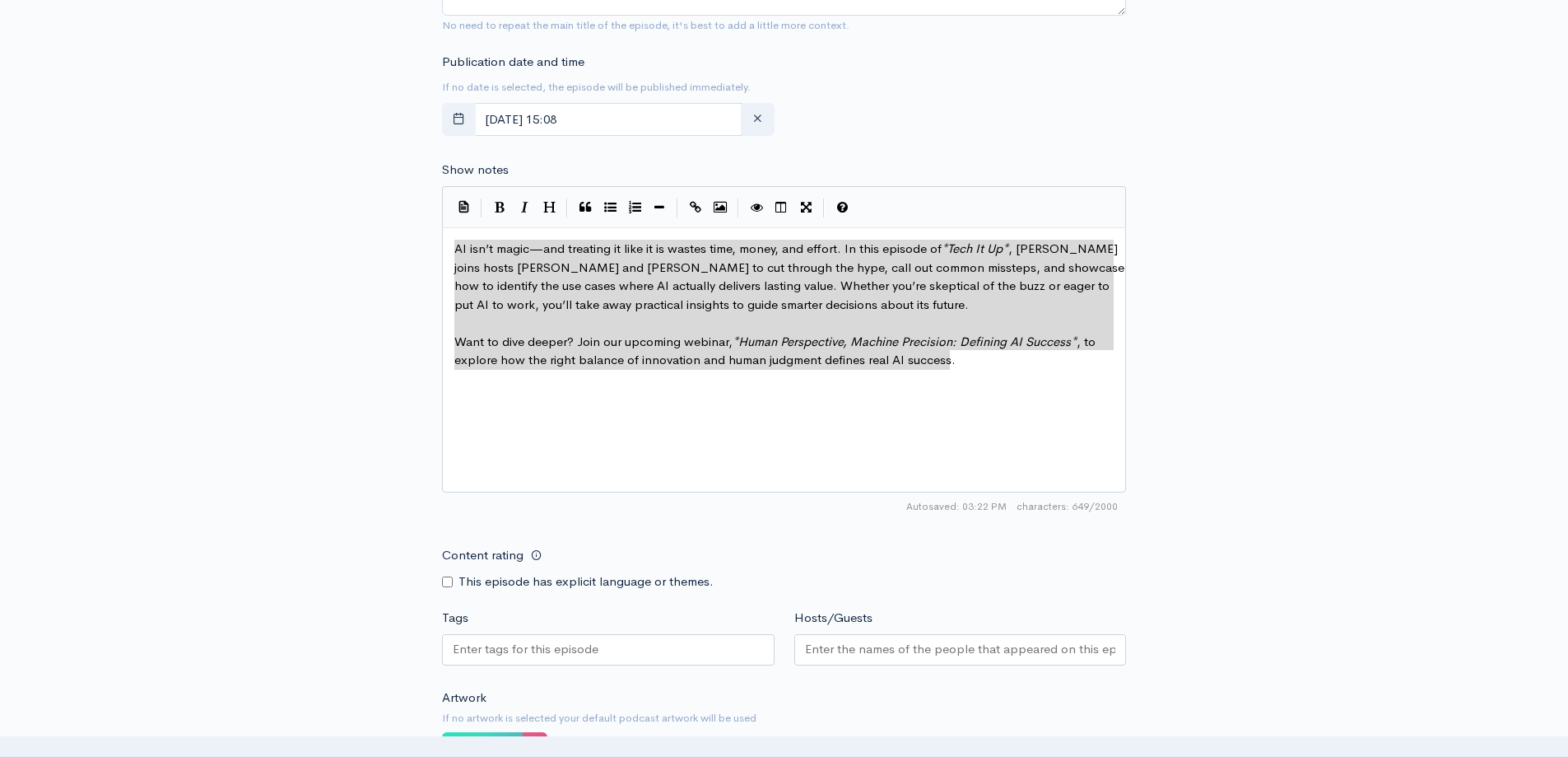
drag, startPoint x: 972, startPoint y: 365, endPoint x: 404, endPoint y: 240, distance: 581.6
click at [323, 341] on div "New episode Create a new episode Back to episodes Audio file Choose file Tech I…" at bounding box center [784, 181] width 938 height 1726
click at [1329, 259] on div "New episode Create a new episode Back to episodes Audio file Choose file Tech I…" at bounding box center [784, 181] width 1568 height 1726
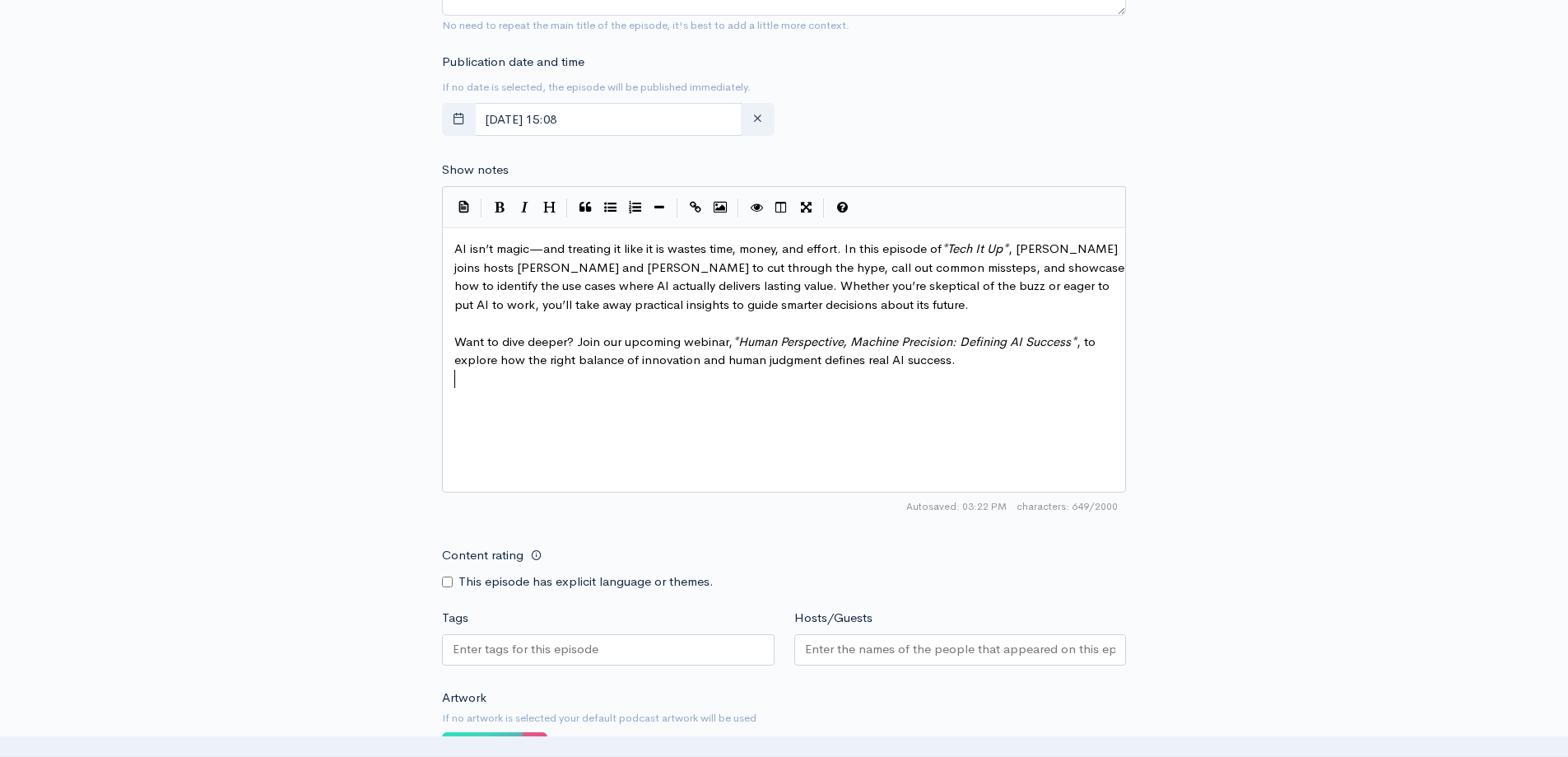
click at [713, 394] on div "x AI isn’t magic—and treating it like it is wastes time, money, and effort. In …" at bounding box center [804, 381] width 707 height 289
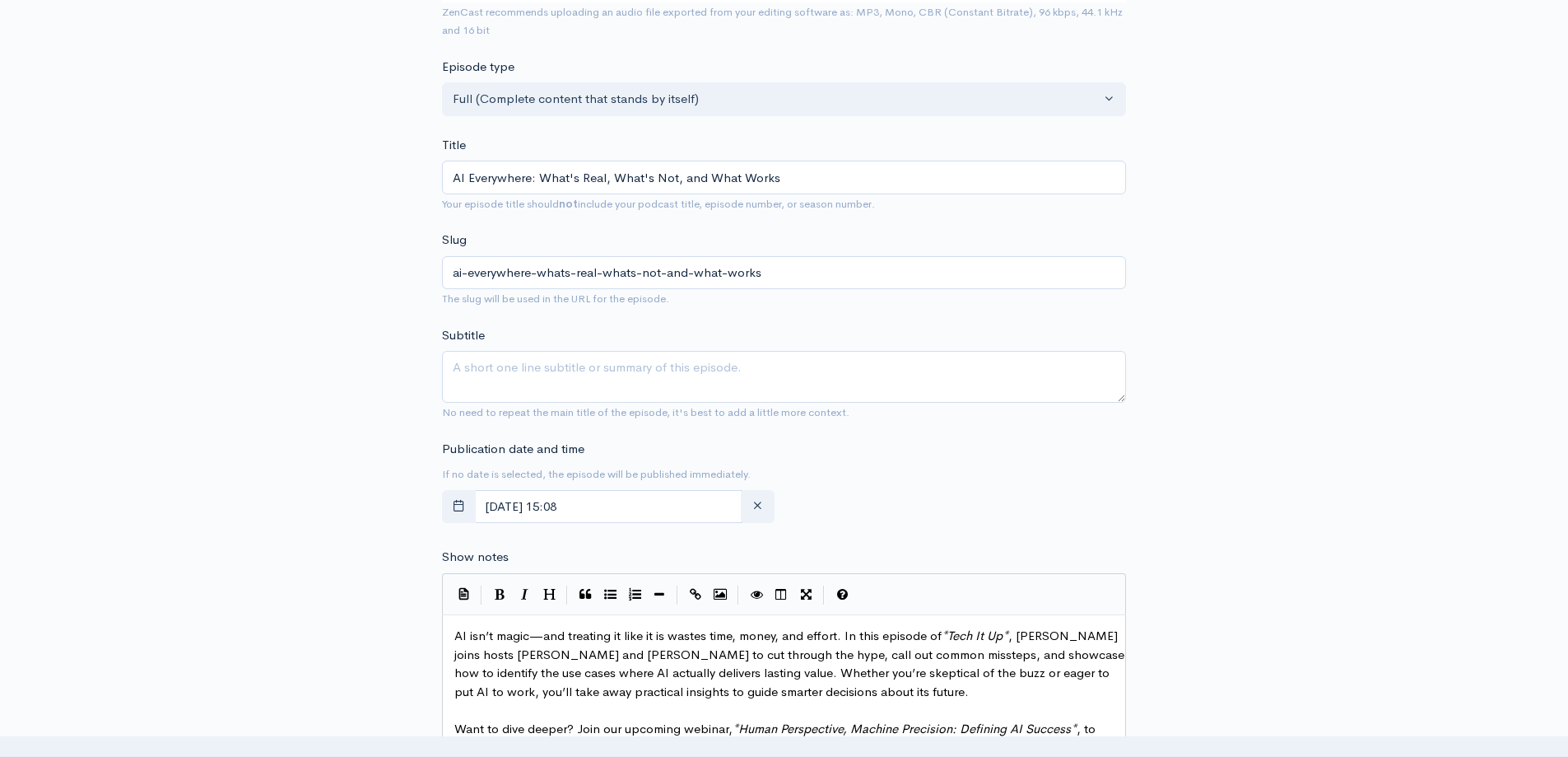
scroll to position [576, 0]
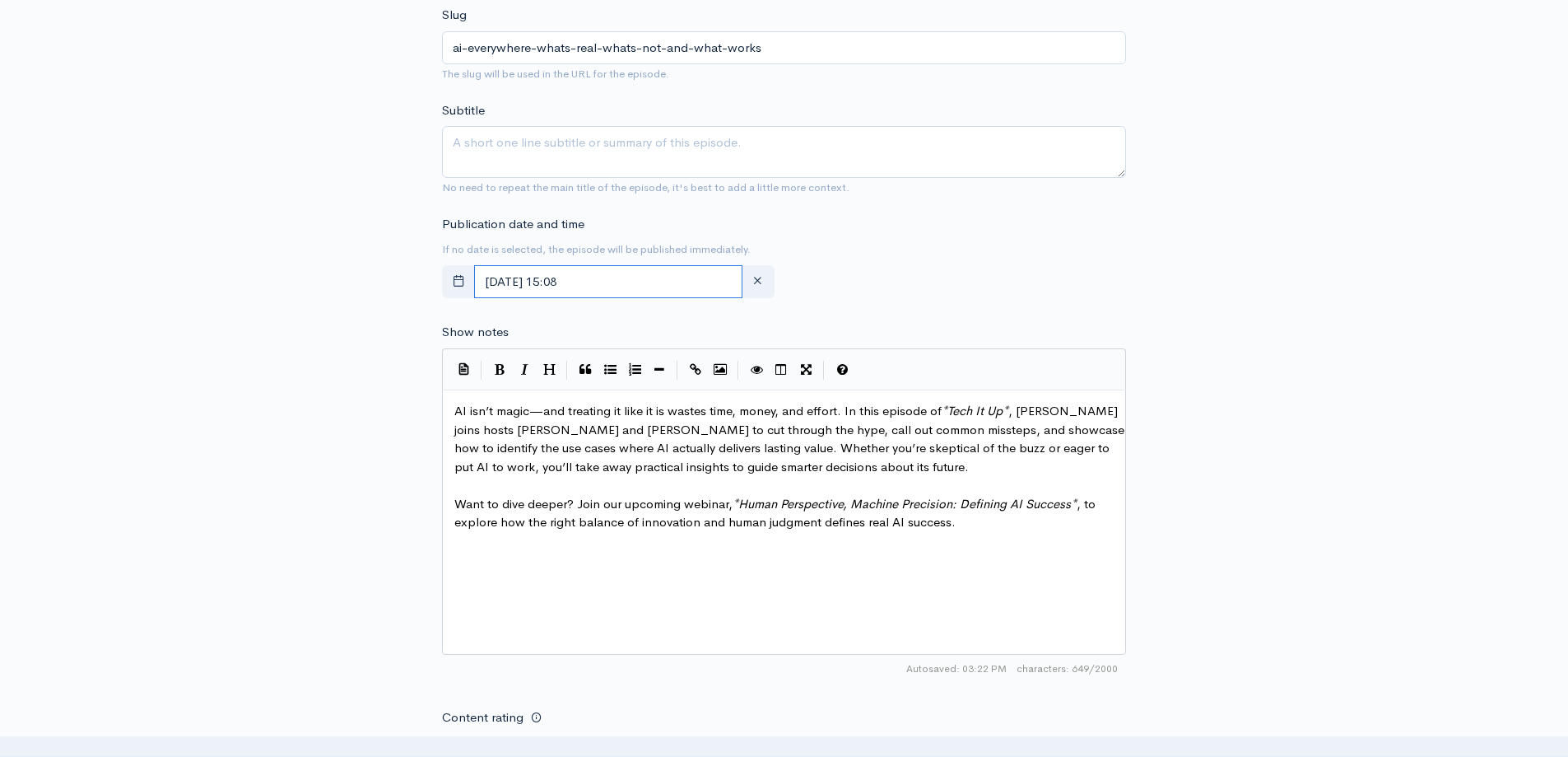
click at [670, 283] on input "[DATE] 15:08" at bounding box center [608, 282] width 268 height 34
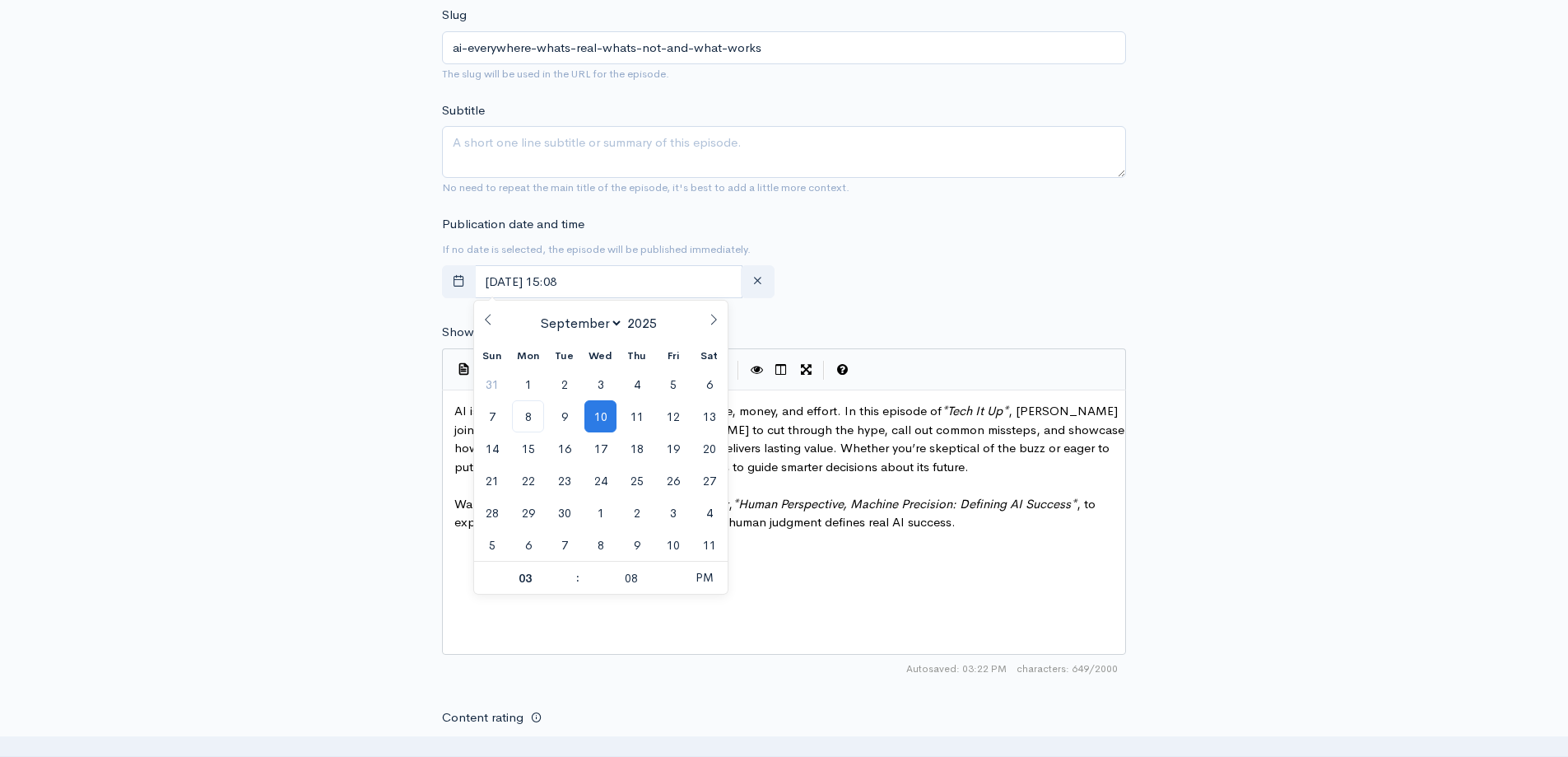
click at [1001, 226] on div "Publication date and time If no date is selected, the episode will be published…" at bounding box center [784, 260] width 704 height 90
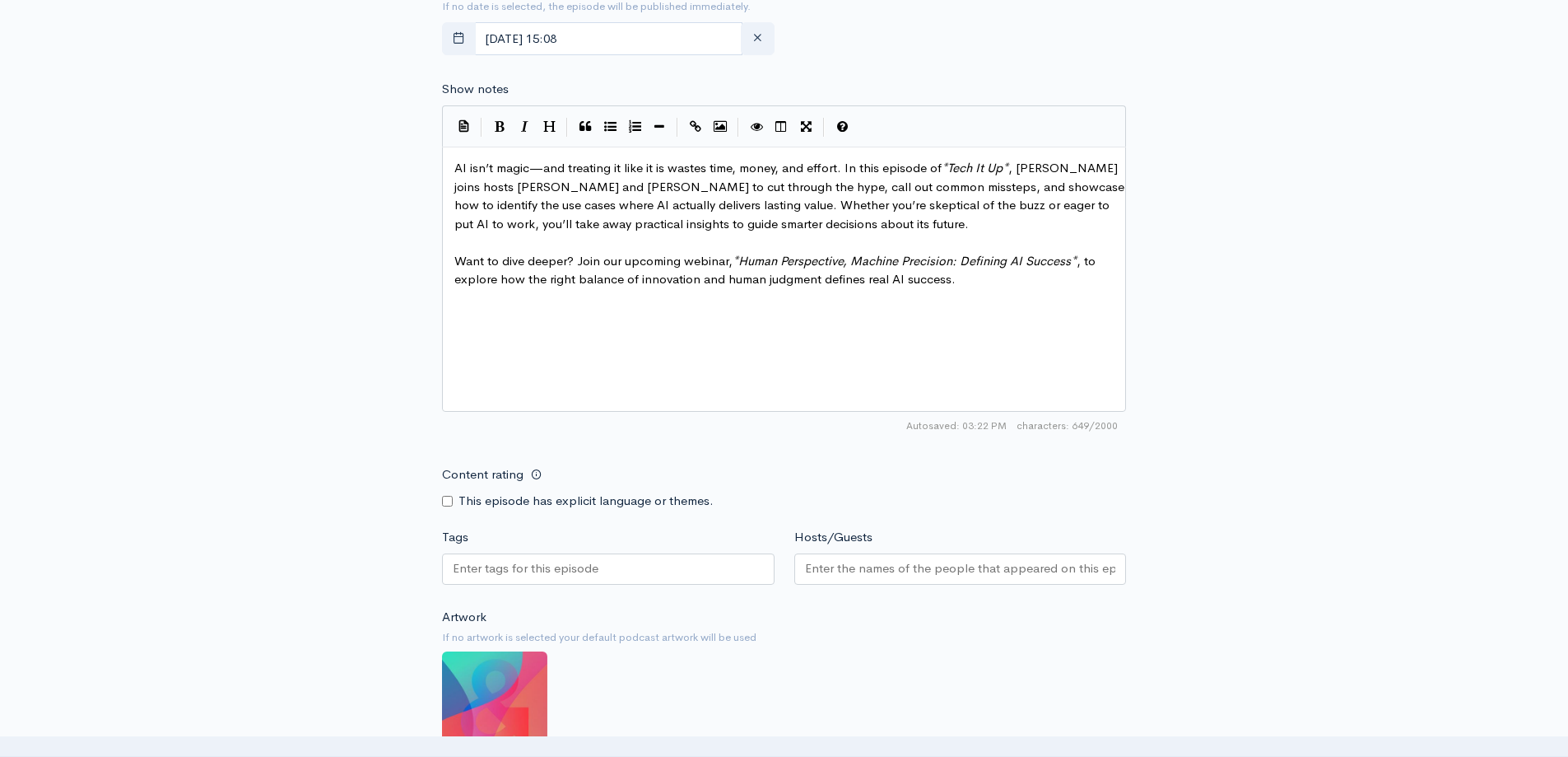
scroll to position [906, 0]
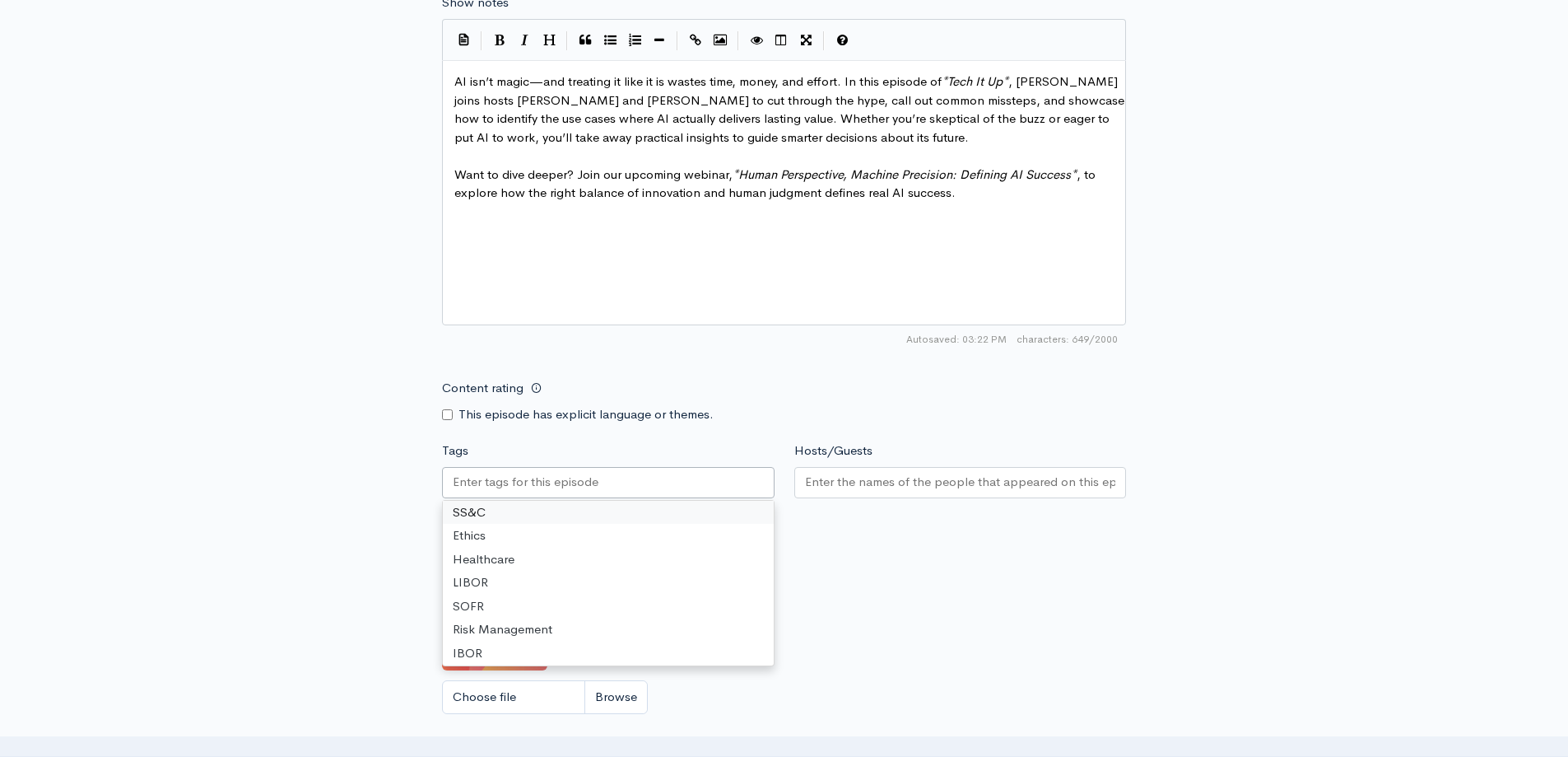
click at [510, 476] on input "Tags" at bounding box center [527, 482] width 148 height 19
type input "AI"
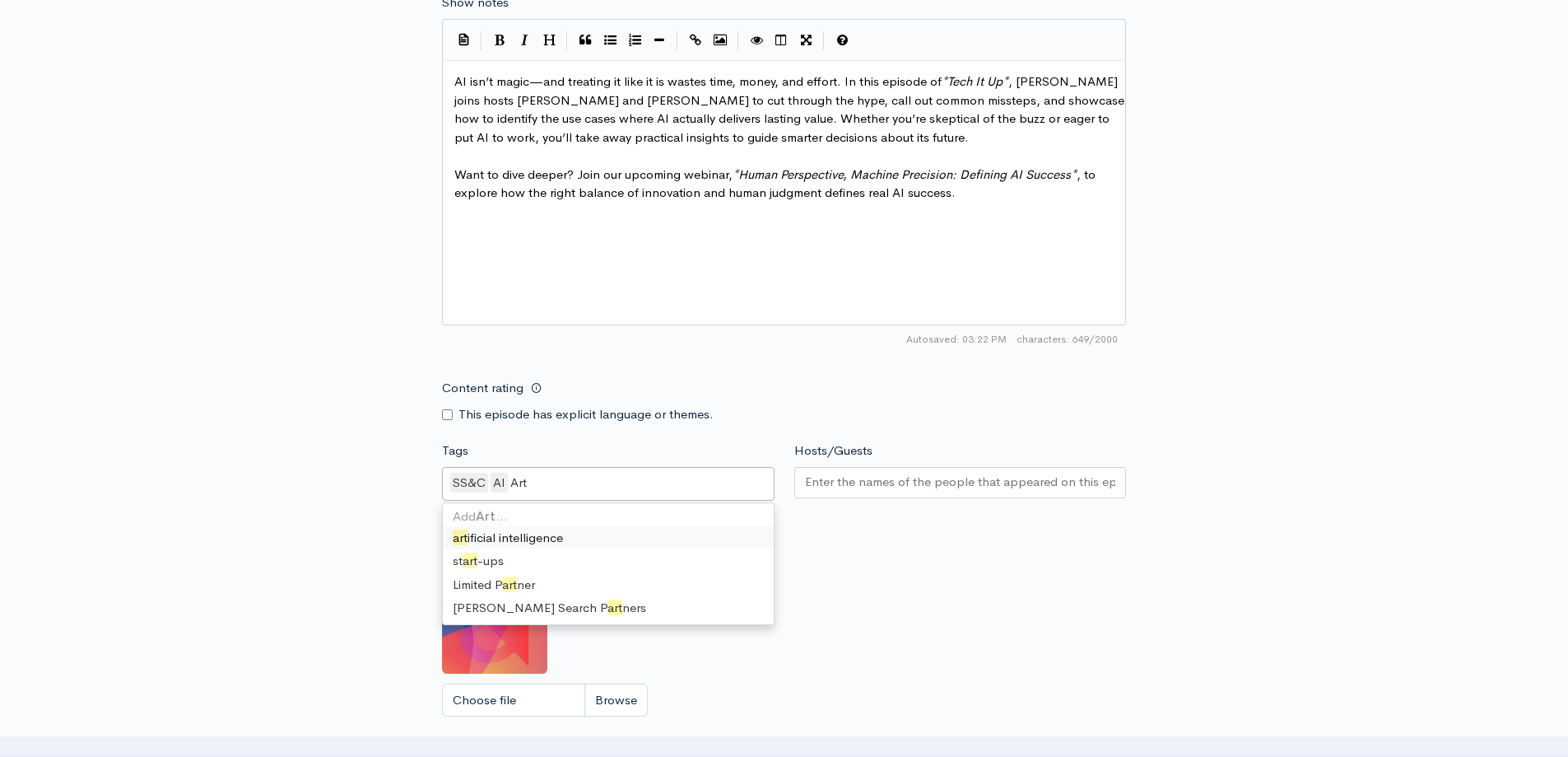
scroll to position [0, 0]
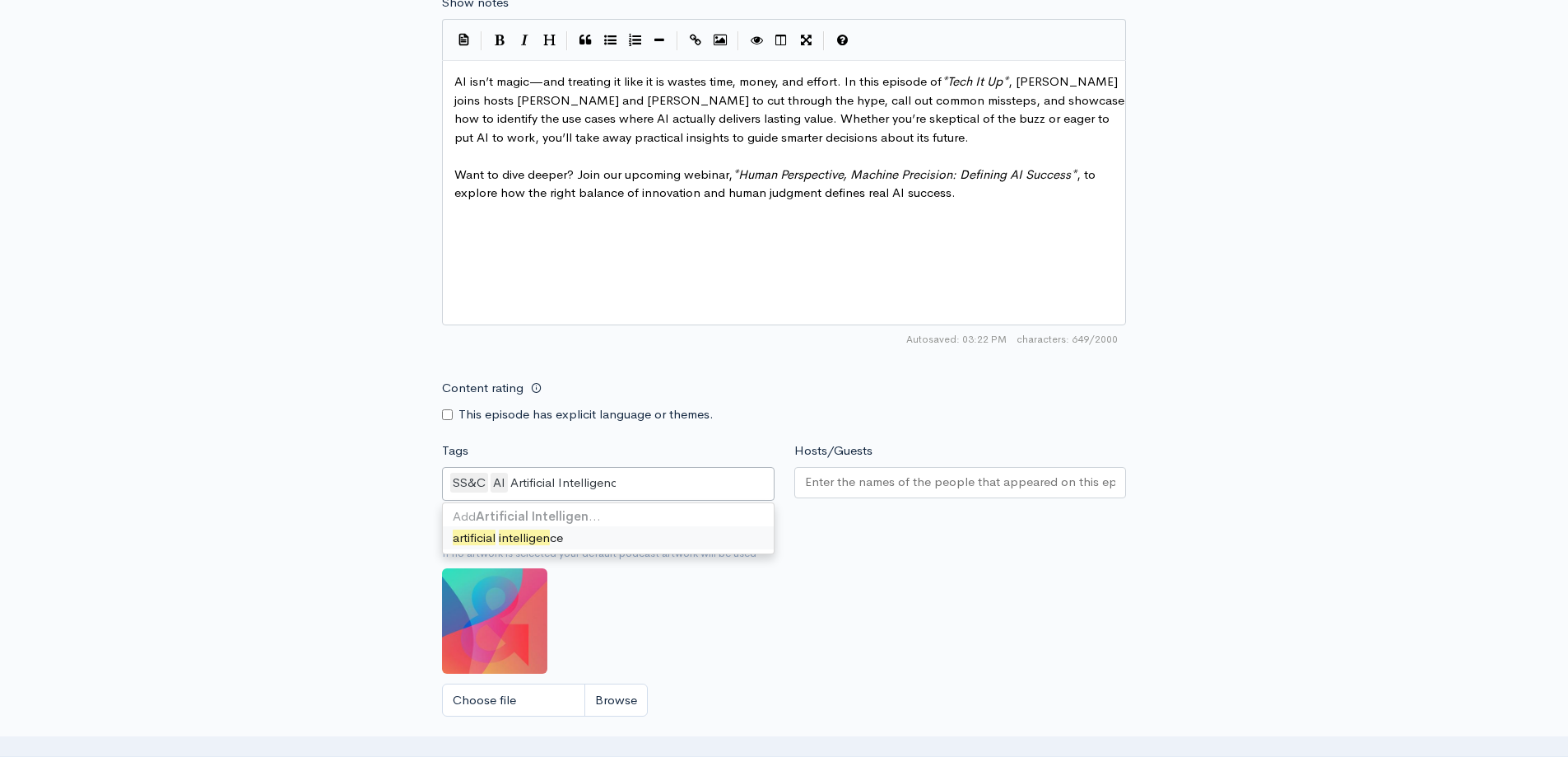
type input "Artificial Intelligence"
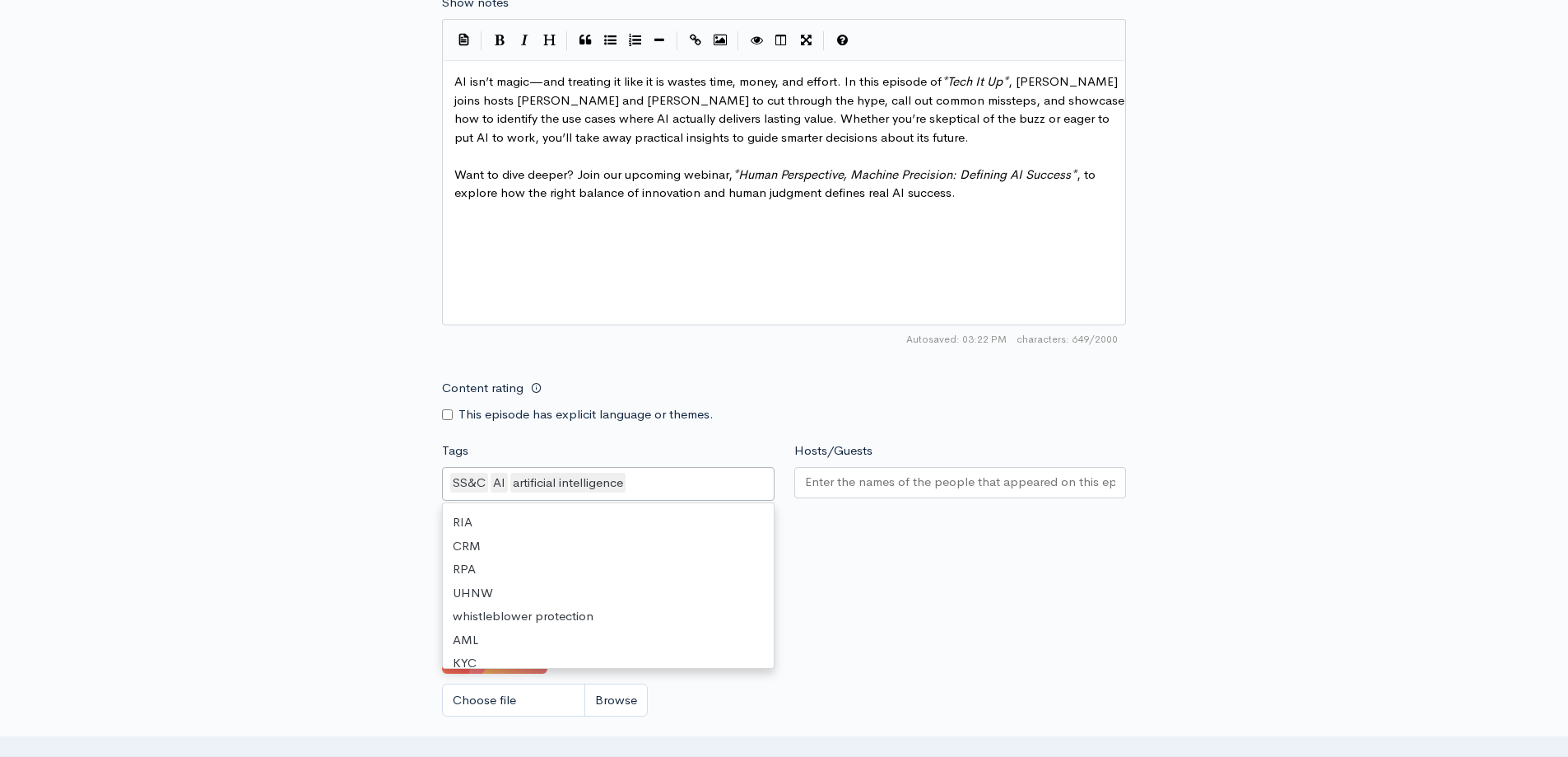
scroll to position [6434, 0]
click at [965, 577] on div "Artwork If no artwork is selected your default podcast artwork will be used Cho…" at bounding box center [784, 625] width 684 height 203
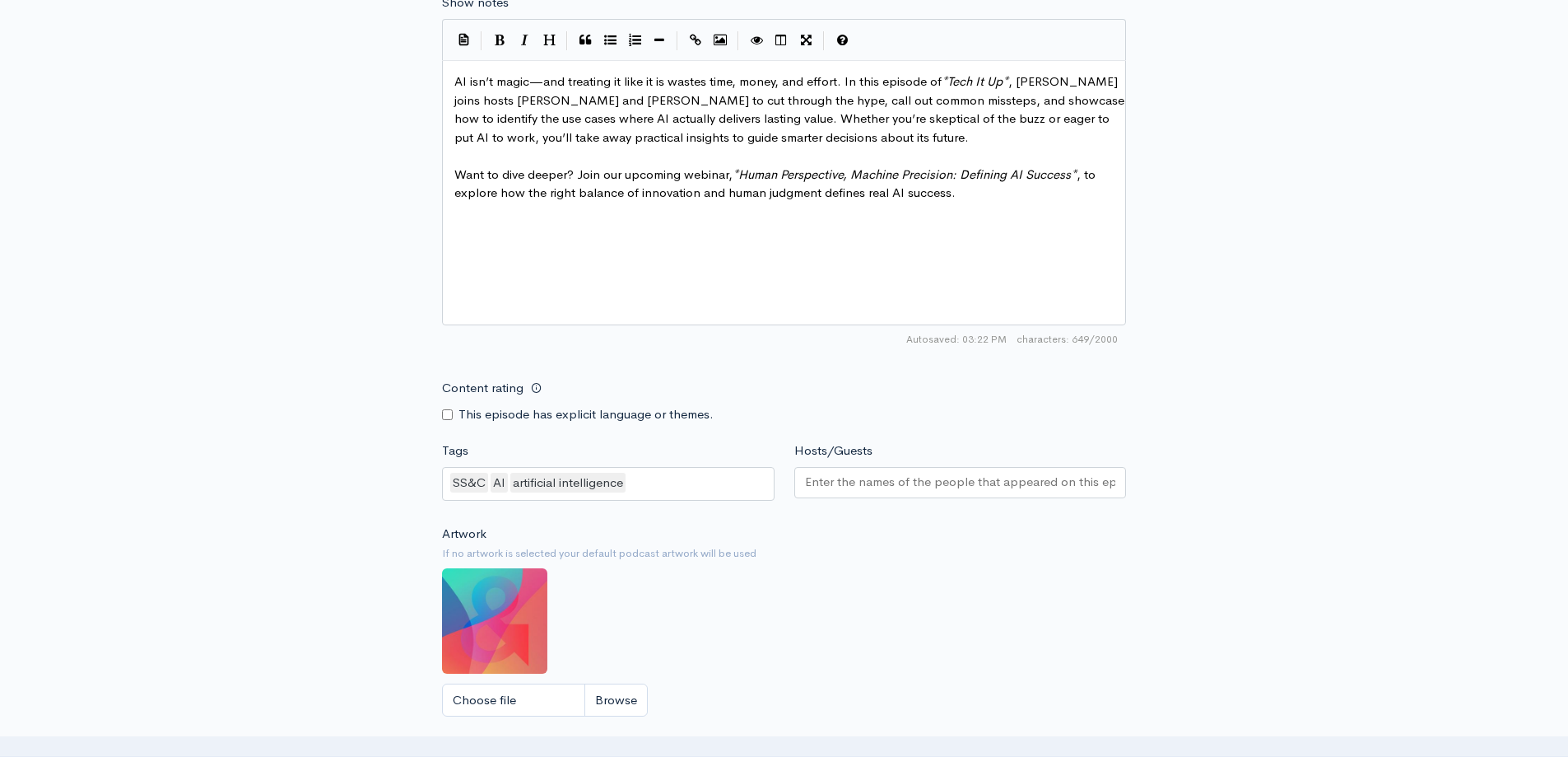
click at [918, 486] on input "Hosts/Guests" at bounding box center [960, 482] width 311 height 19
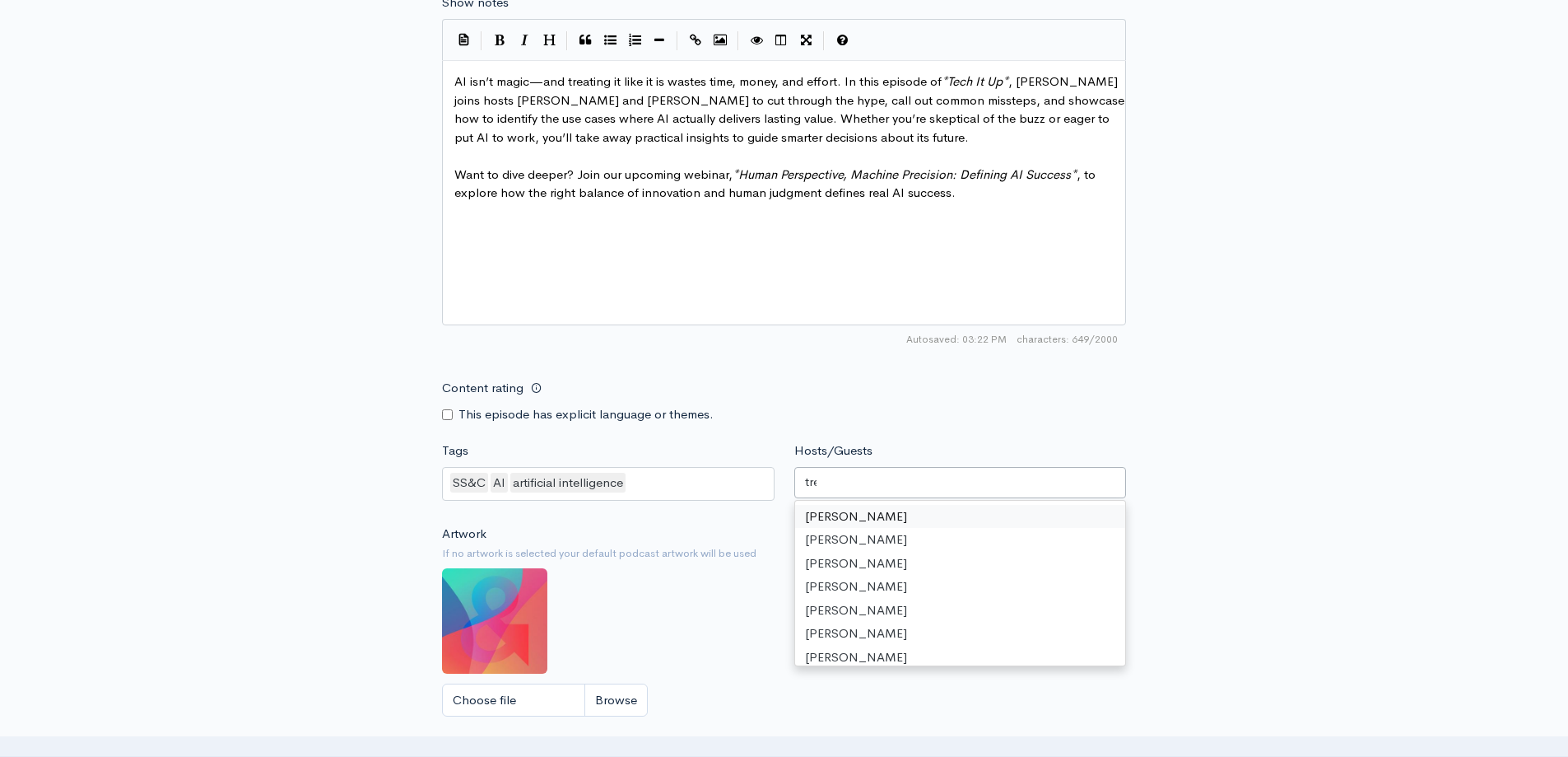
type input "trent"
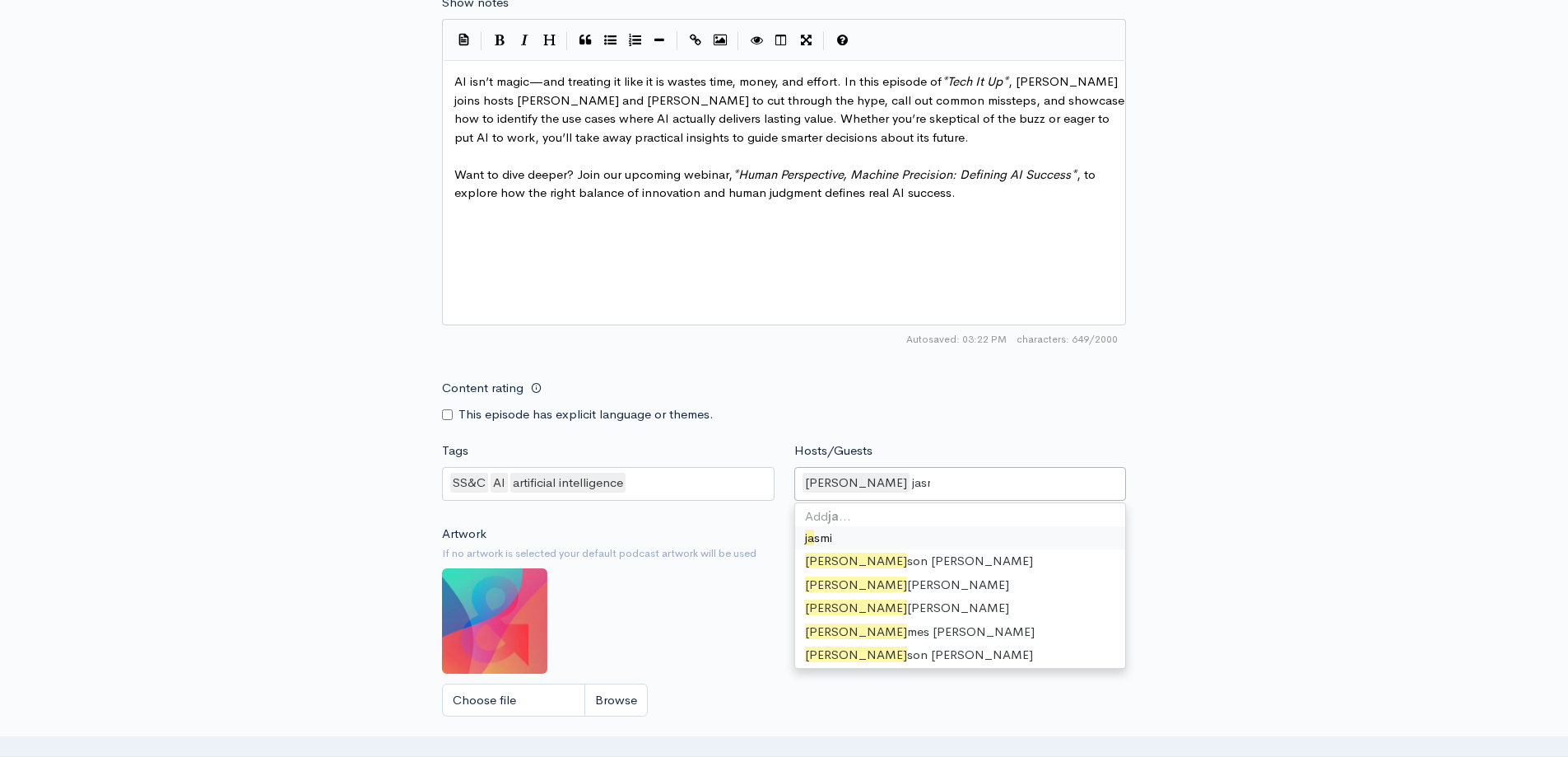
type input "jasmi"
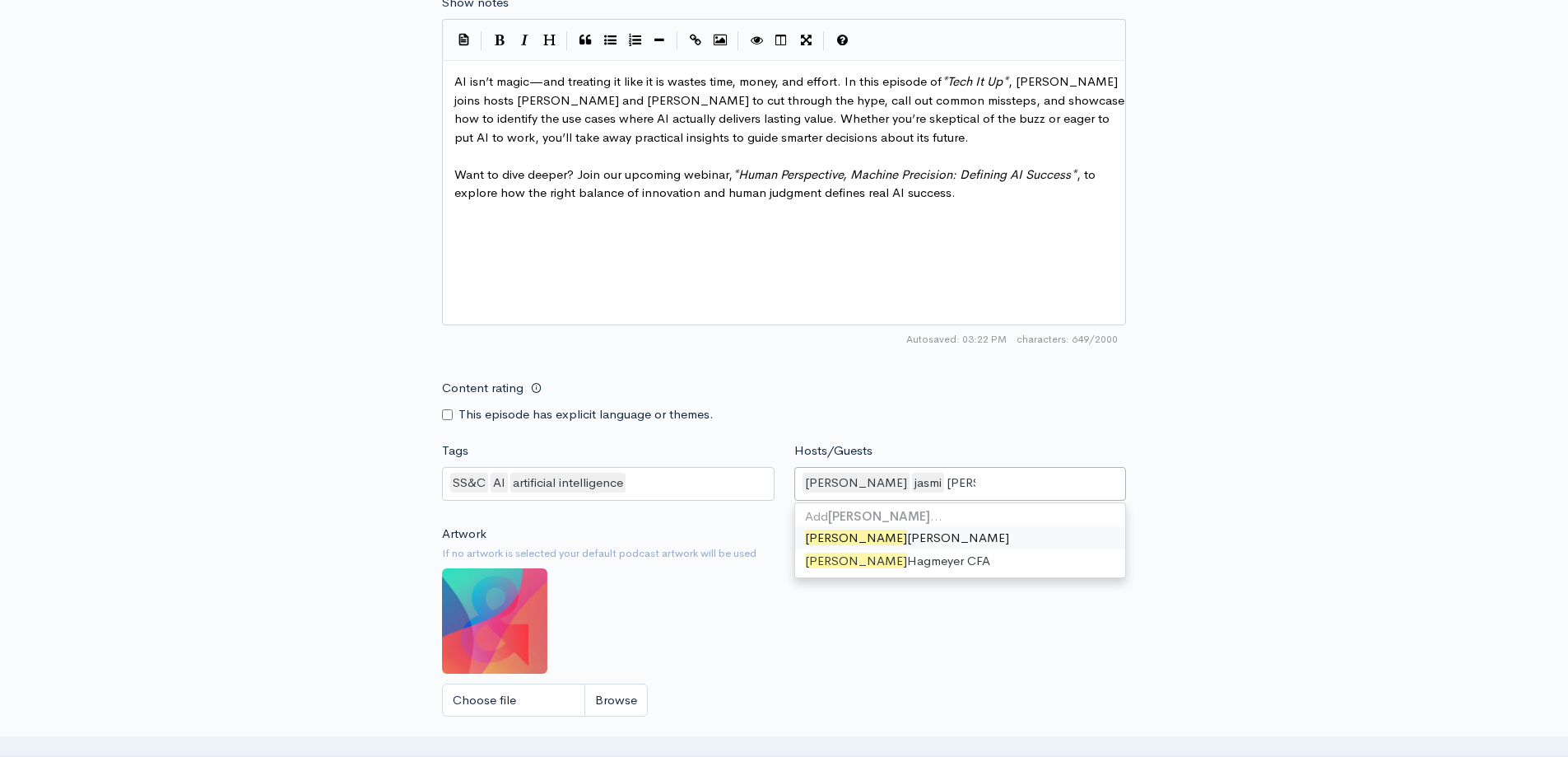
scroll to position [0, 0]
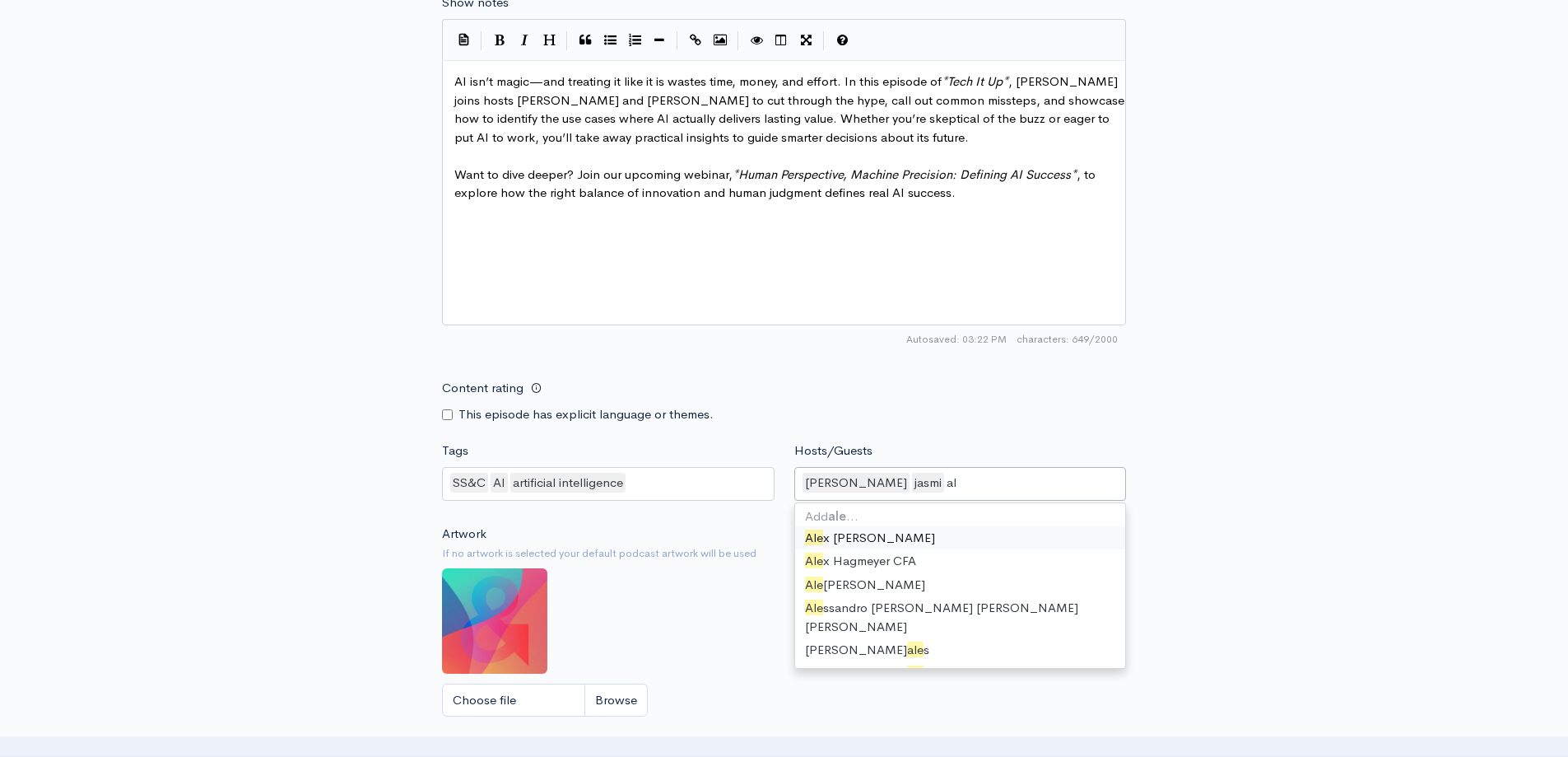
type input "a"
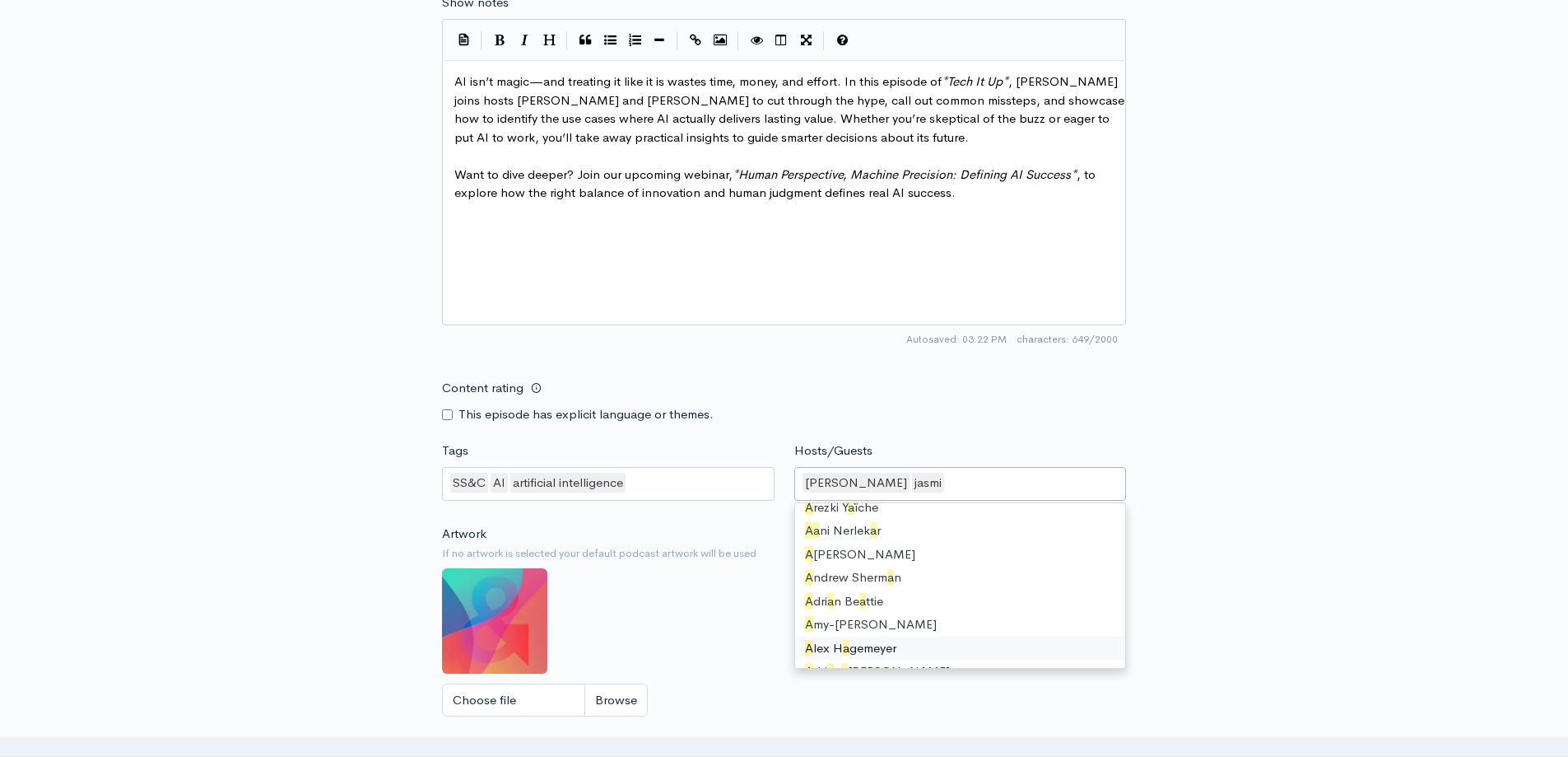
scroll to position [4635, 0]
type input "\"
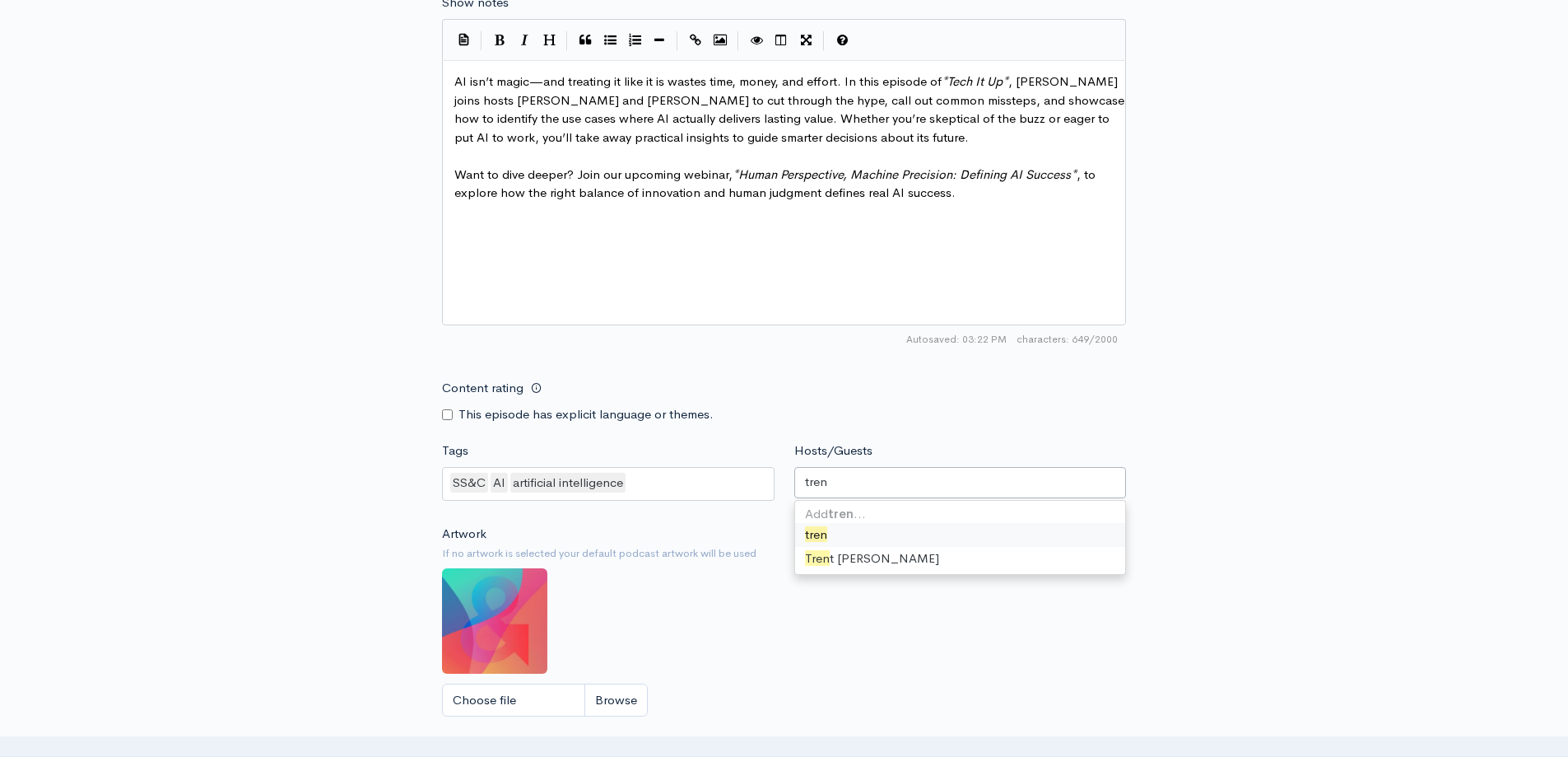
type input "trent"
type input "jasmin"
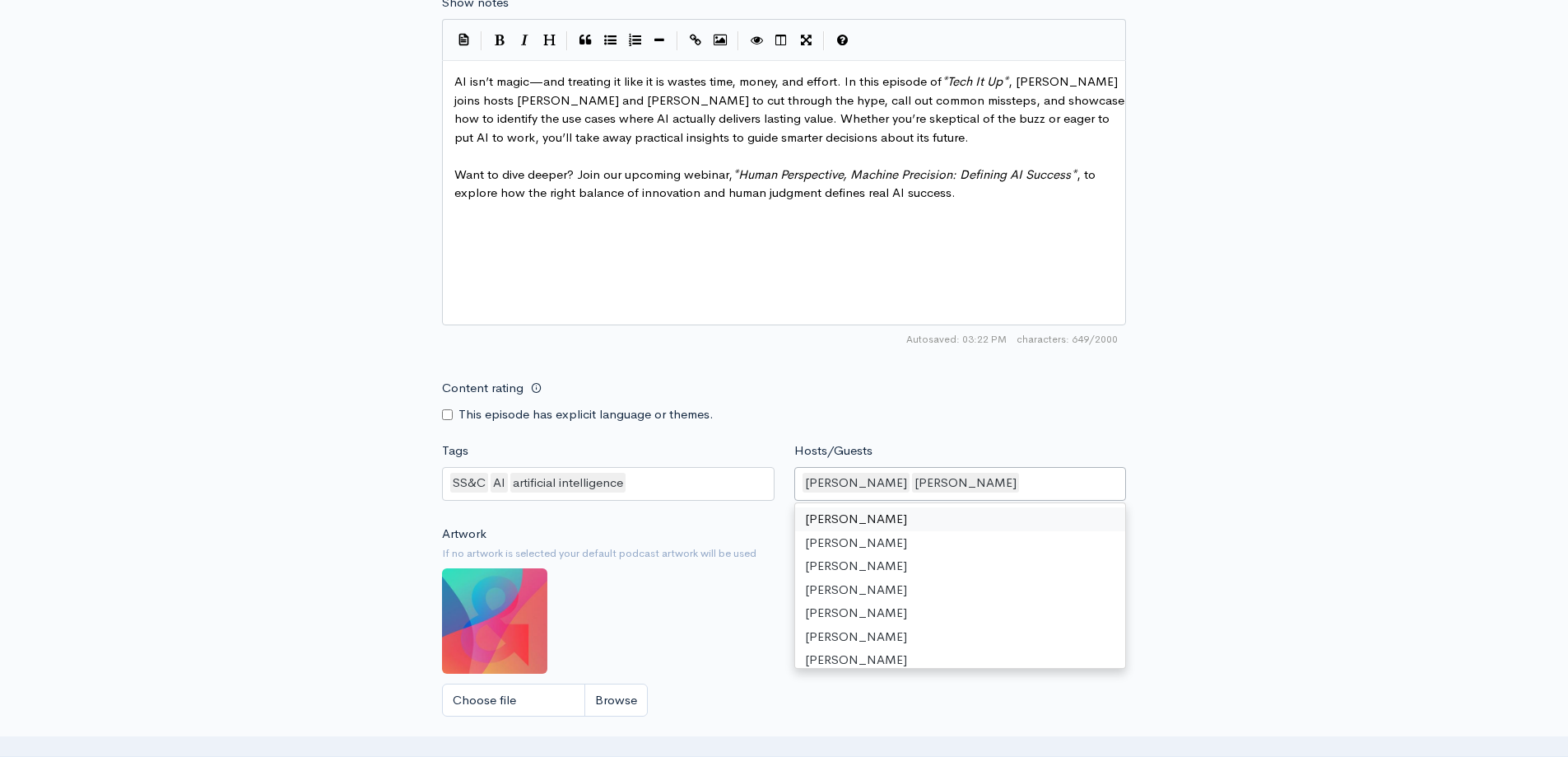
click at [1435, 412] on div "New episode Create a new episode Back to episodes Audio file Choose file Tech I…" at bounding box center [784, 15] width 1568 height 1729
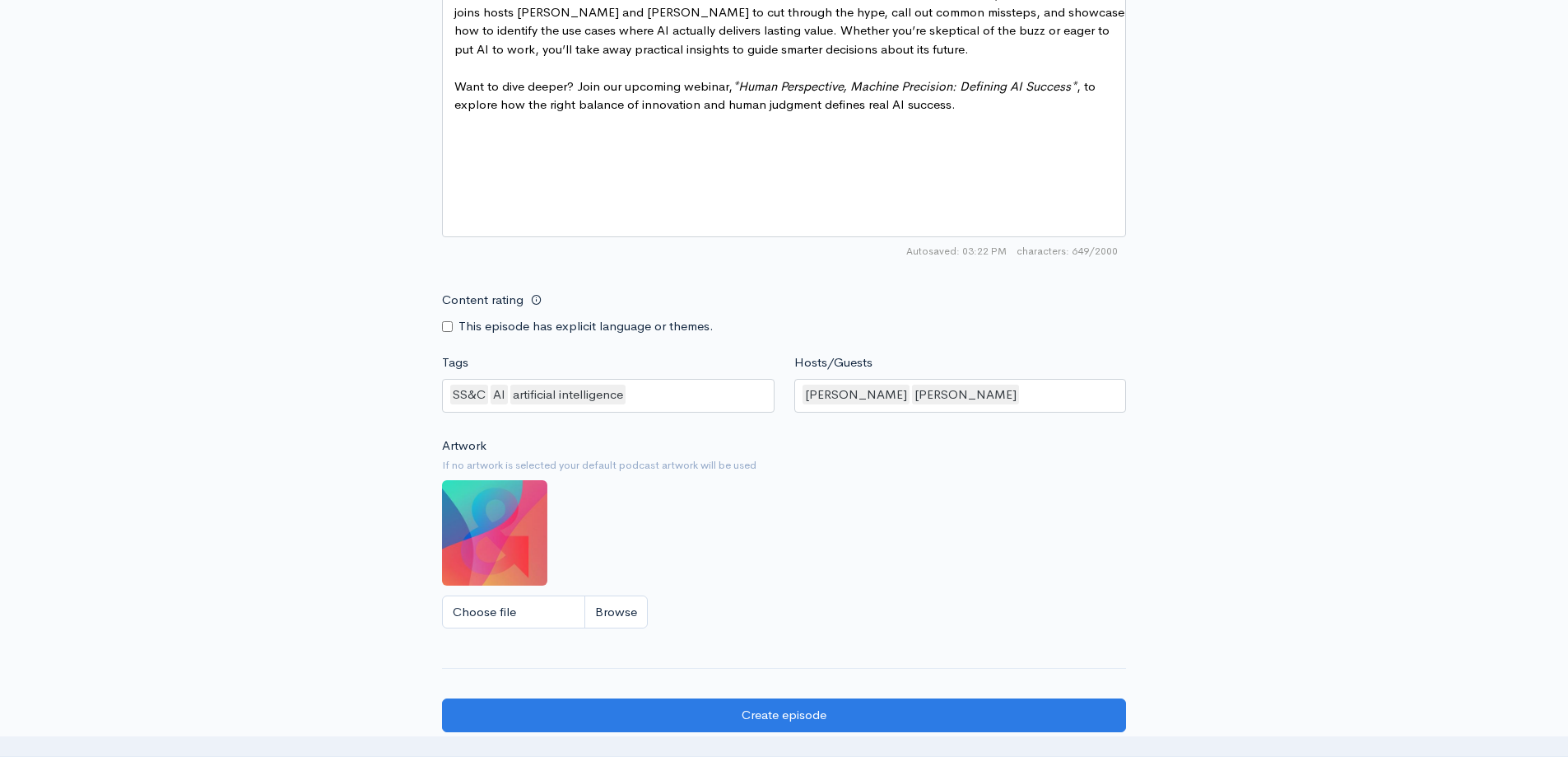
scroll to position [1243, 0]
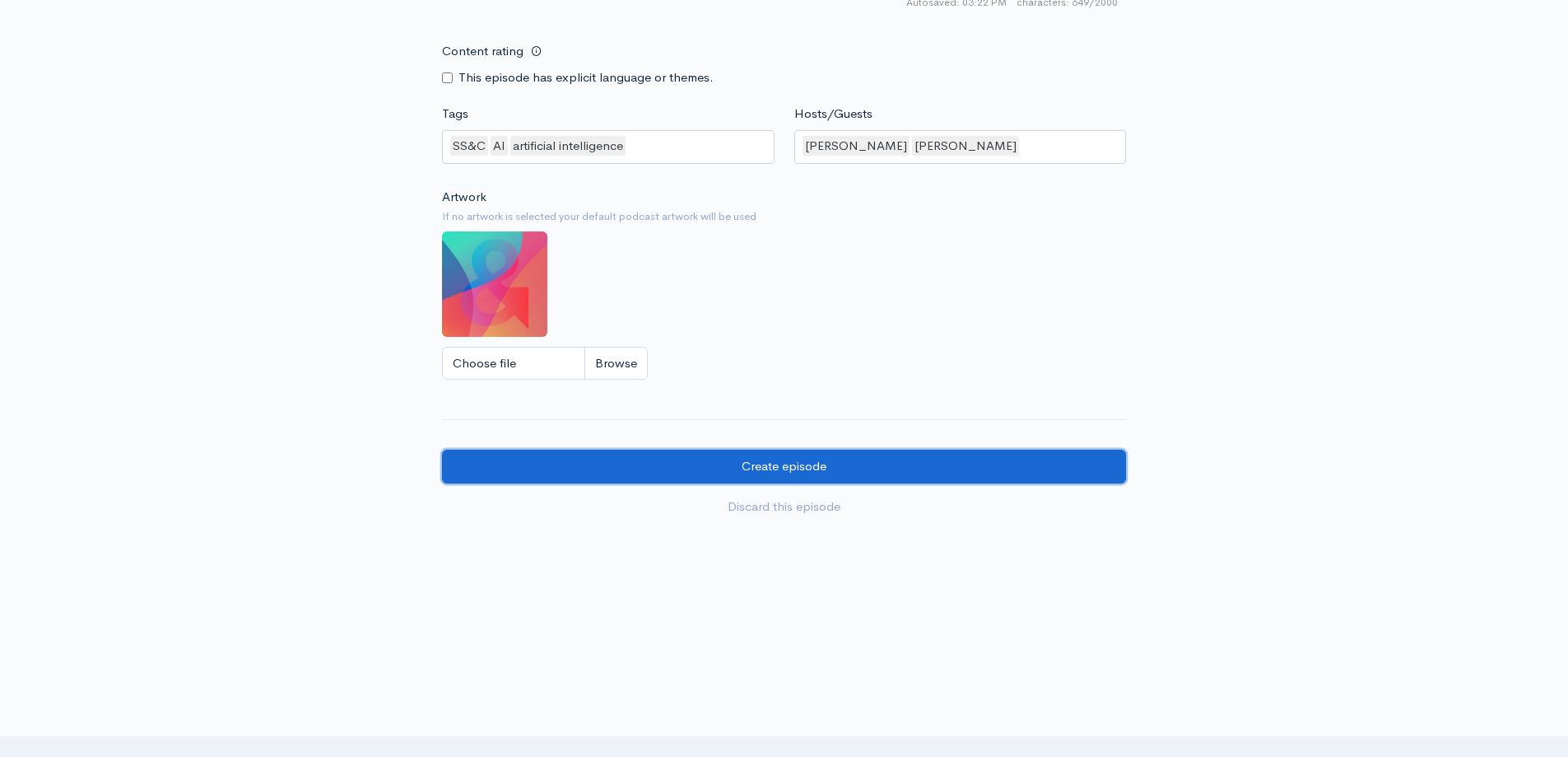
click at [779, 472] on input "Create episode" at bounding box center [784, 466] width 684 height 34
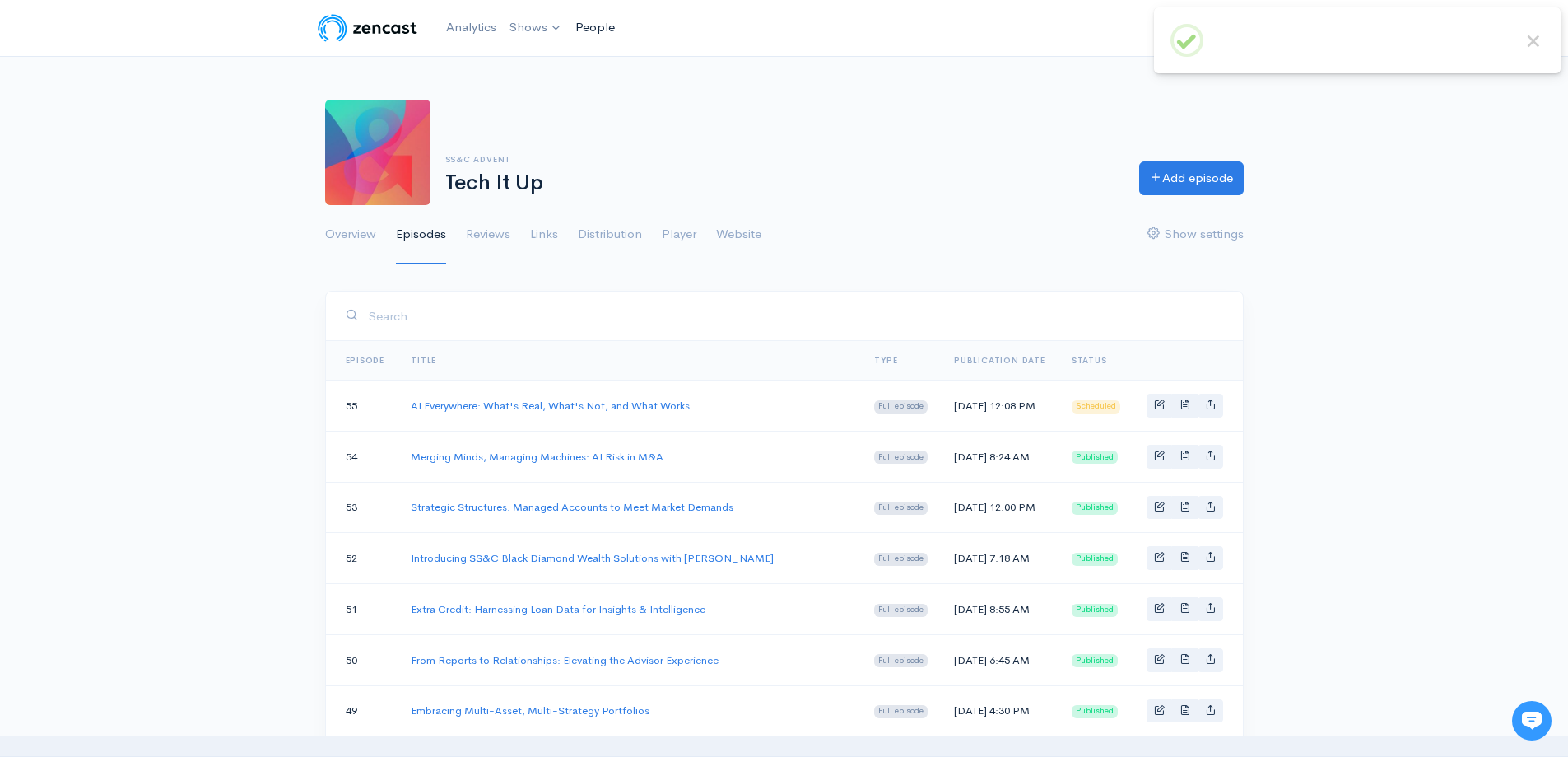
click at [602, 31] on link "People" at bounding box center [595, 27] width 53 height 36
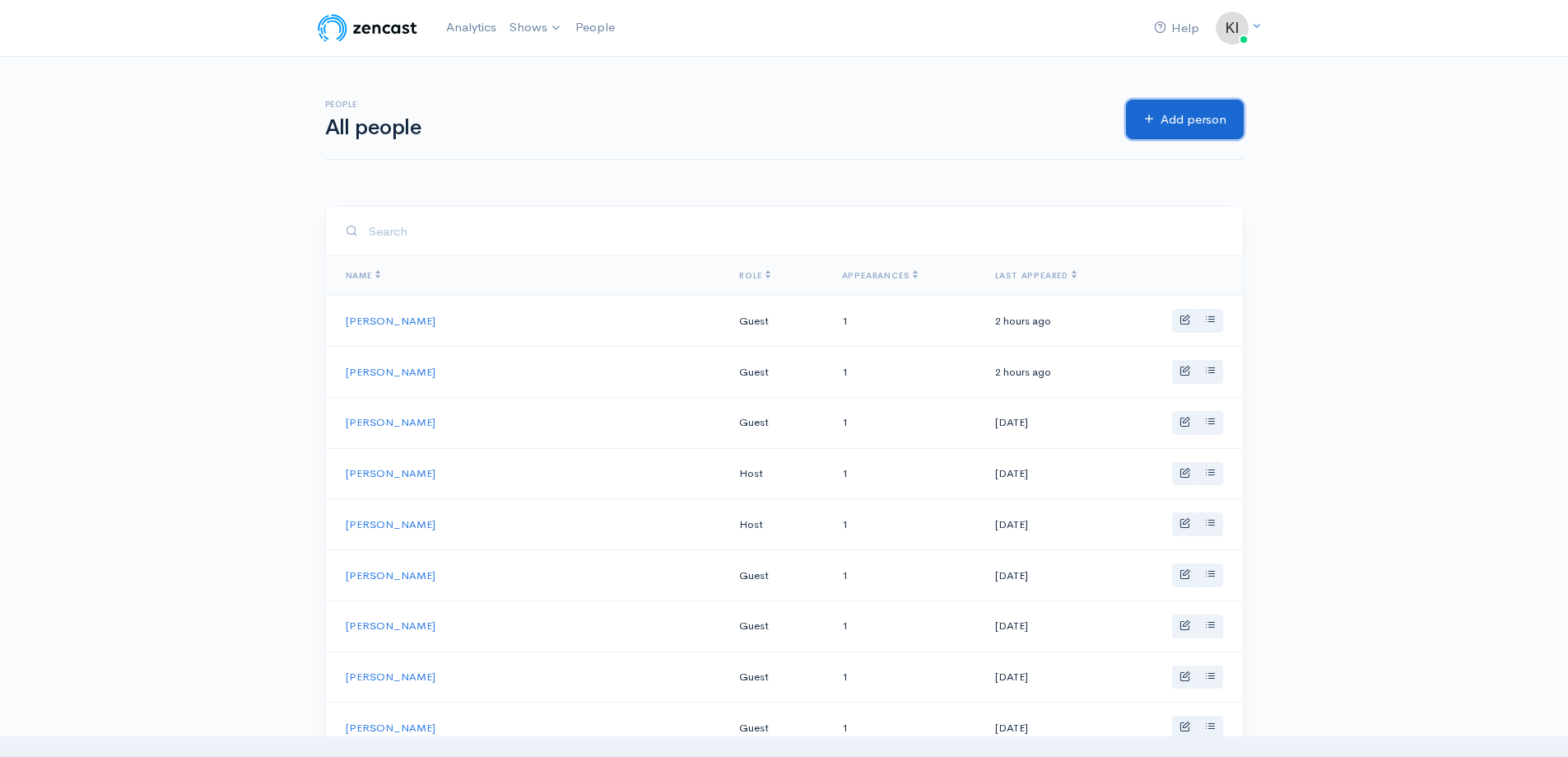
click at [1204, 120] on link "Add person" at bounding box center [1184, 120] width 117 height 40
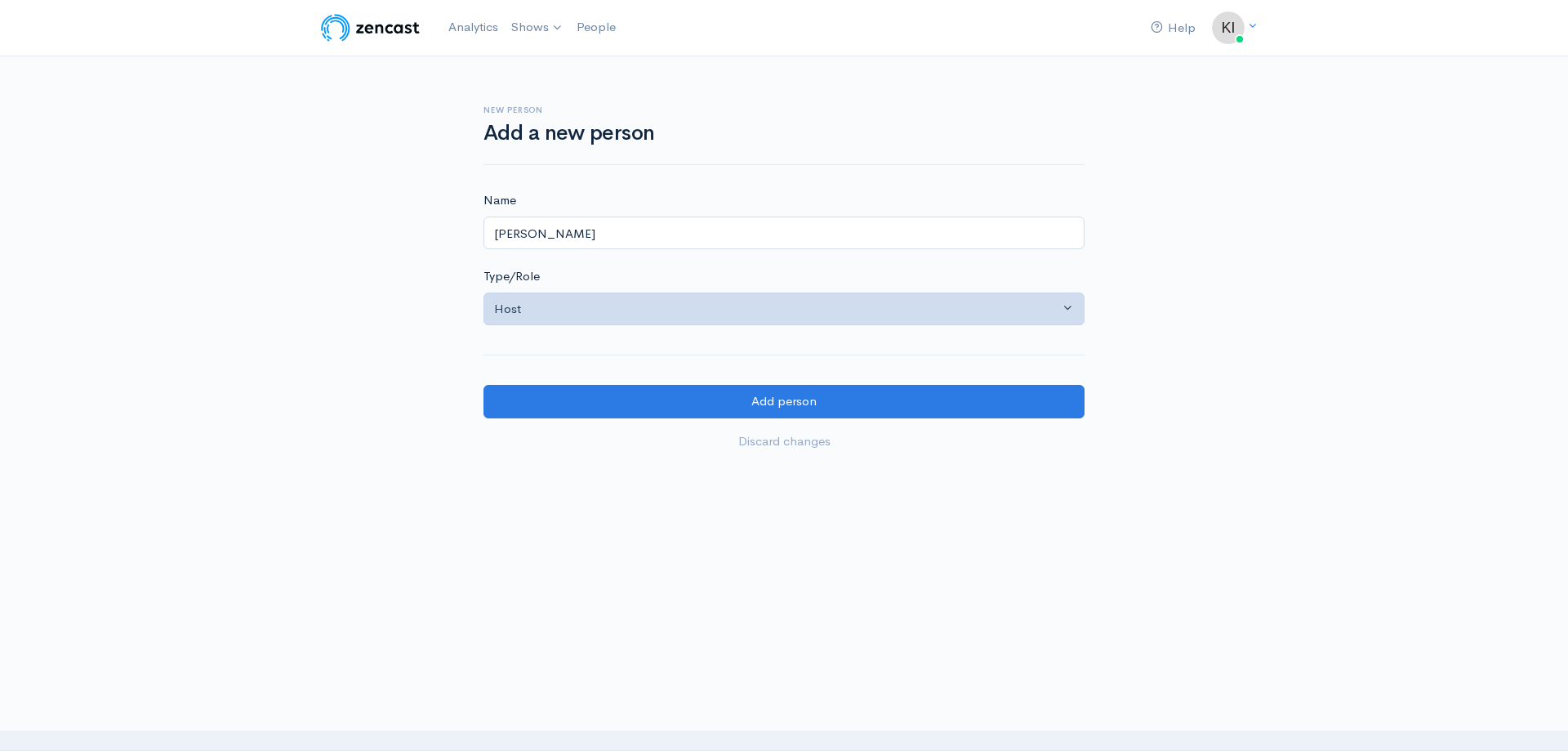
type input "Alex Schlesinger"
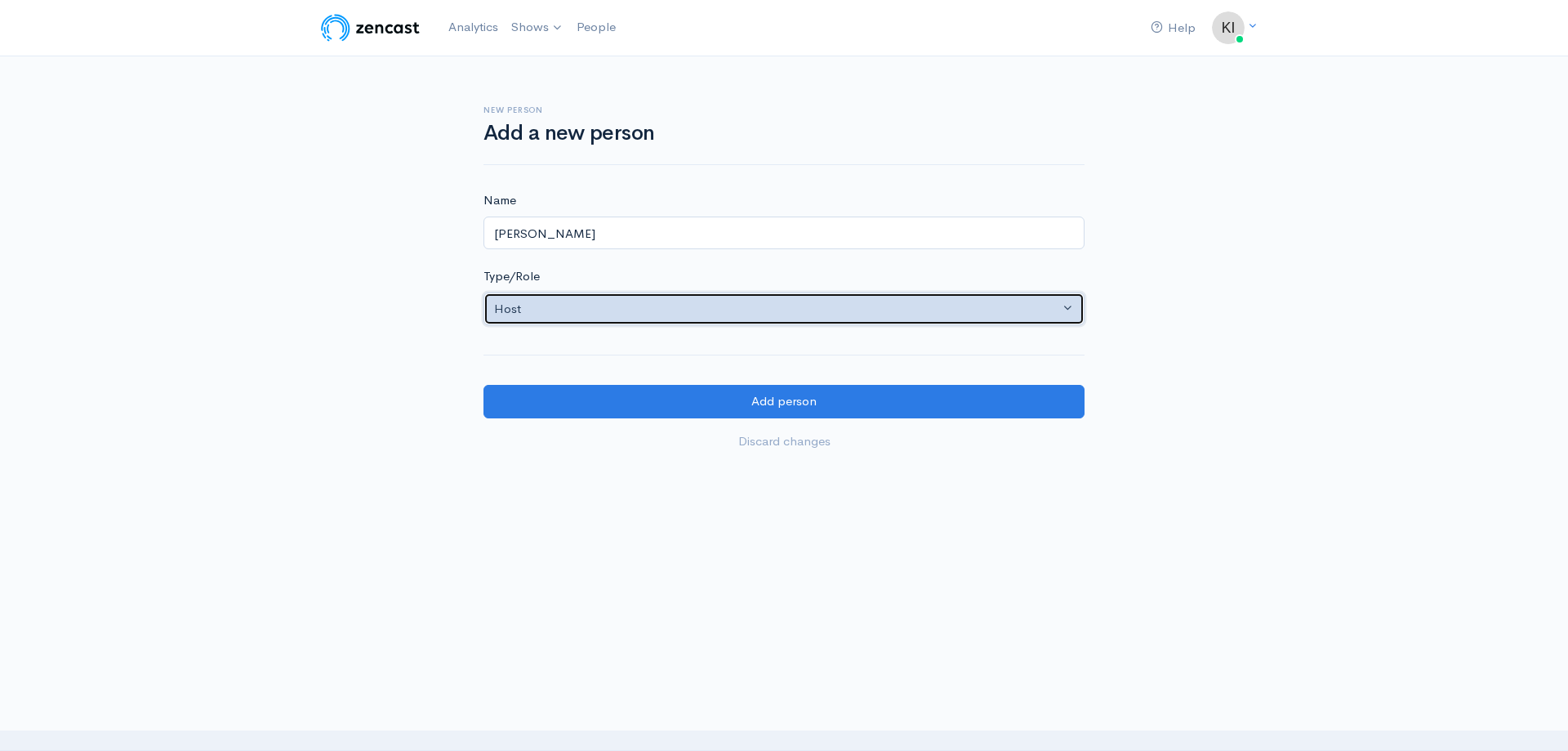
click at [595, 306] on div "Host" at bounding box center [776, 309] width 565 height 19
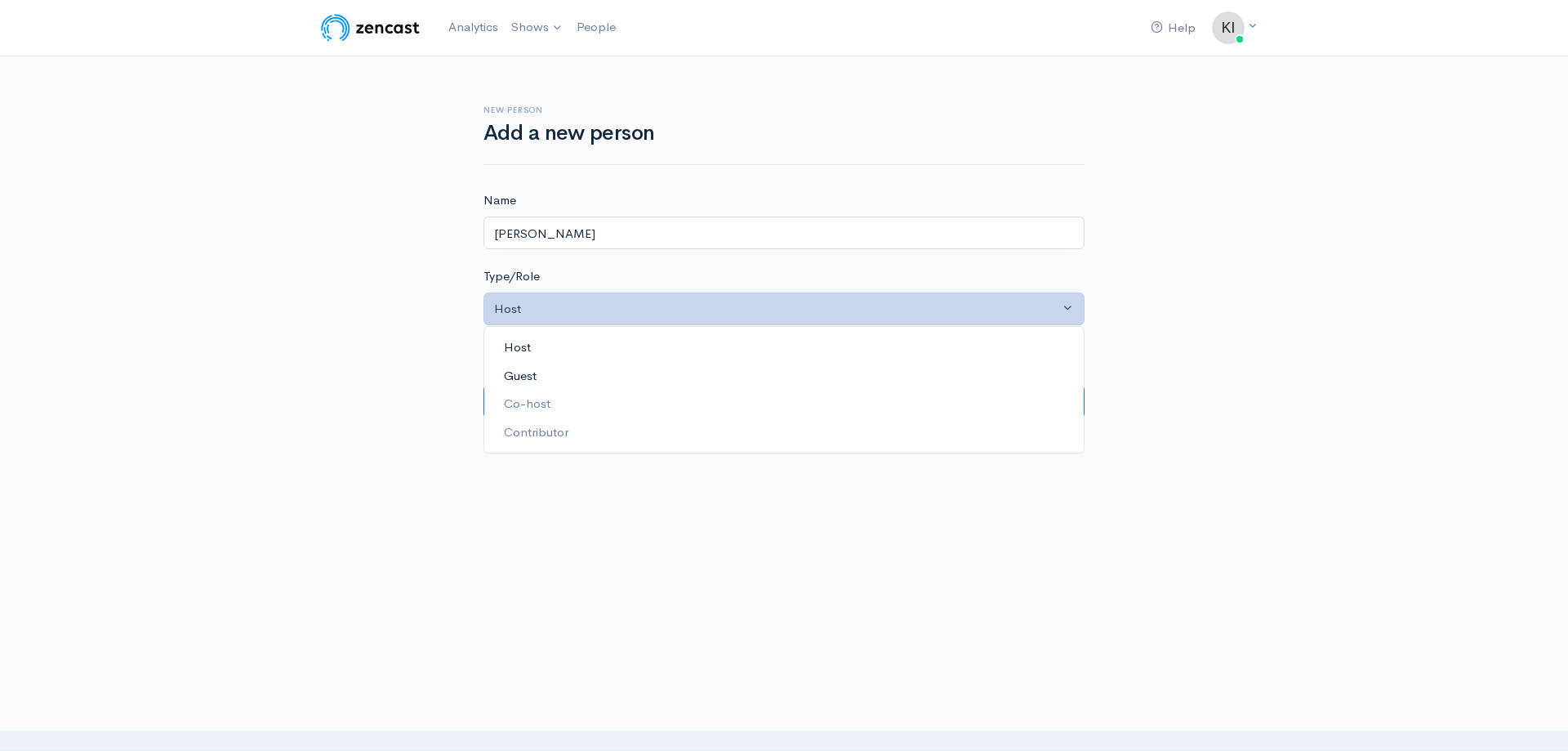
click at [578, 366] on link "Guest" at bounding box center [784, 375] width 599 height 29
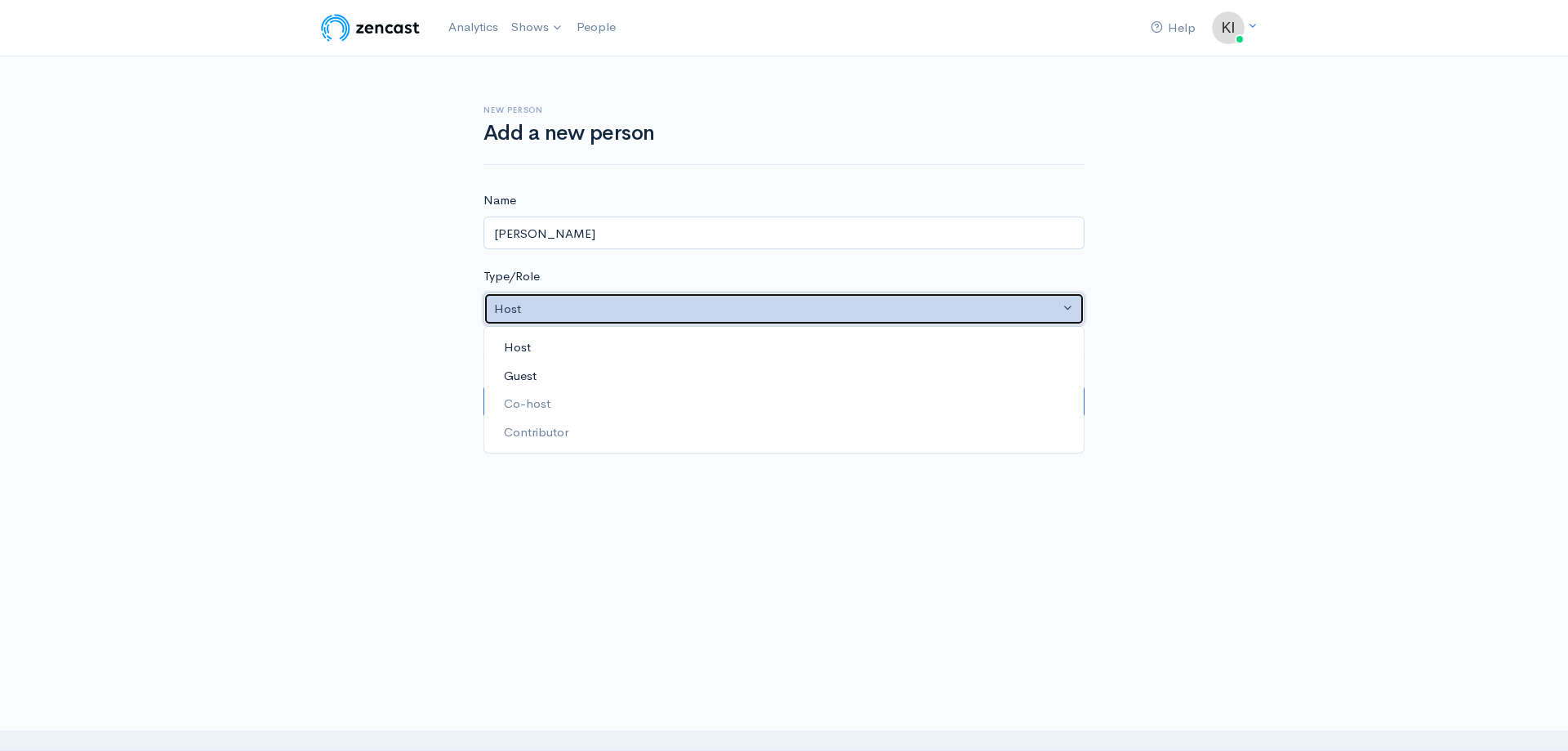
select select "guest"
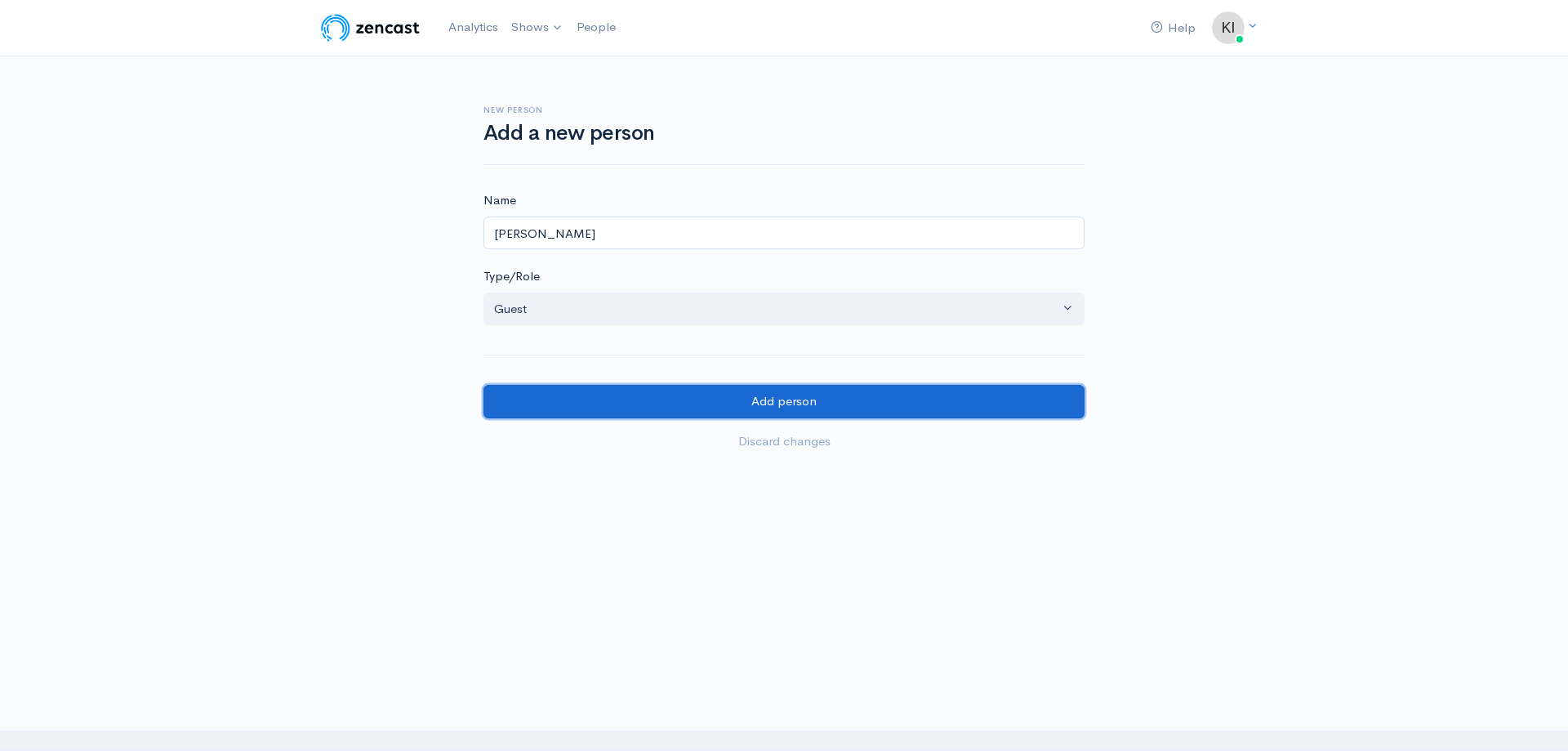
click at [694, 403] on input "Add person" at bounding box center [784, 401] width 601 height 33
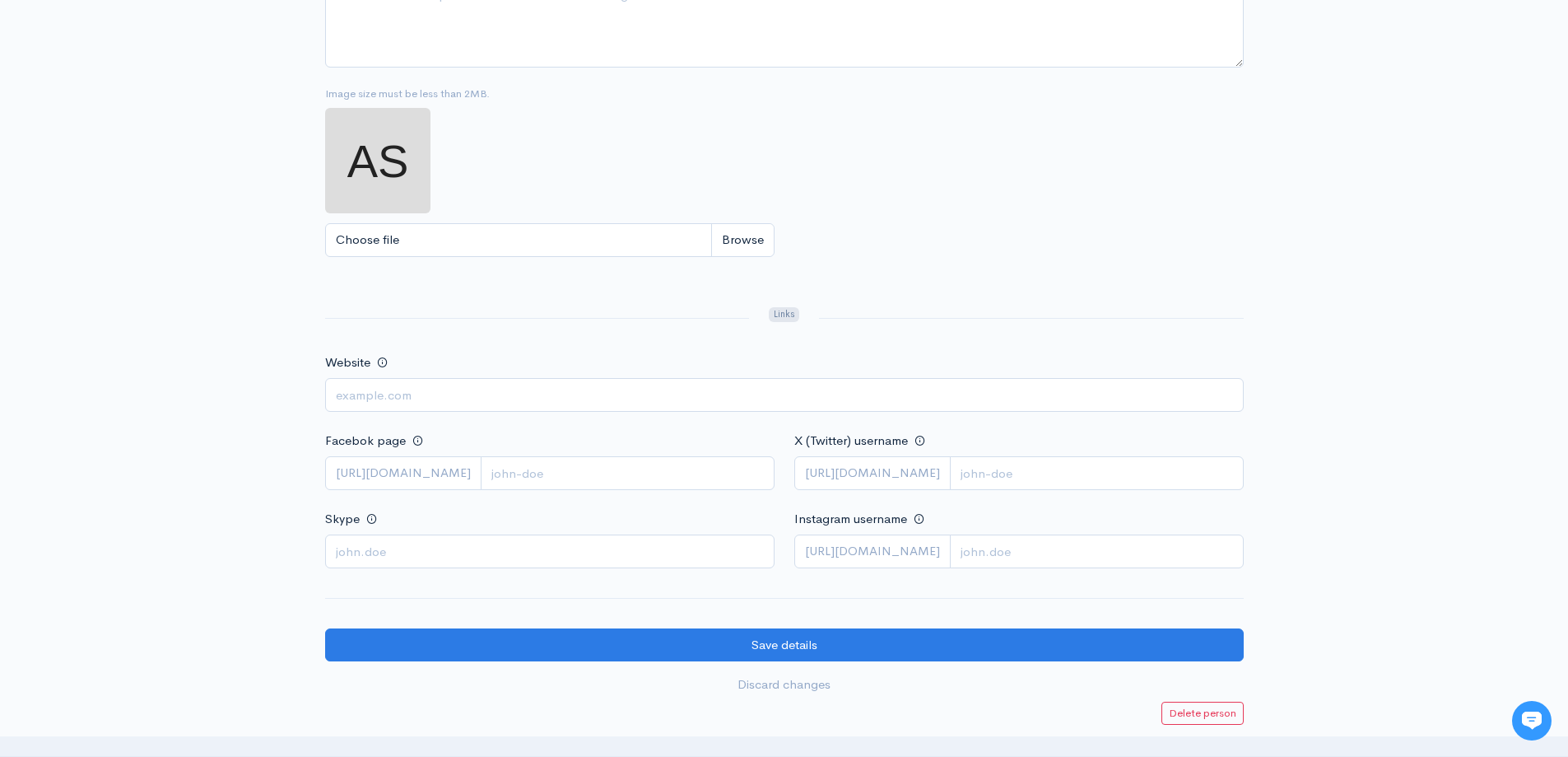
scroll to position [576, 0]
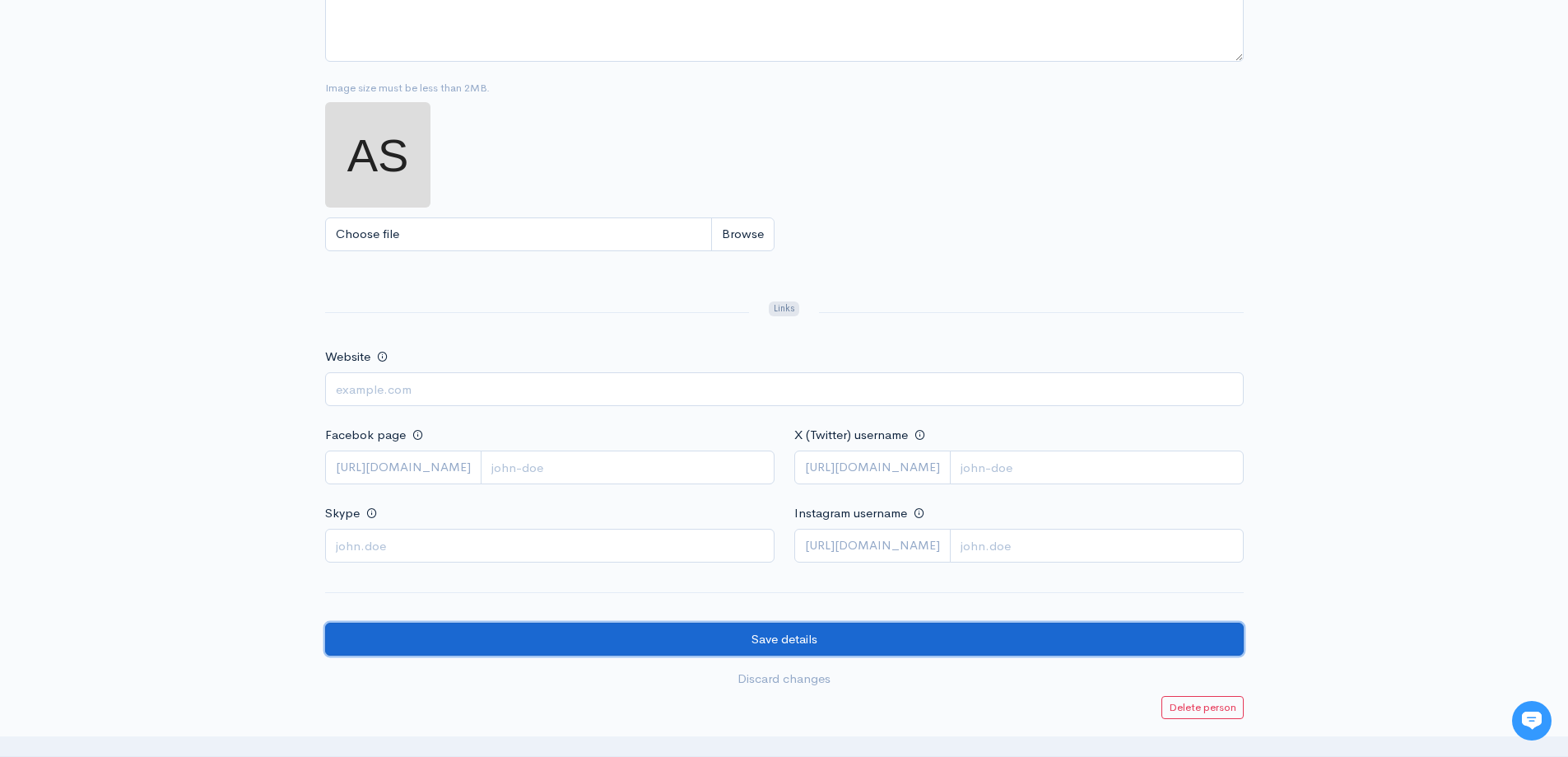
click at [719, 643] on input "Save details" at bounding box center [784, 639] width 918 height 34
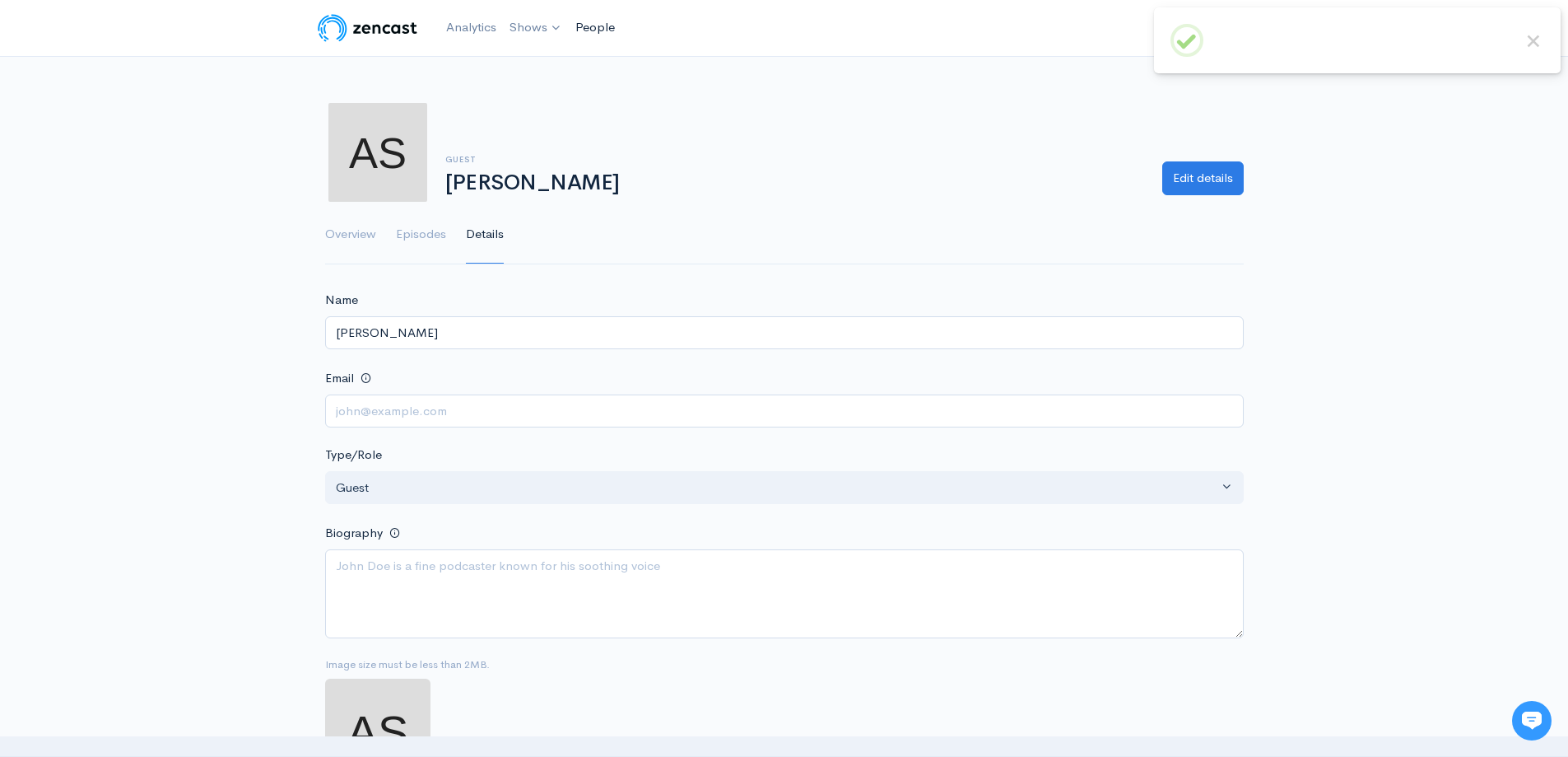
click at [593, 20] on link "People" at bounding box center [595, 27] width 53 height 36
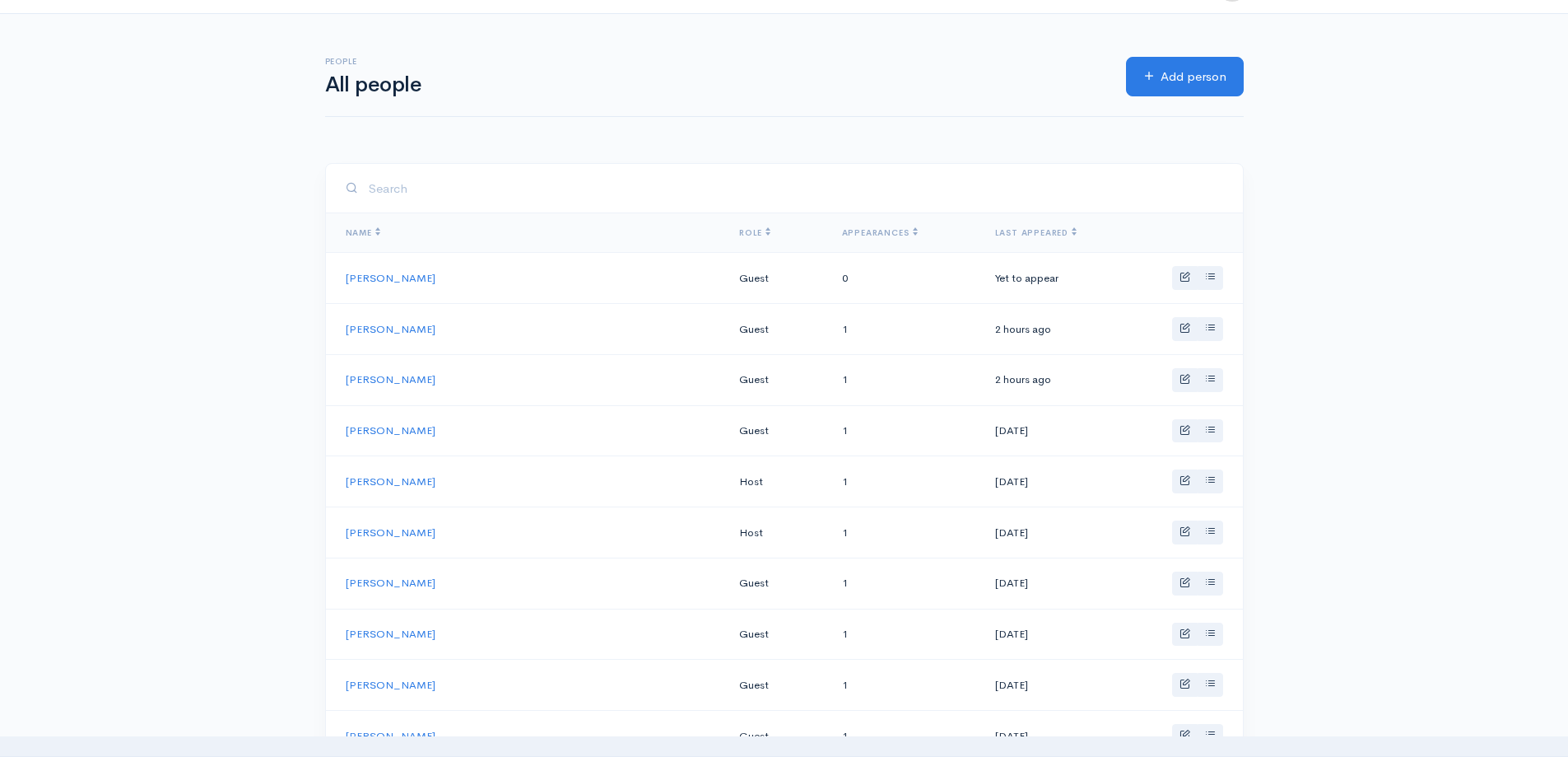
scroll to position [83, 0]
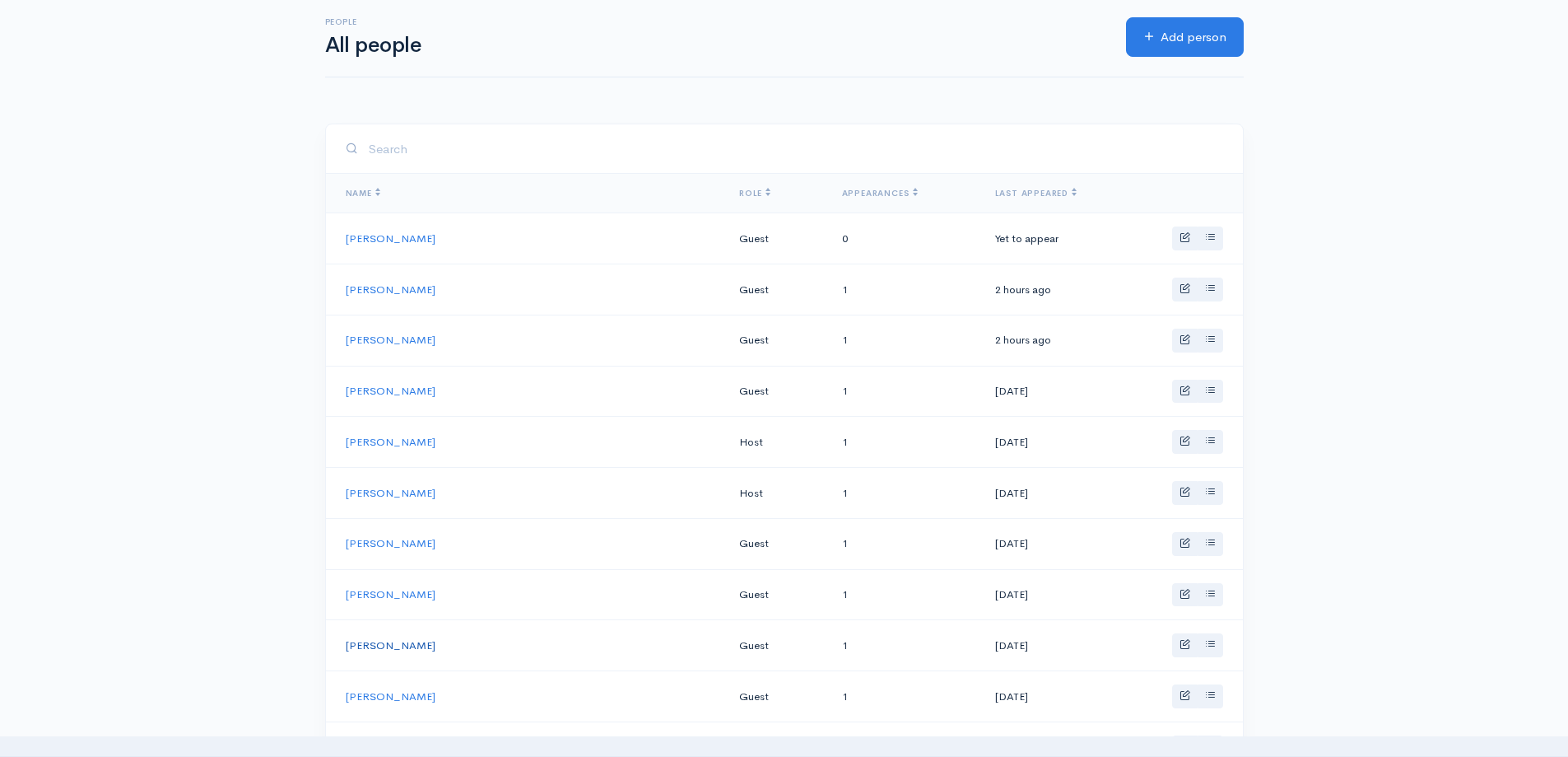
click at [404, 644] on link "Catherine Daly" at bounding box center [390, 644] width 89 height 14
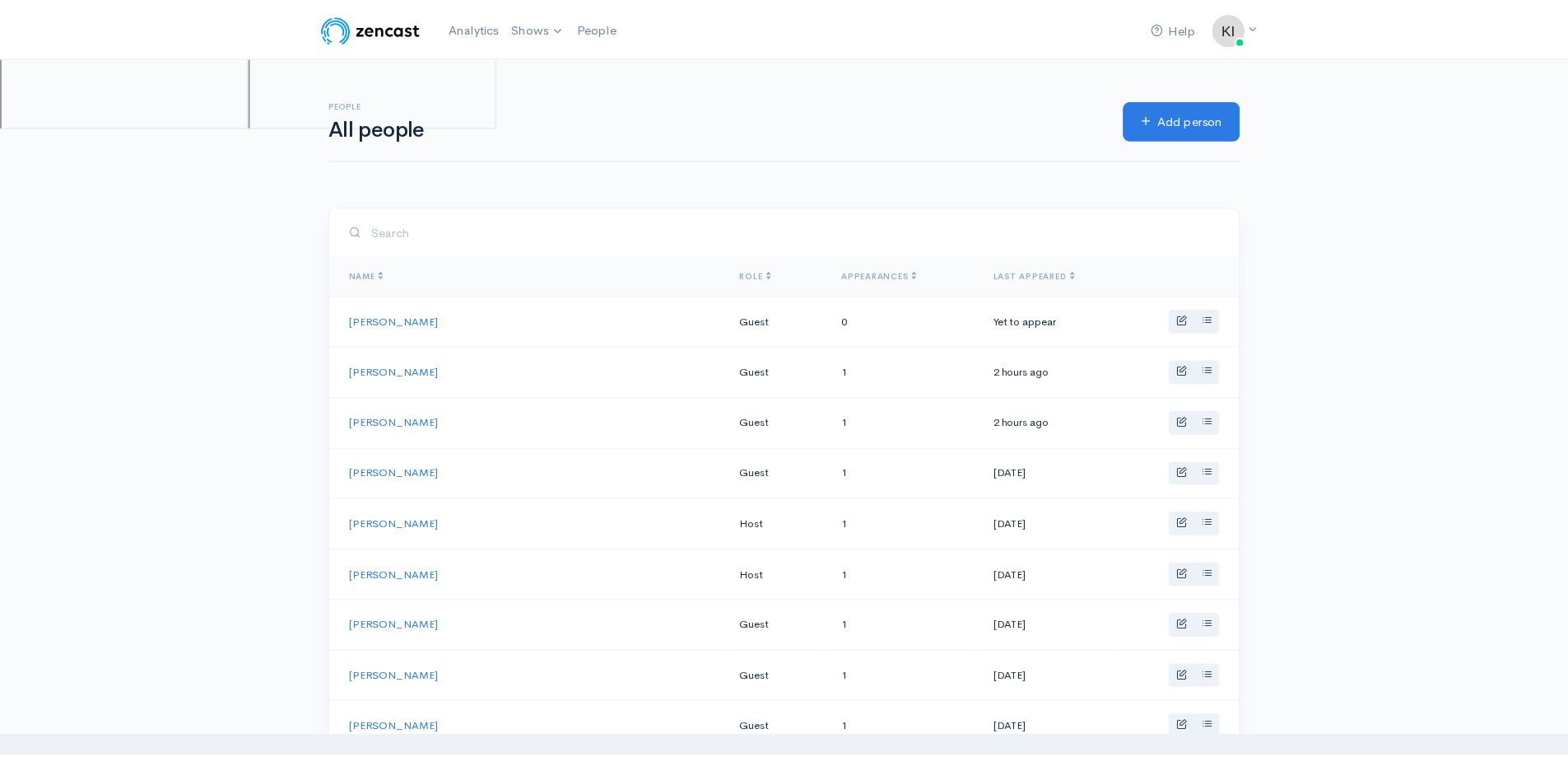
scroll to position [83, 0]
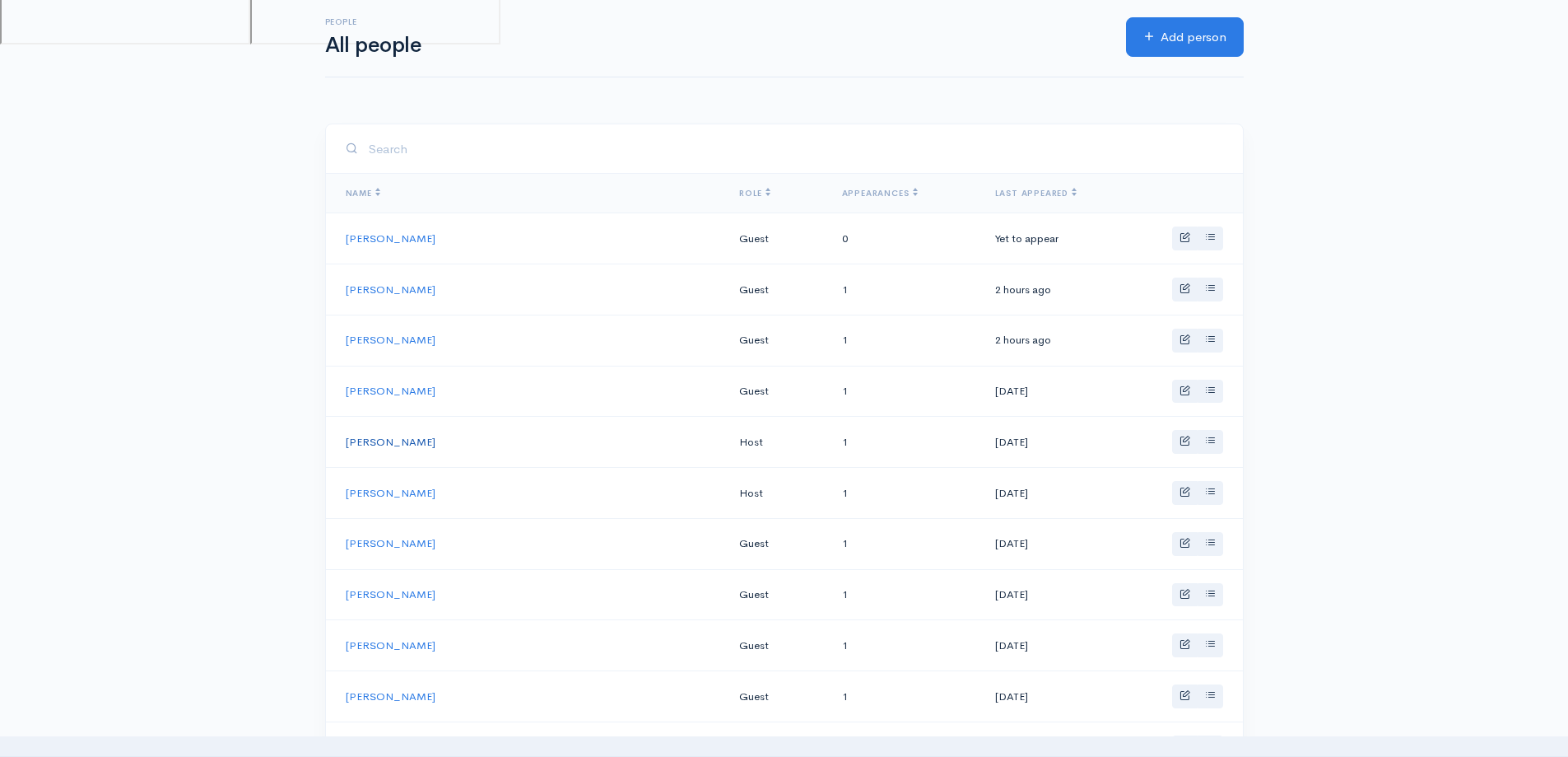
click at [386, 438] on link "Adam Beeler" at bounding box center [390, 442] width 89 height 14
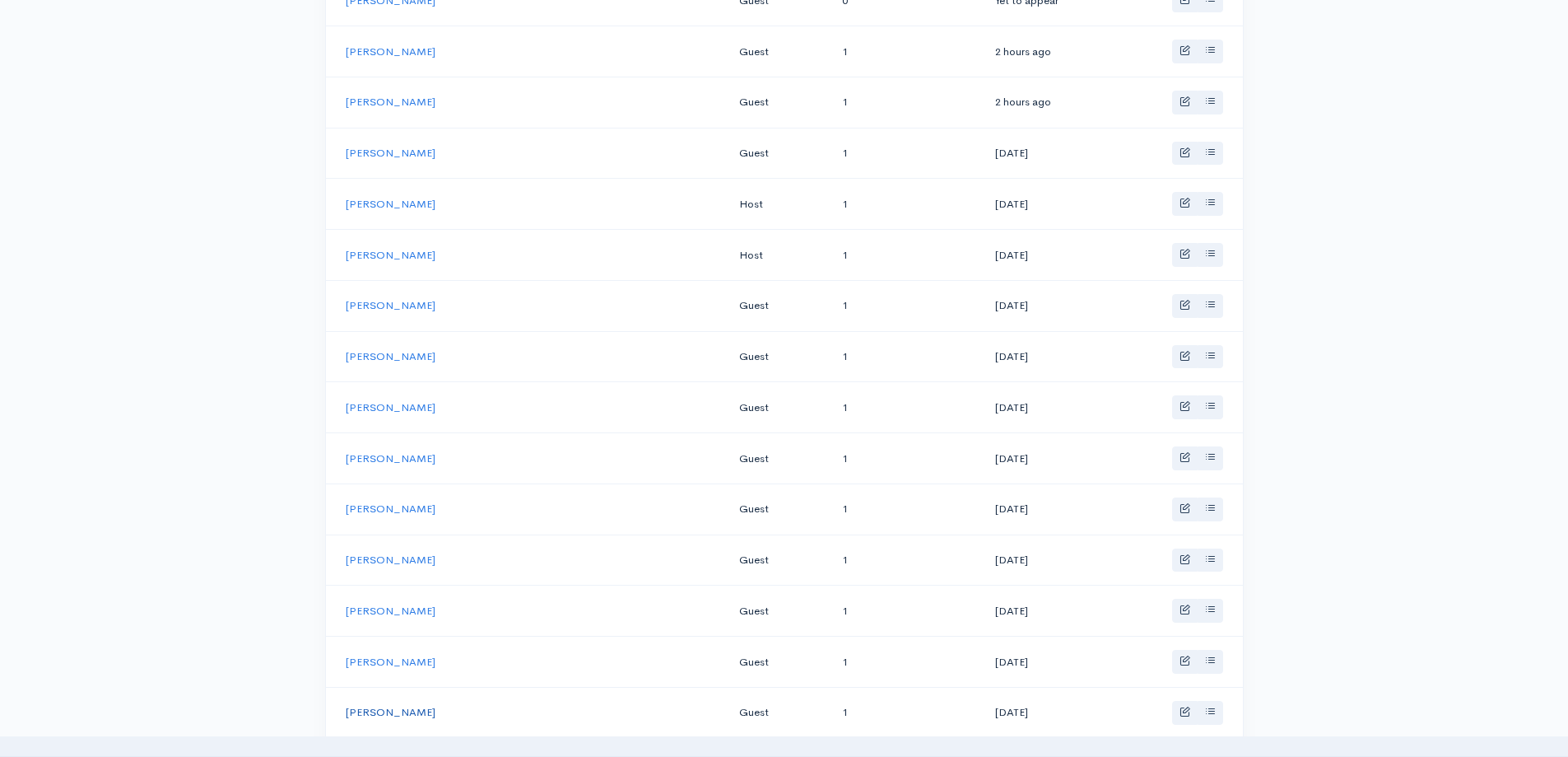
scroll to position [329, 0]
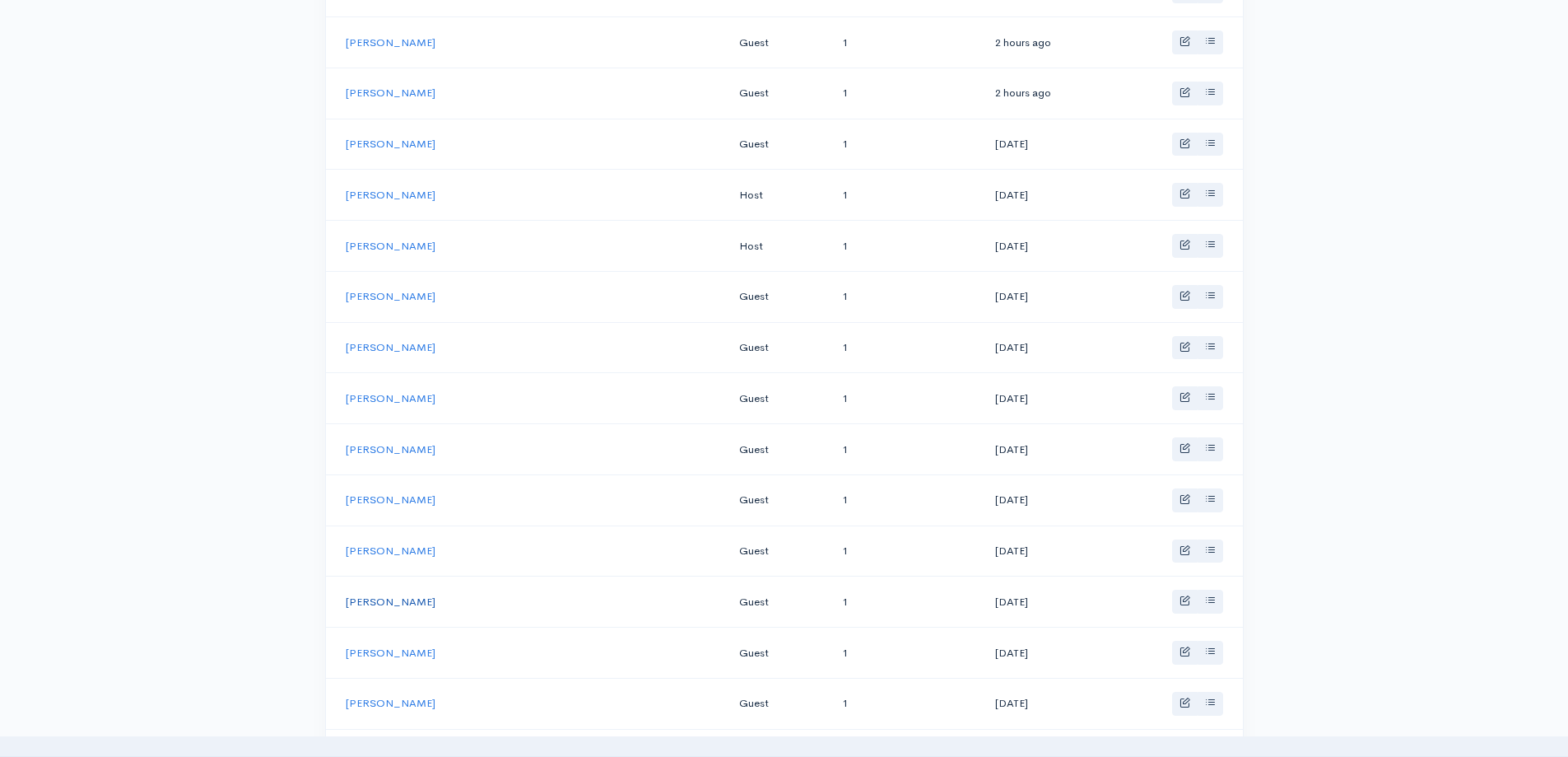
click at [382, 596] on link "Michael Persin" at bounding box center [390, 601] width 89 height 14
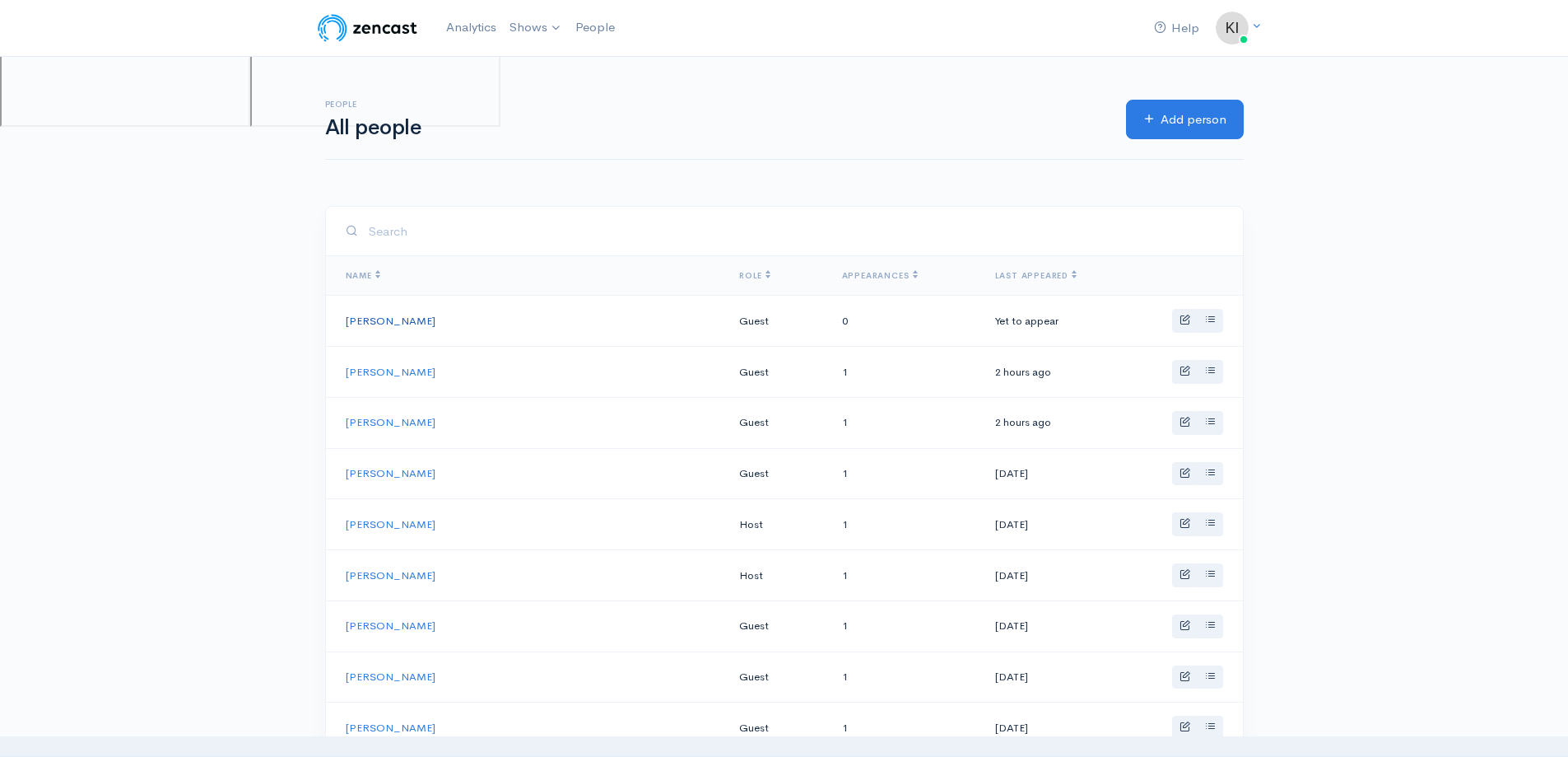
click at [402, 323] on link "[PERSON_NAME]" at bounding box center [390, 320] width 89 height 14
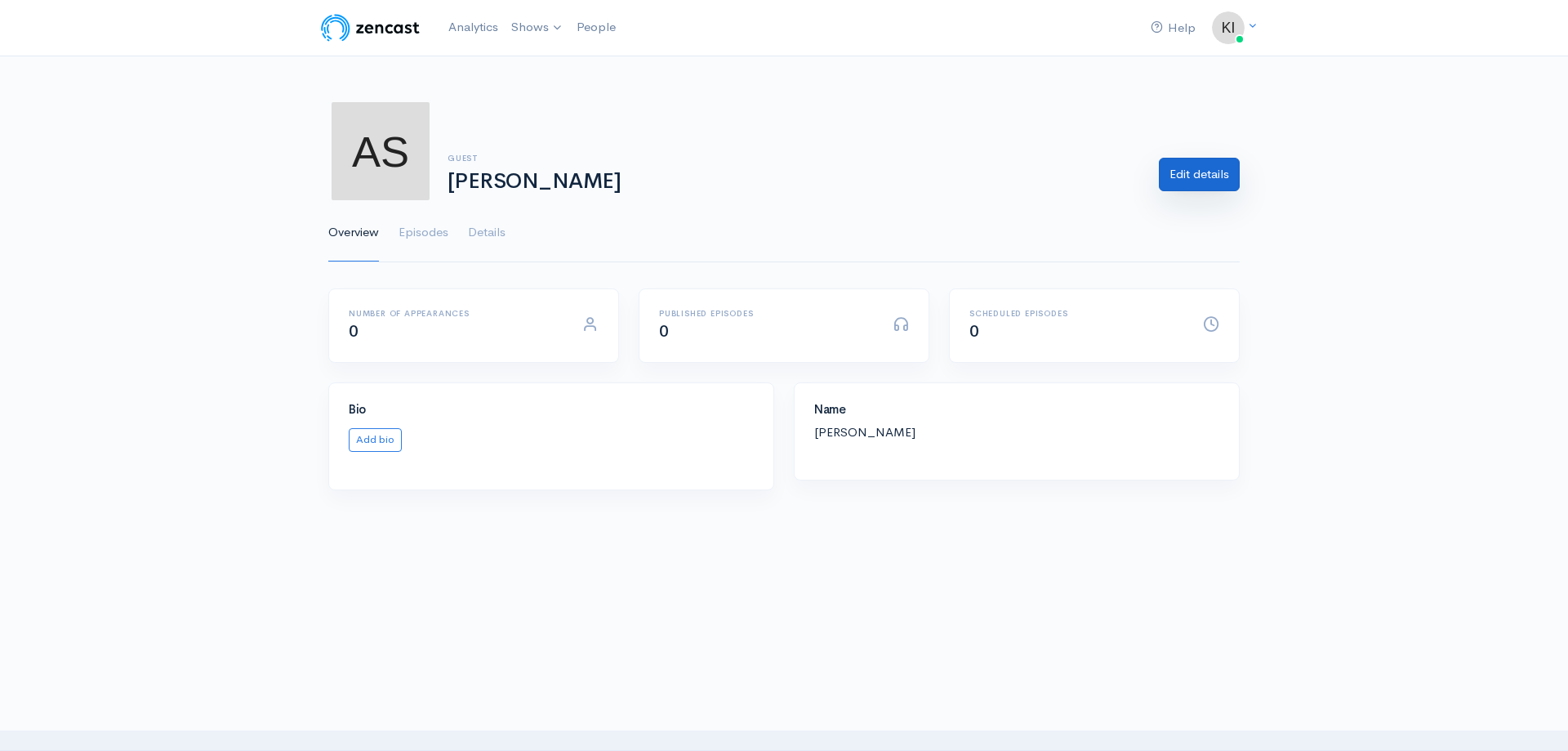
click at [1178, 173] on link "Edit details" at bounding box center [1199, 174] width 81 height 33
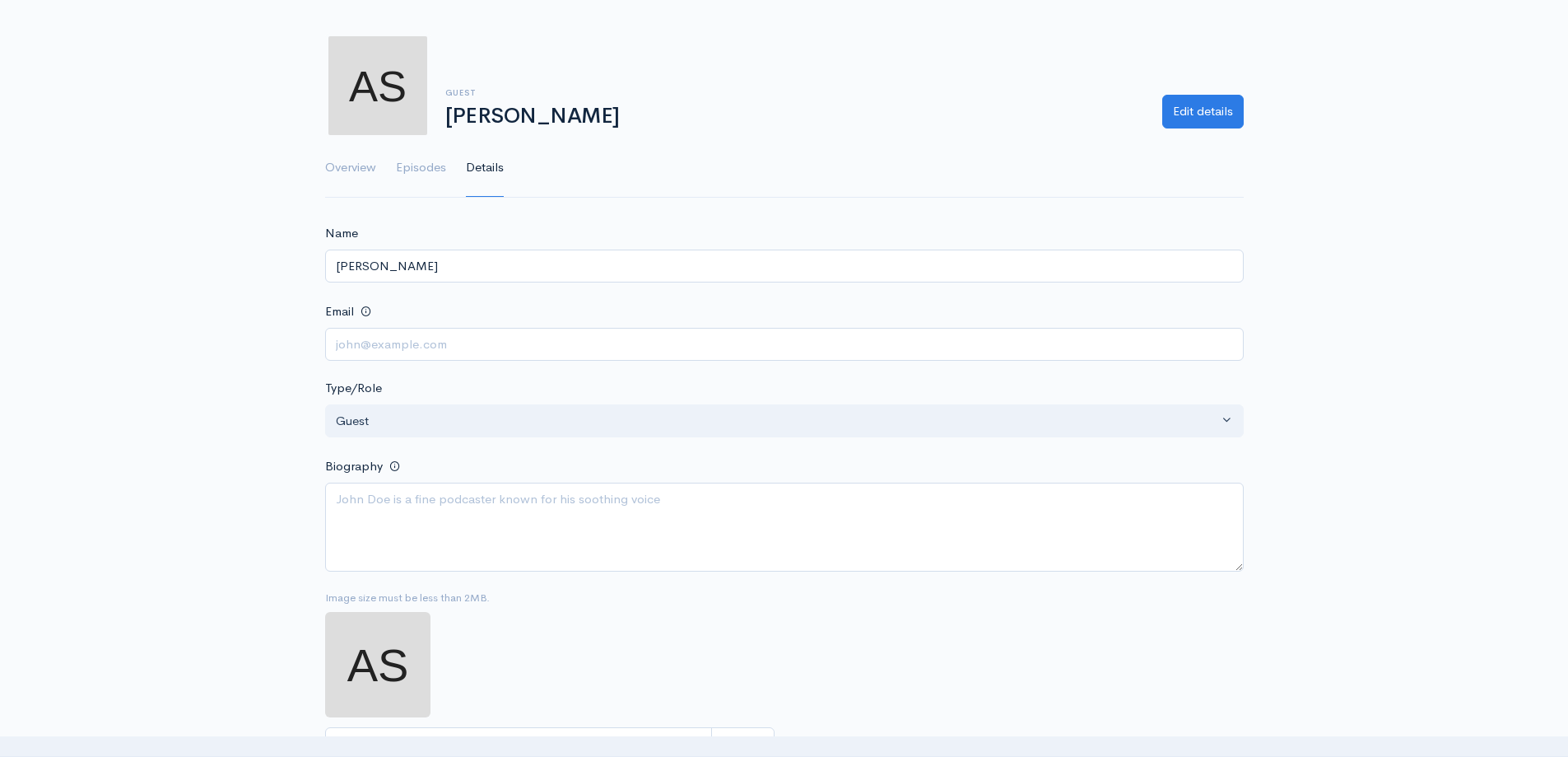
scroll to position [247, 0]
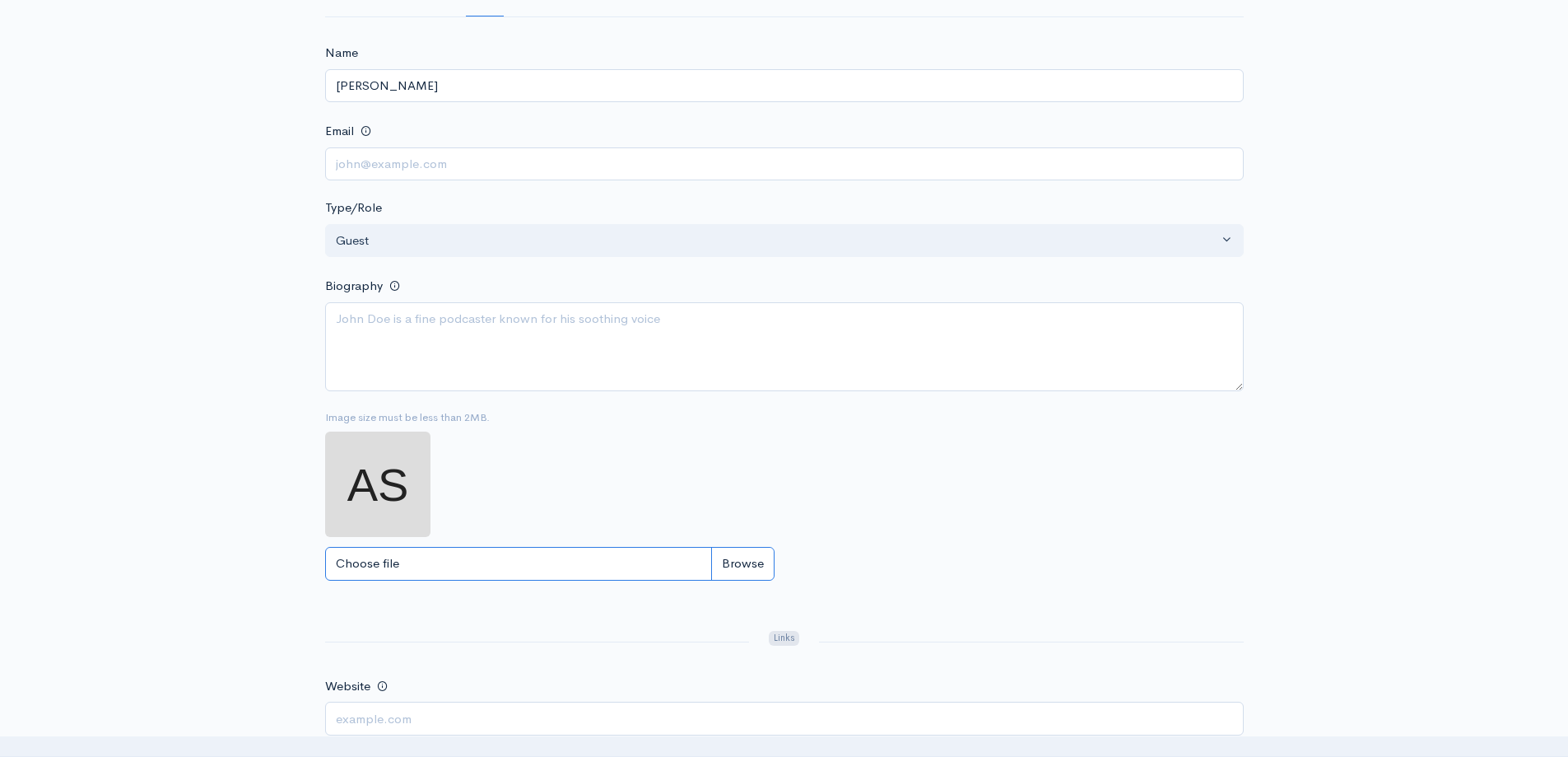
click at [417, 548] on input "Choose file" at bounding box center [549, 563] width 449 height 34
type input "C:\fakepath\Alex Schlesinger.jpg"
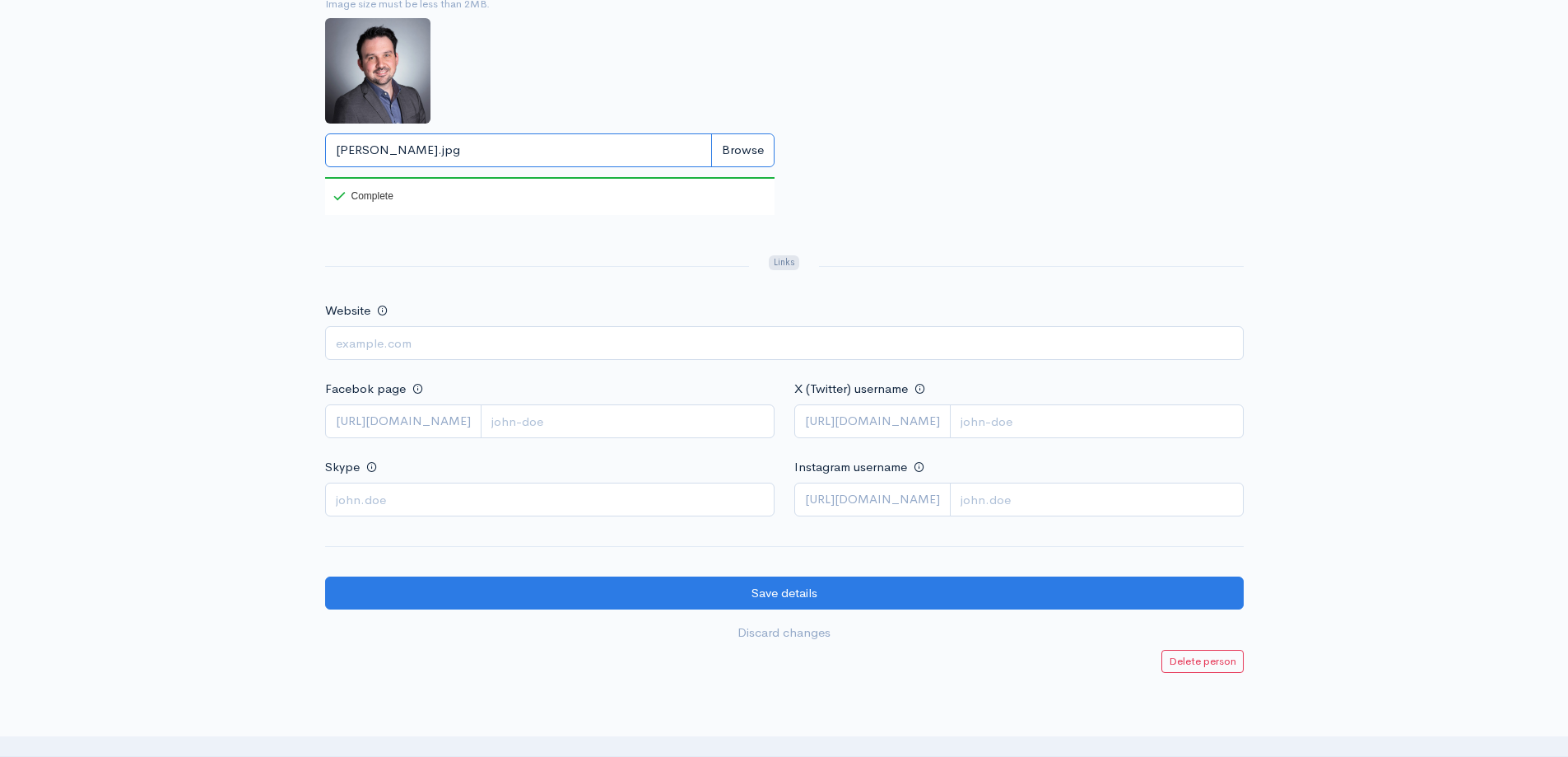
scroll to position [741, 0]
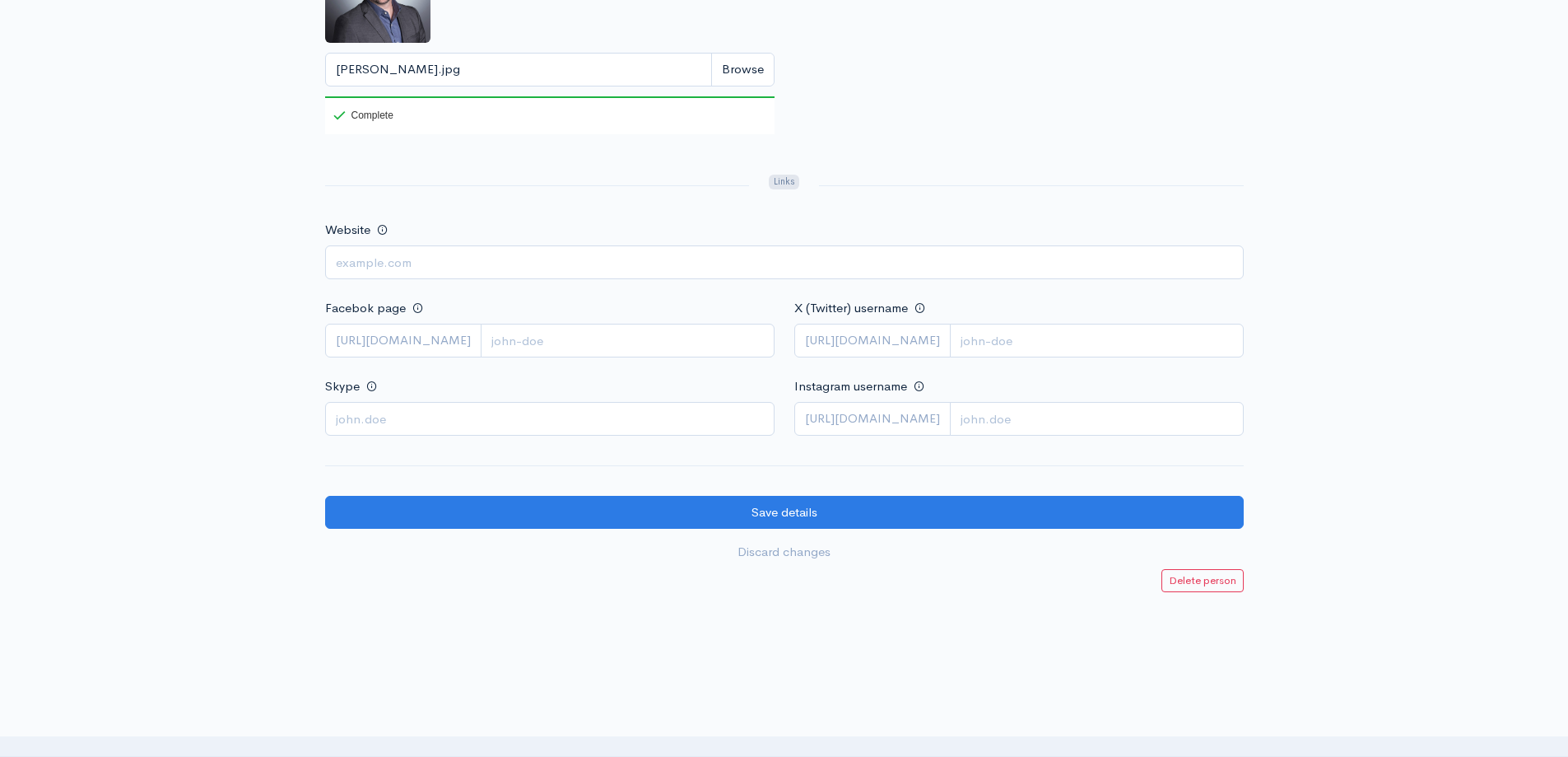
click at [863, 529] on form "Name Alex Schlesinger Email Type/Role Host Guest Co-host Contributor Guest Biog…" at bounding box center [784, 59] width 918 height 1019
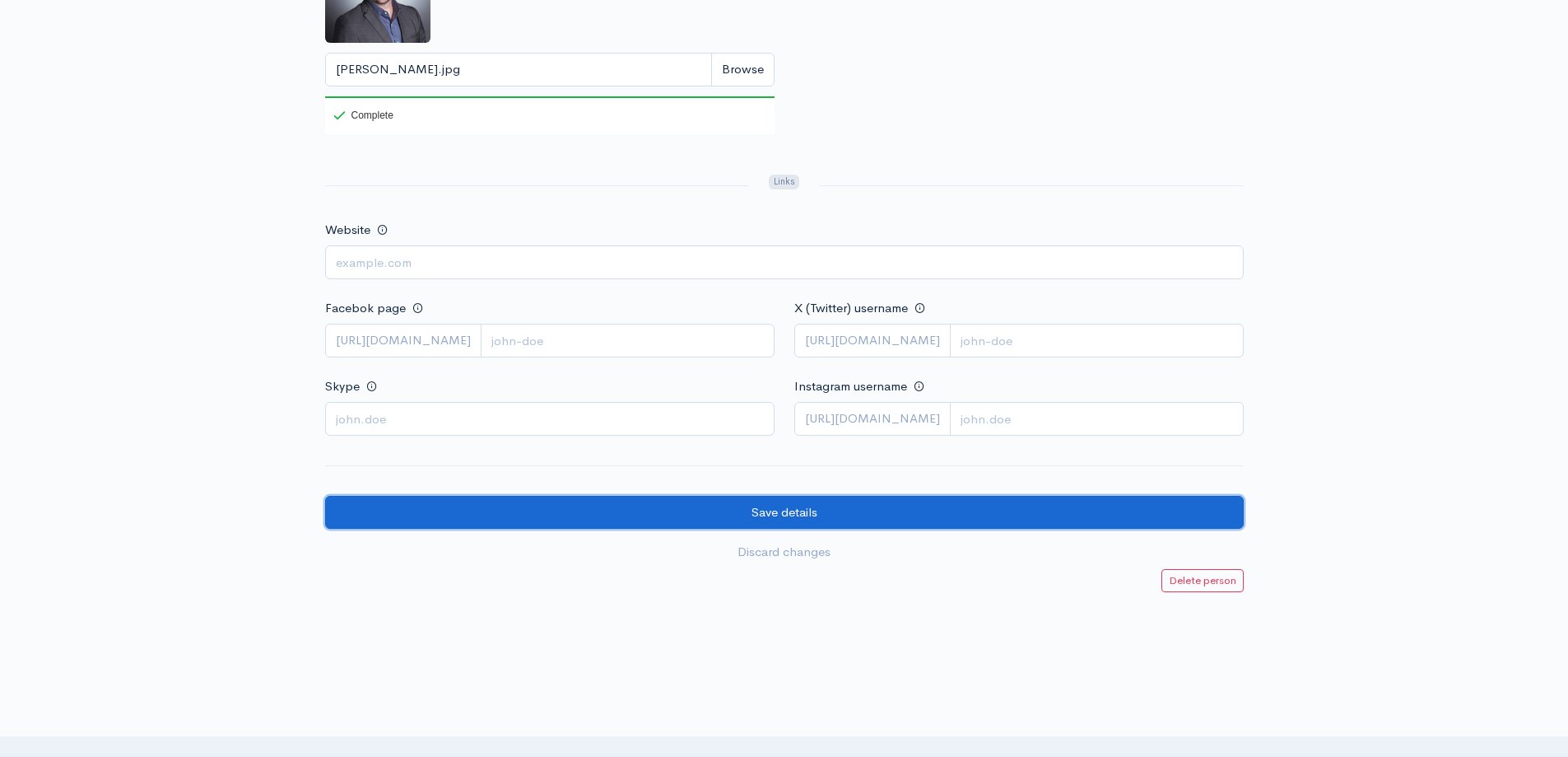
click at [863, 517] on input "Save details" at bounding box center [784, 512] width 918 height 34
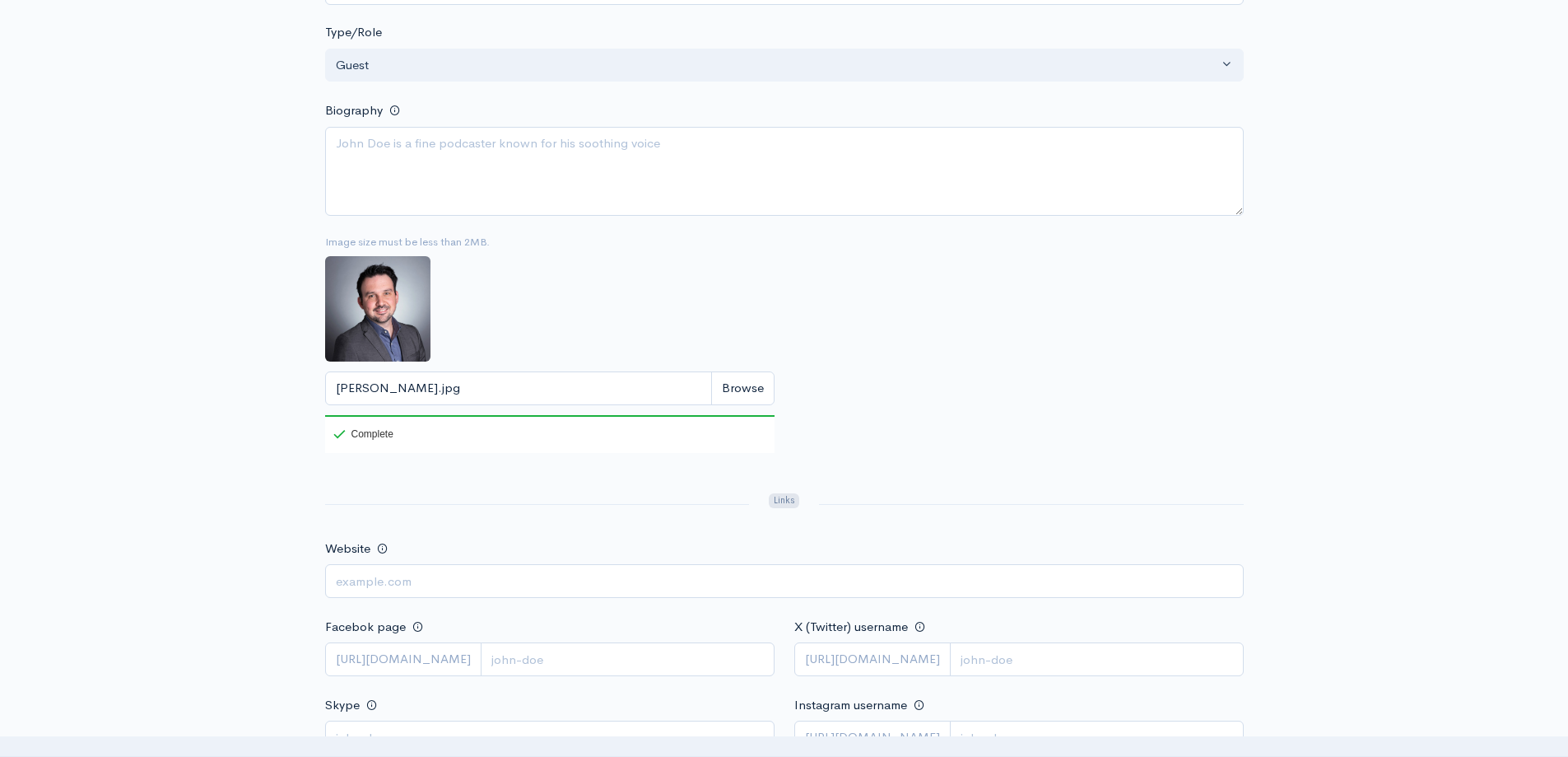
scroll to position [412, 0]
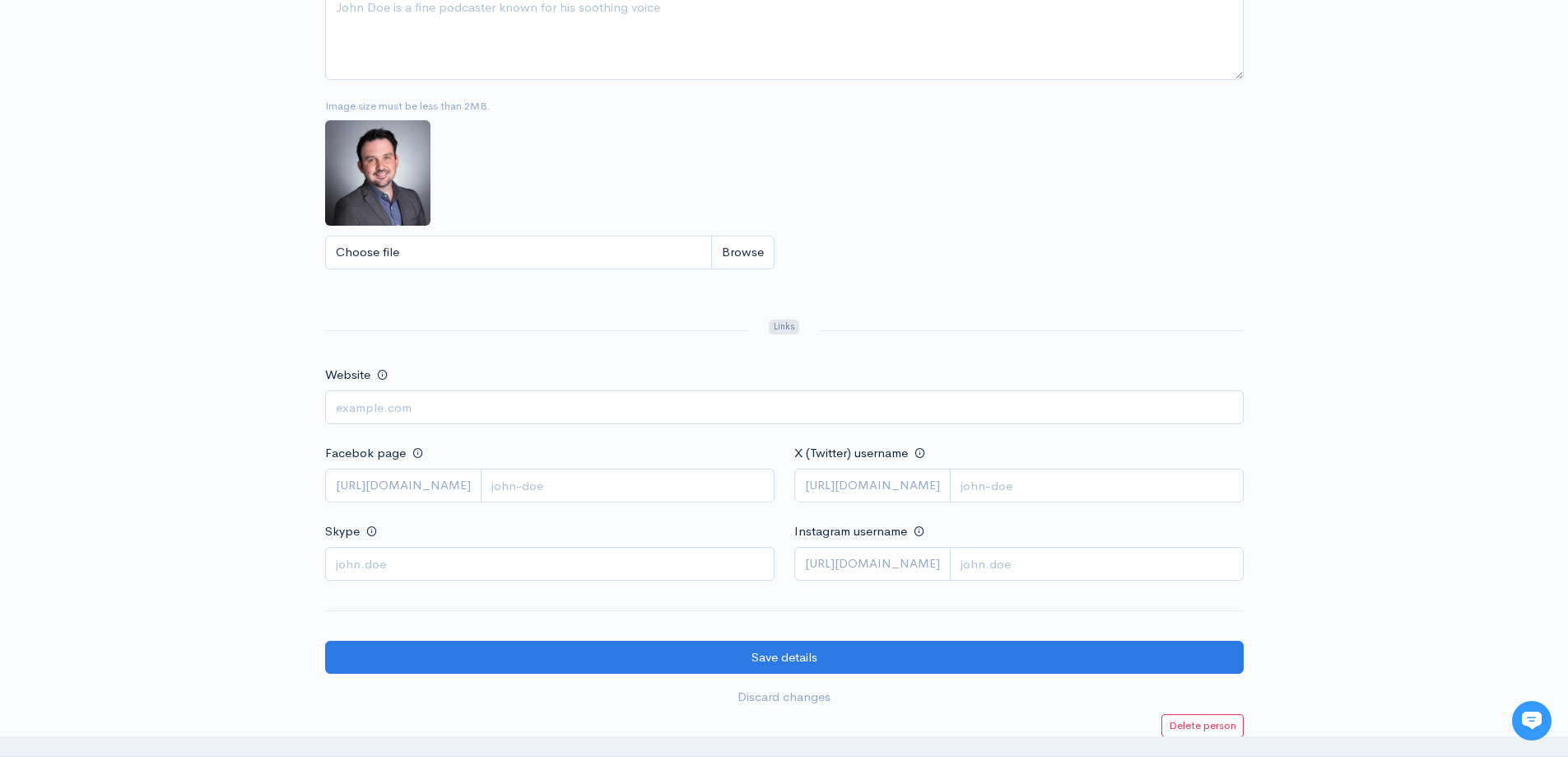
scroll to position [741, 0]
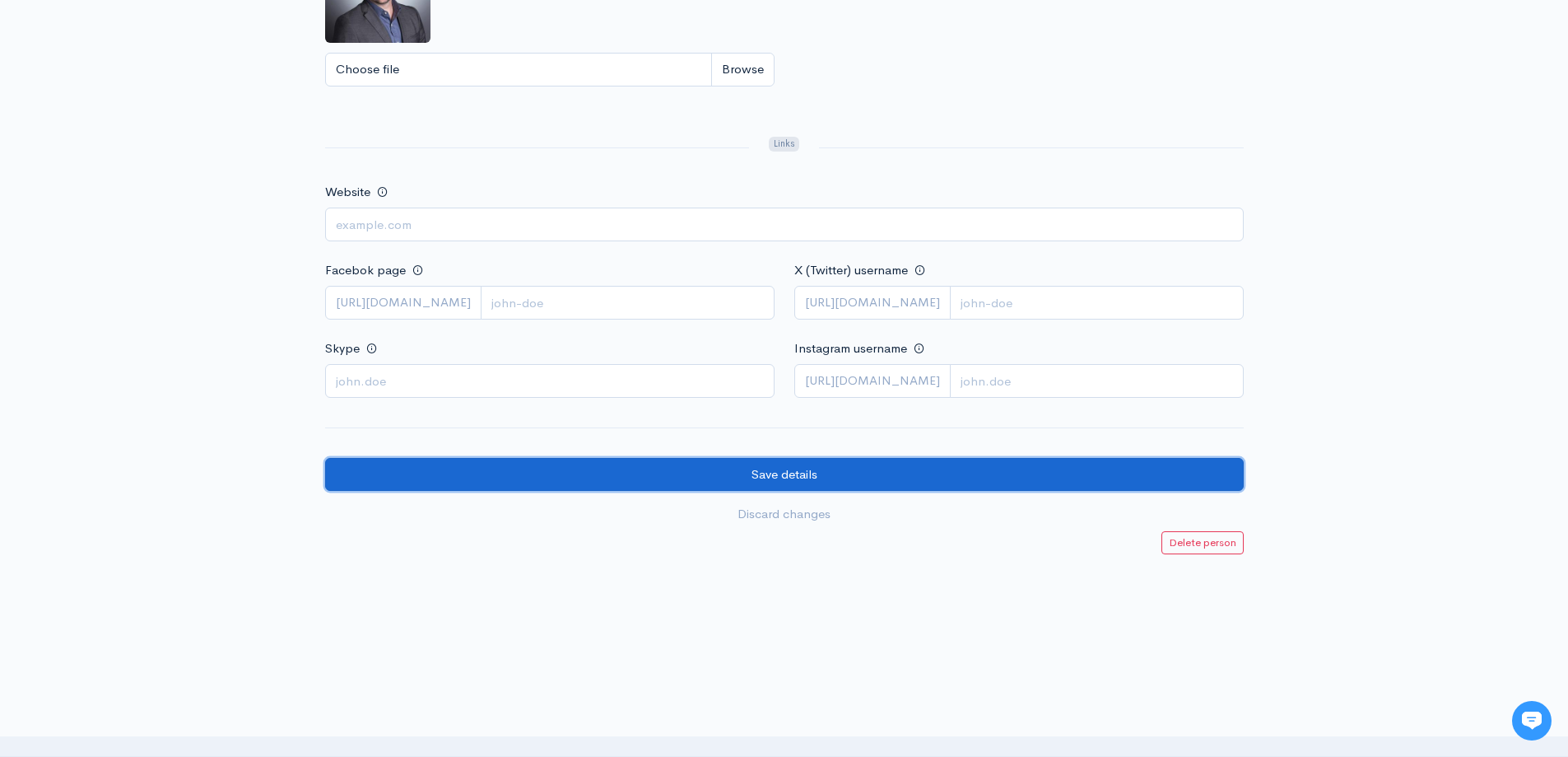
click at [757, 474] on input "Save details" at bounding box center [784, 474] width 918 height 34
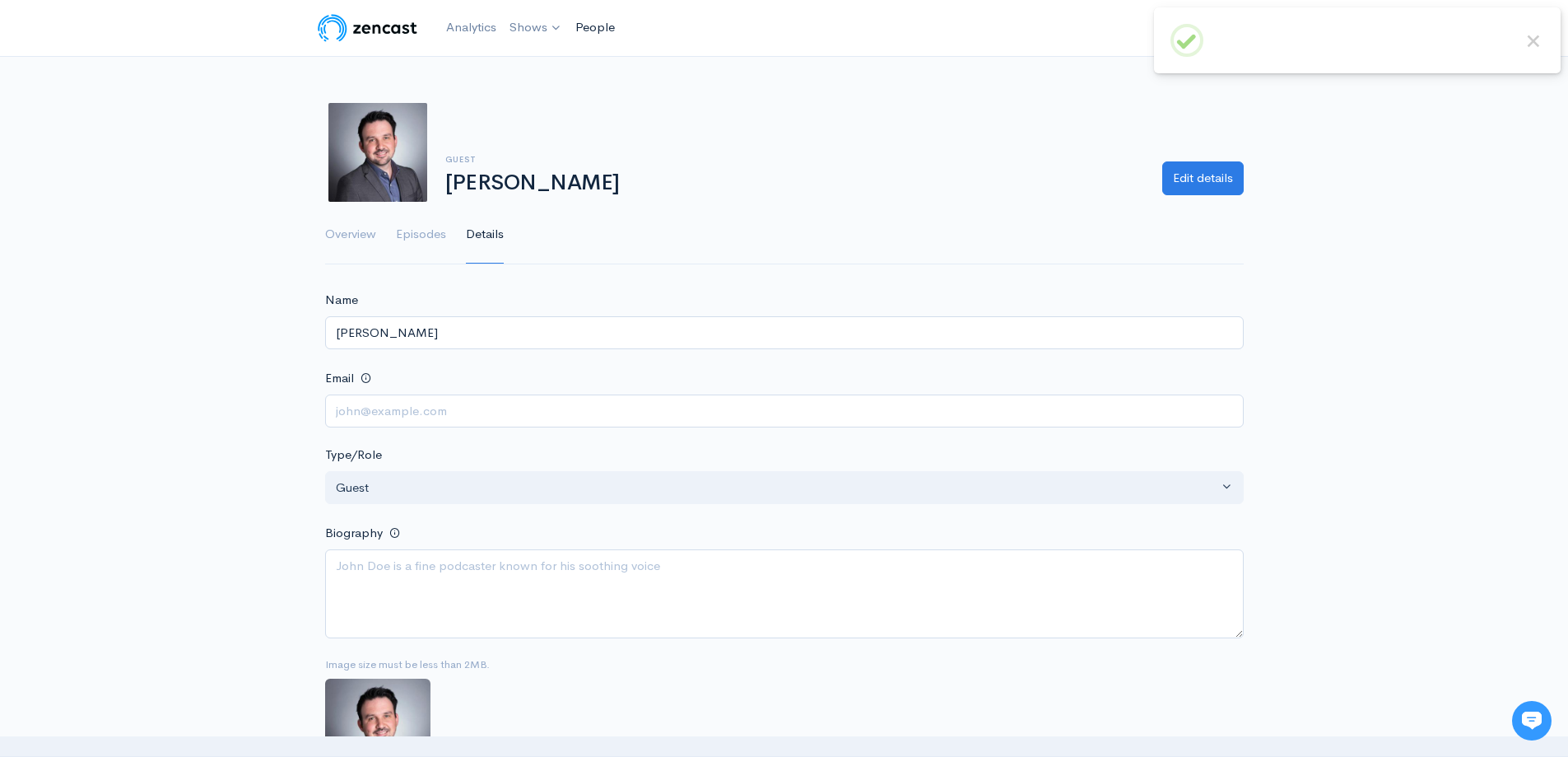
click at [595, 23] on link "People" at bounding box center [595, 27] width 53 height 36
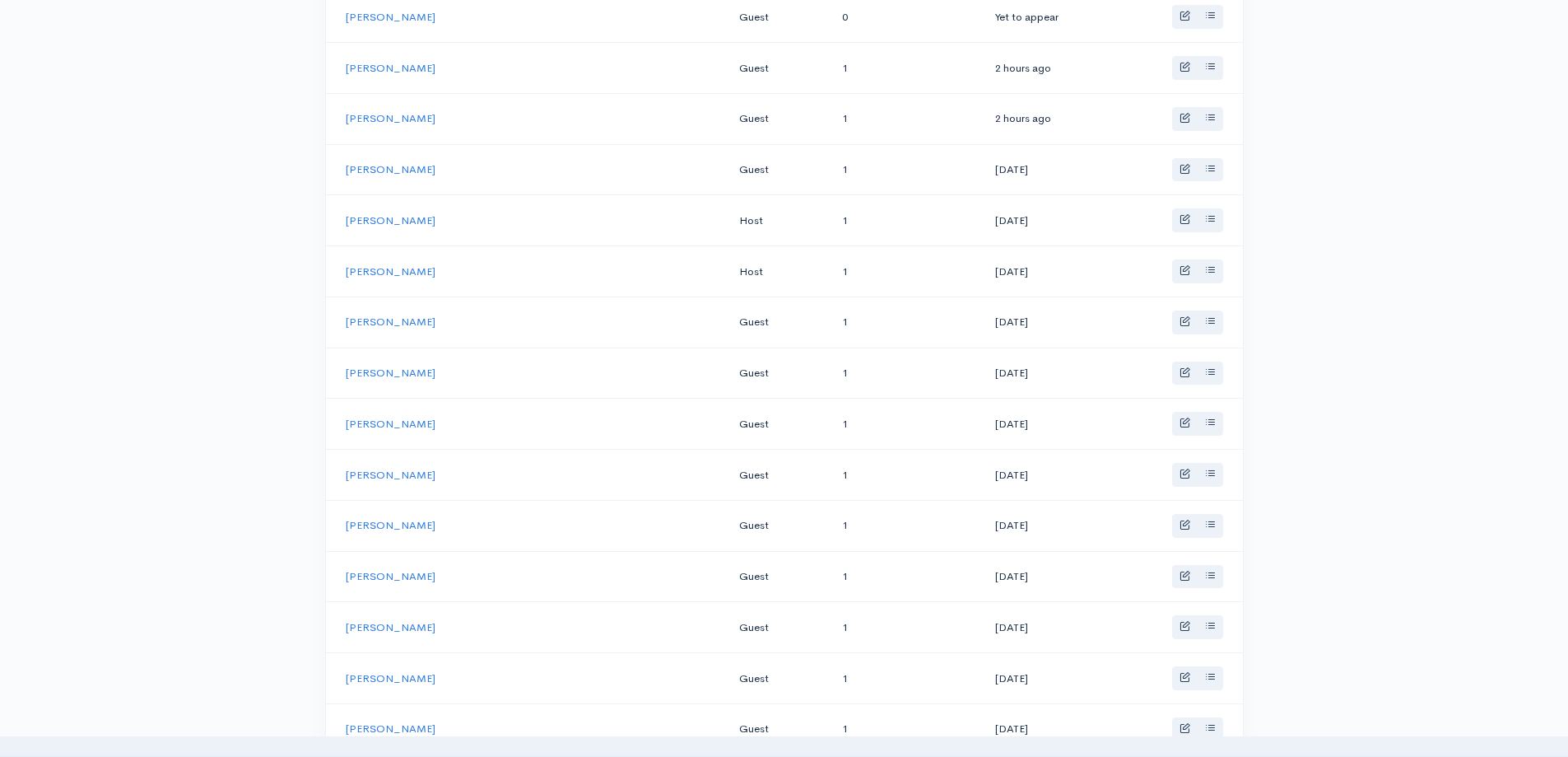
scroll to position [329, 0]
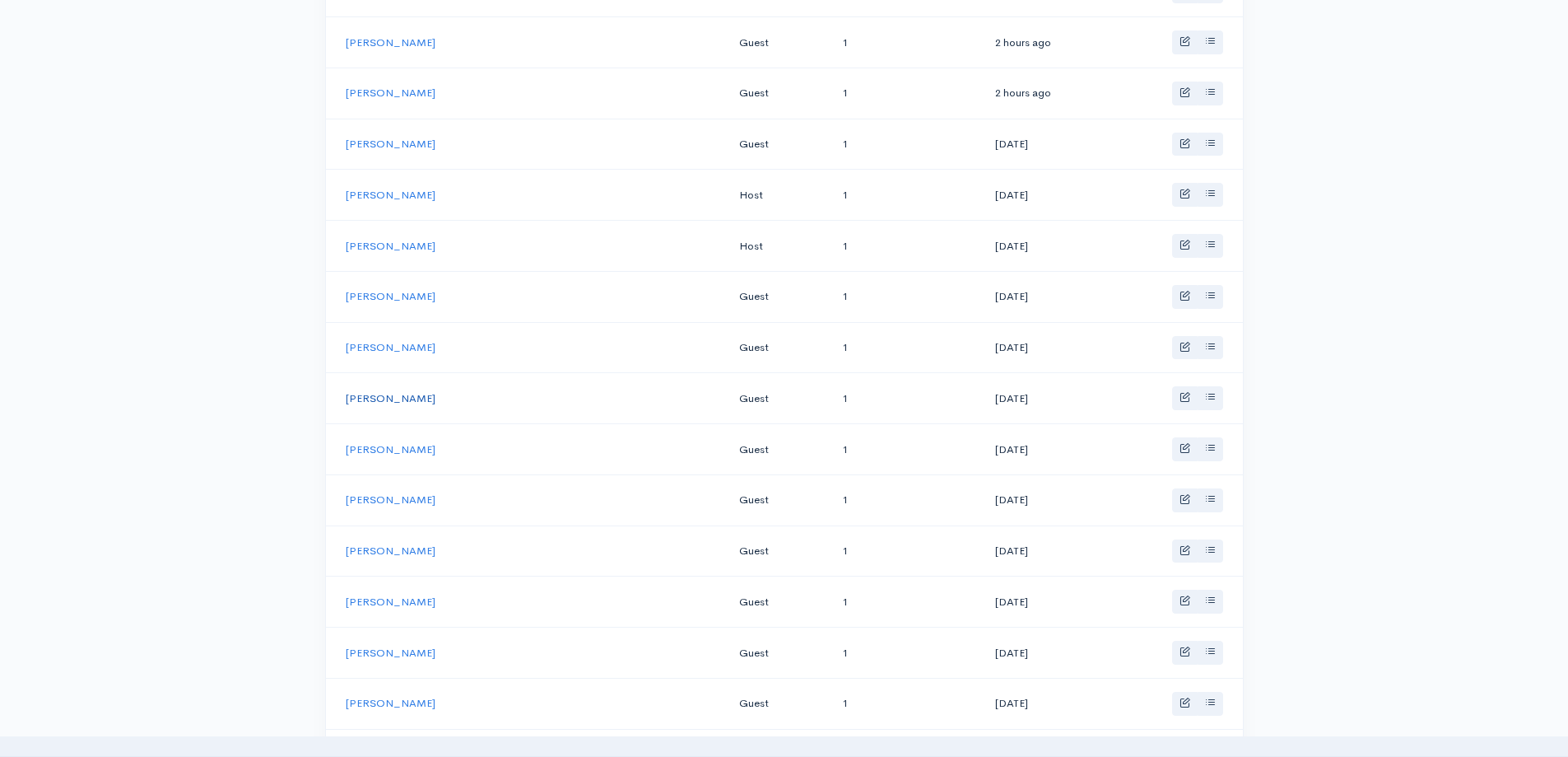
click at [398, 393] on link "Catherine Daly" at bounding box center [390, 398] width 89 height 14
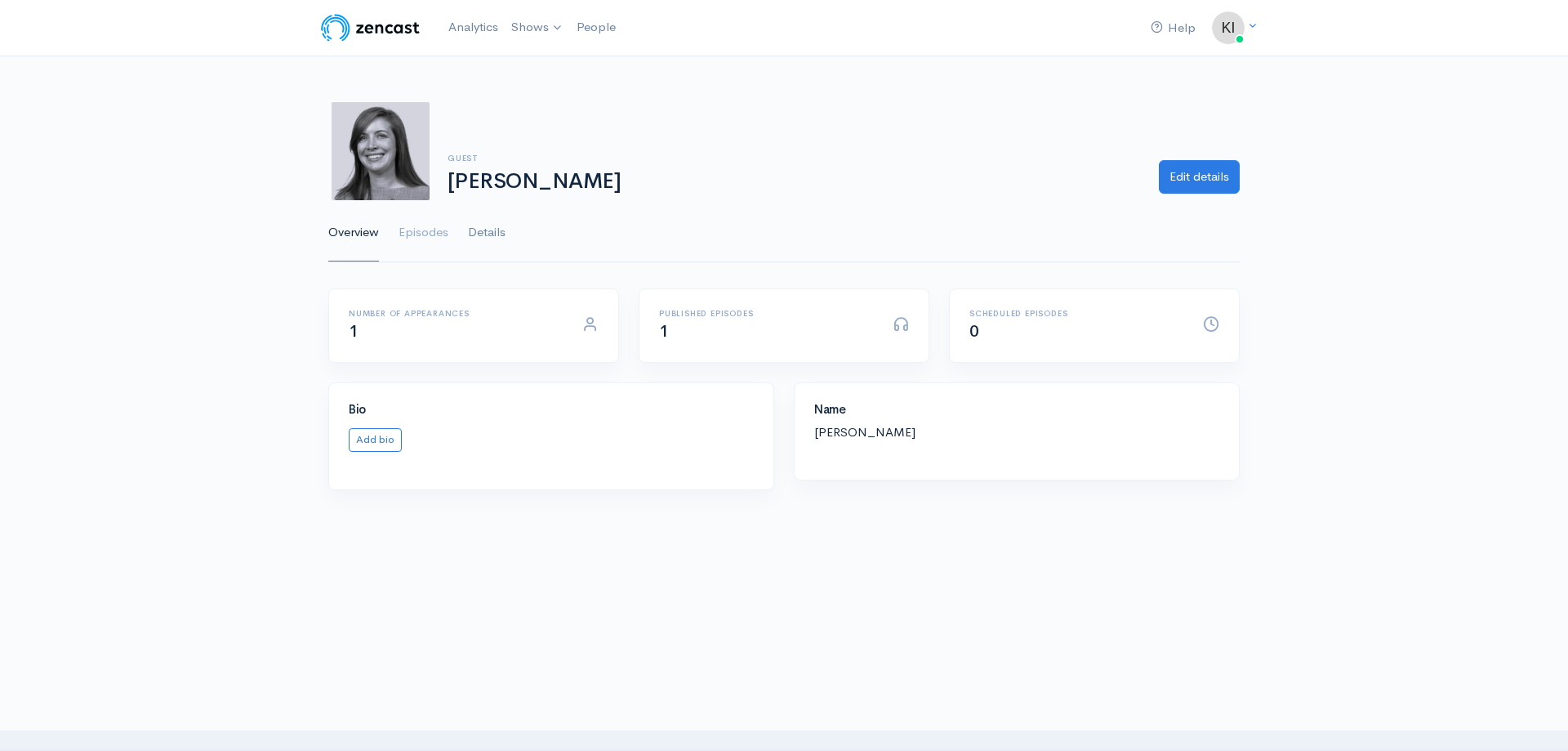
click at [491, 238] on link "Details" at bounding box center [486, 233] width 37 height 59
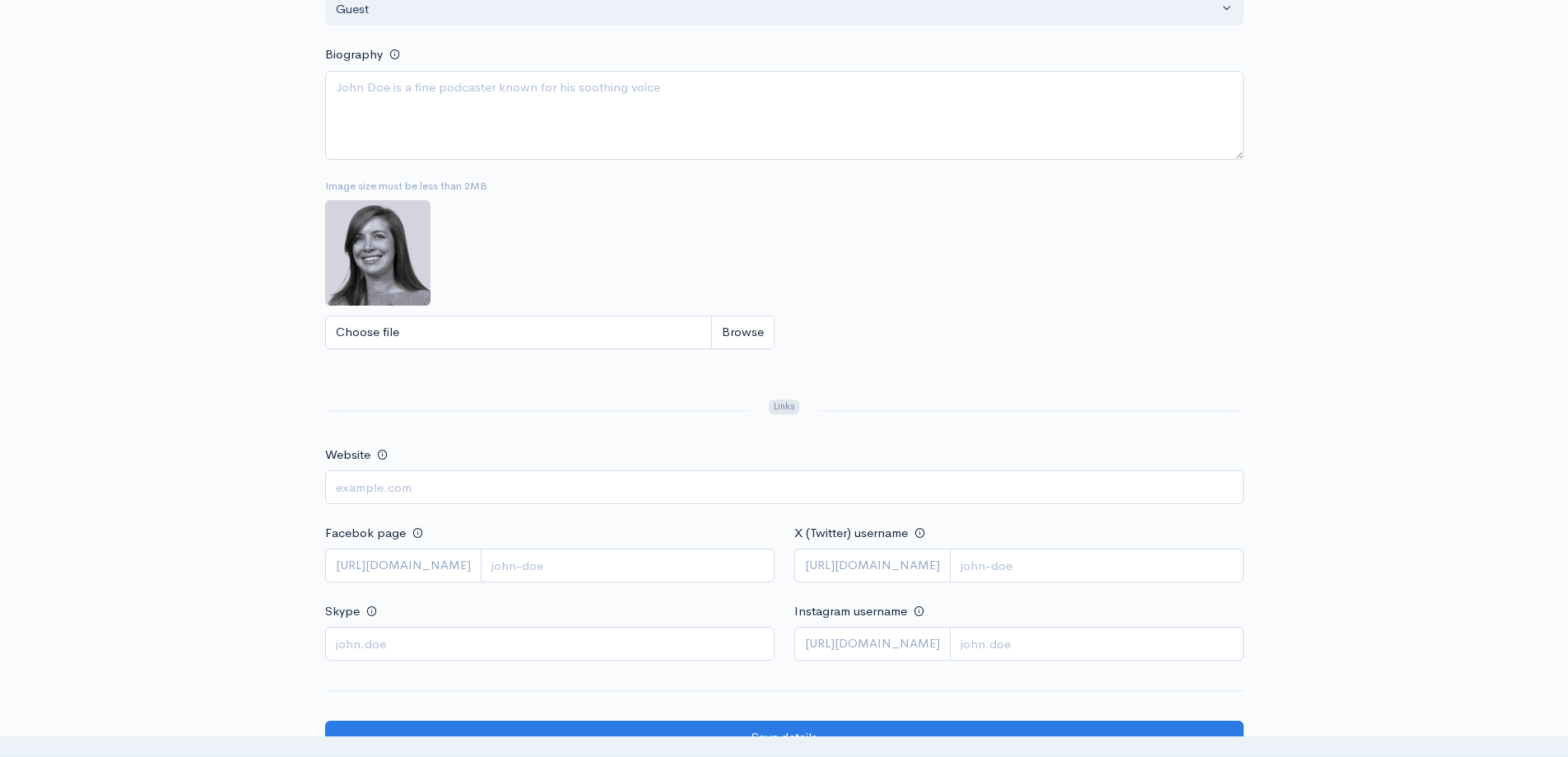
scroll to position [494, 0]
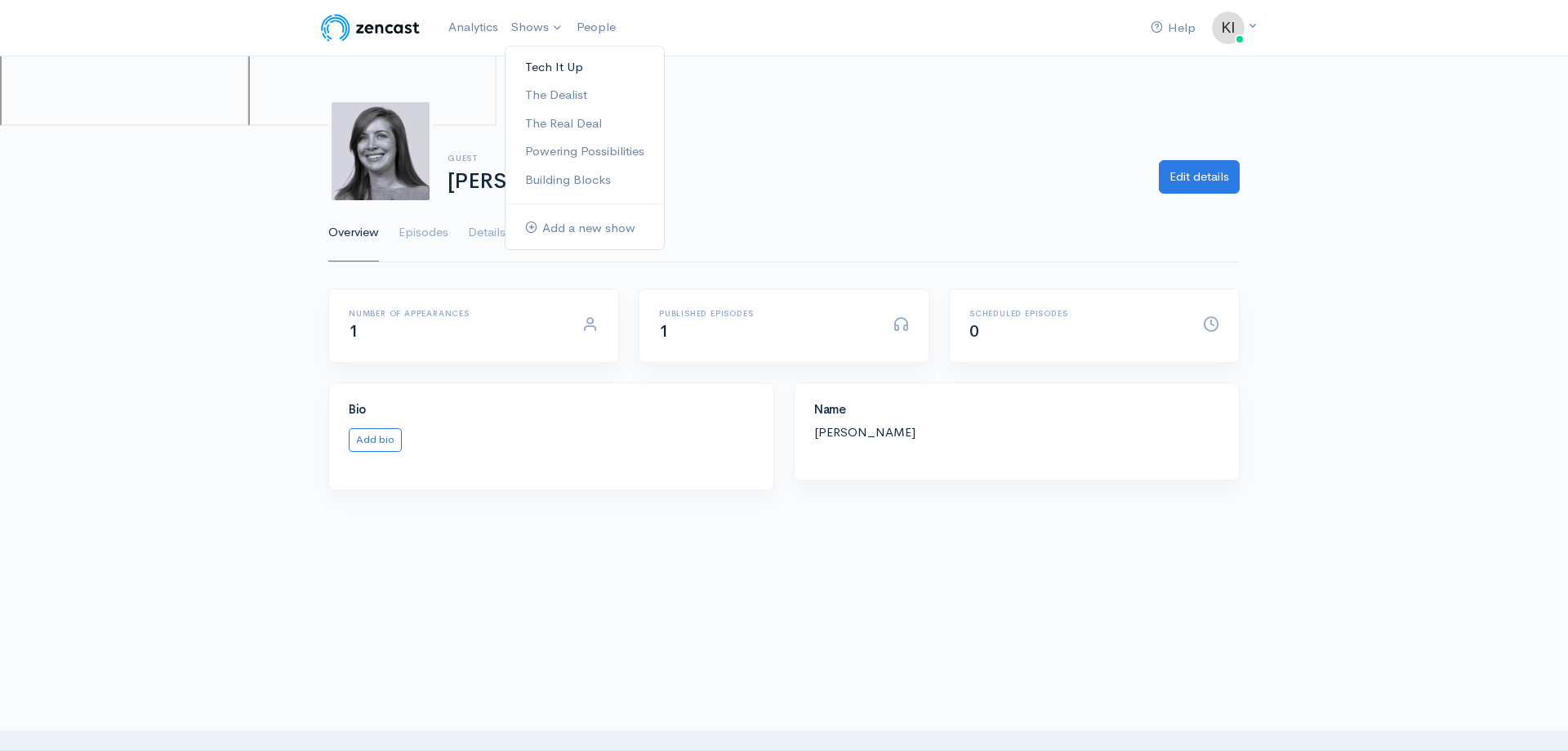
click at [555, 58] on link "Tech It Up" at bounding box center [585, 68] width 158 height 29
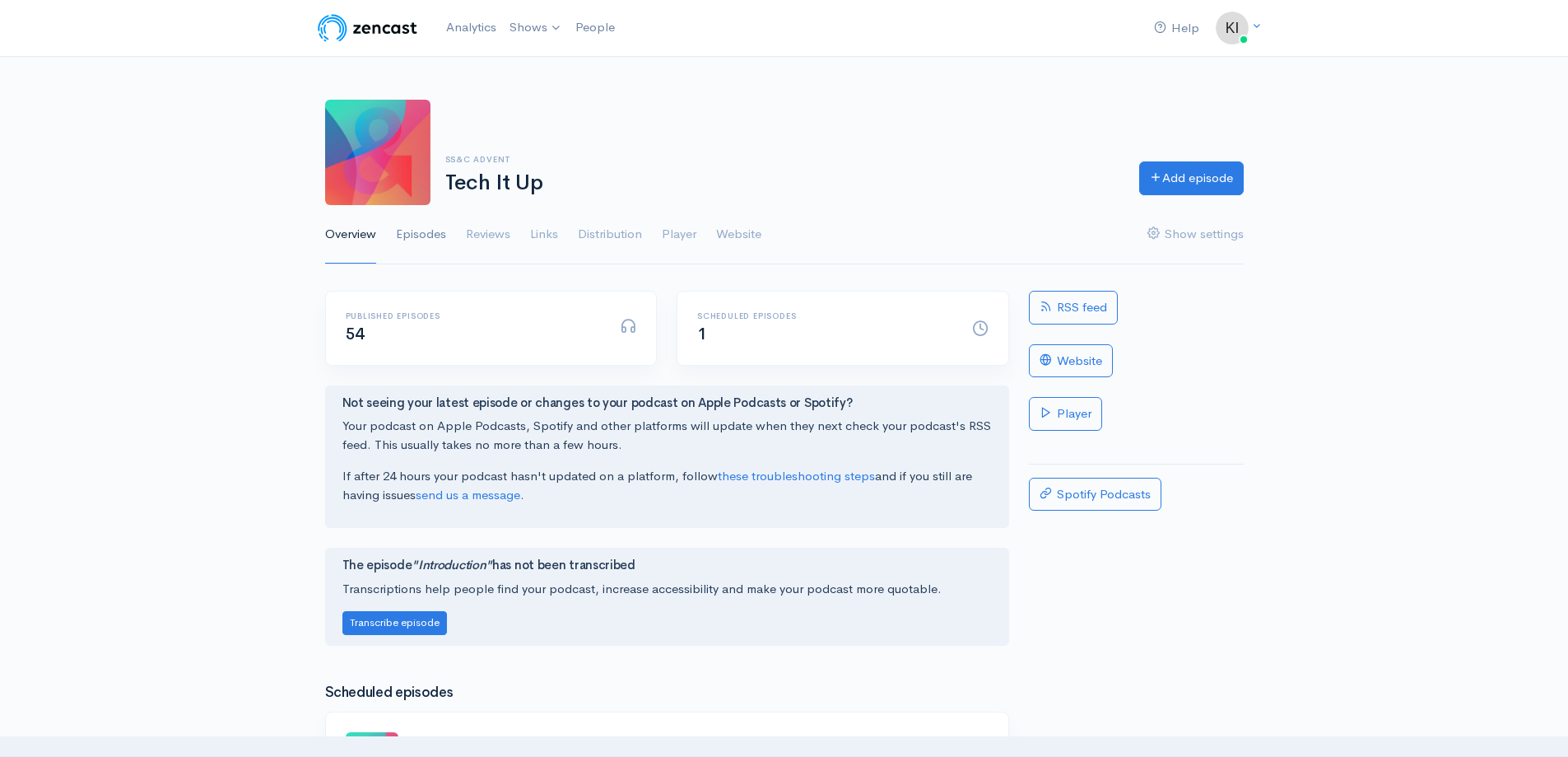
click at [418, 226] on link "Episodes" at bounding box center [421, 235] width 50 height 60
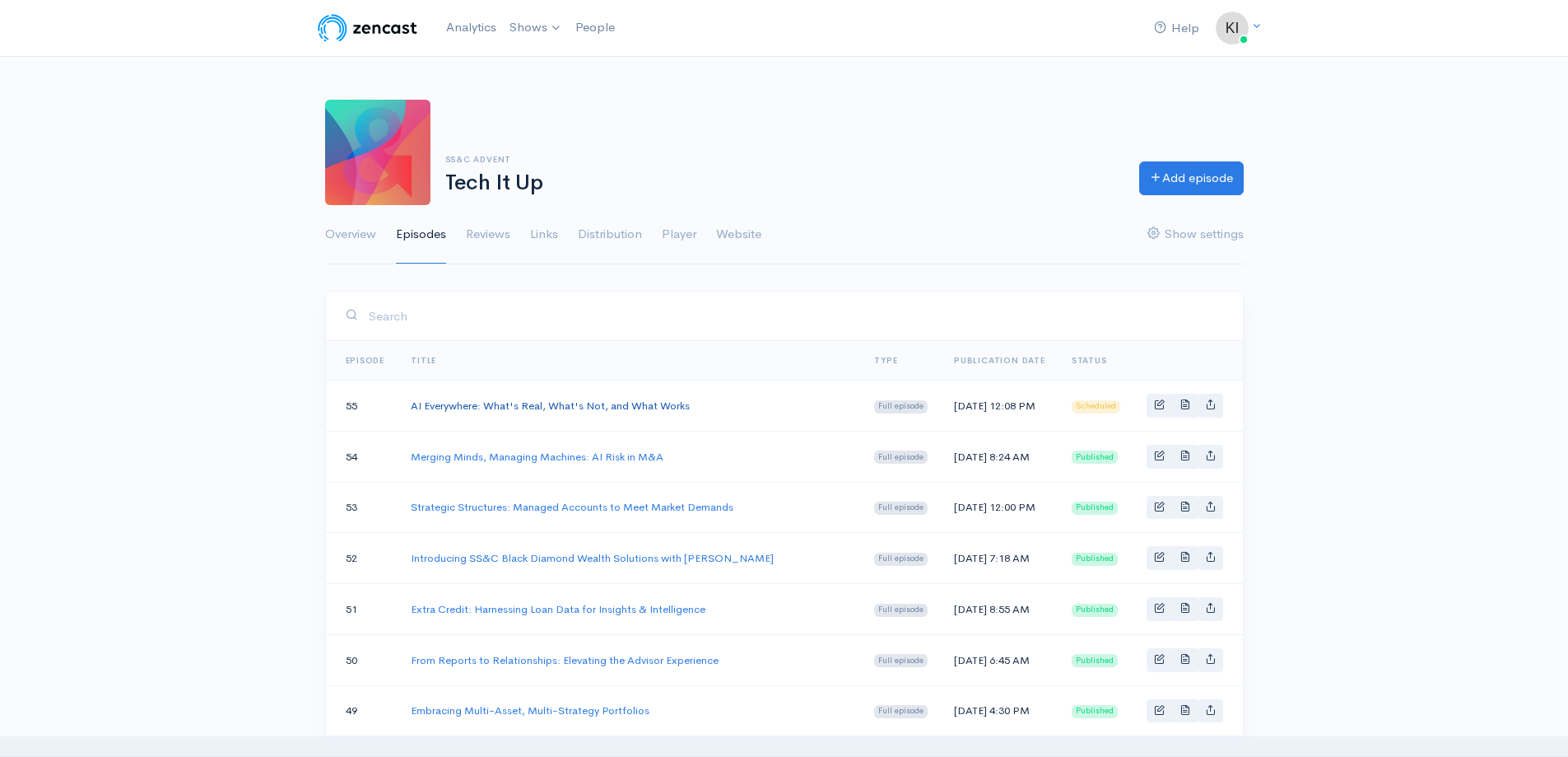
click at [513, 405] on link "AI Everywhere: What's Real, What's Not, and What Works" at bounding box center [550, 405] width 279 height 14
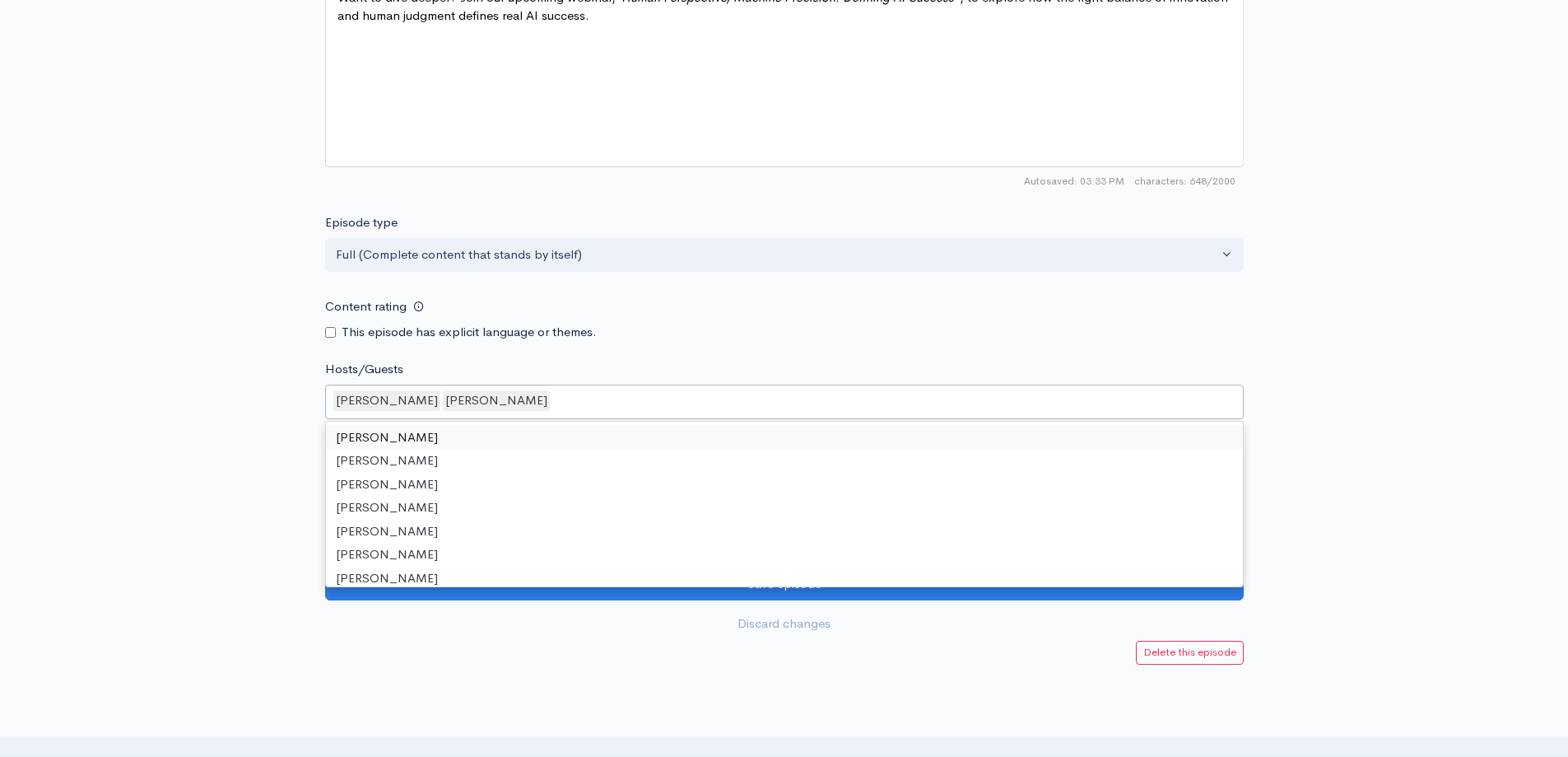
click at [534, 404] on div "Trent Berry Jasmin Conner" at bounding box center [784, 402] width 918 height 35
type input "alex"
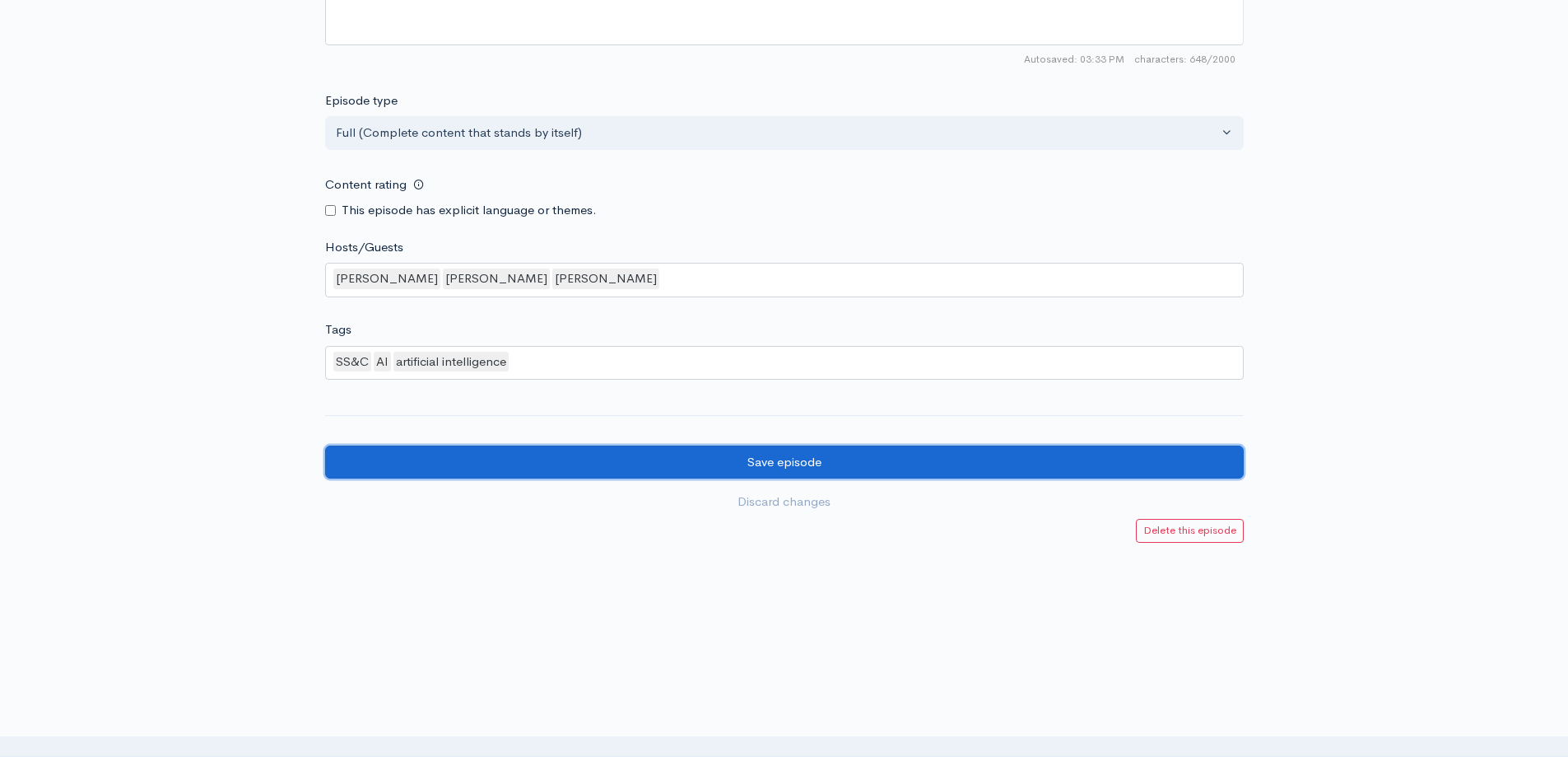
click at [833, 467] on input "Save episode" at bounding box center [784, 462] width 918 height 34
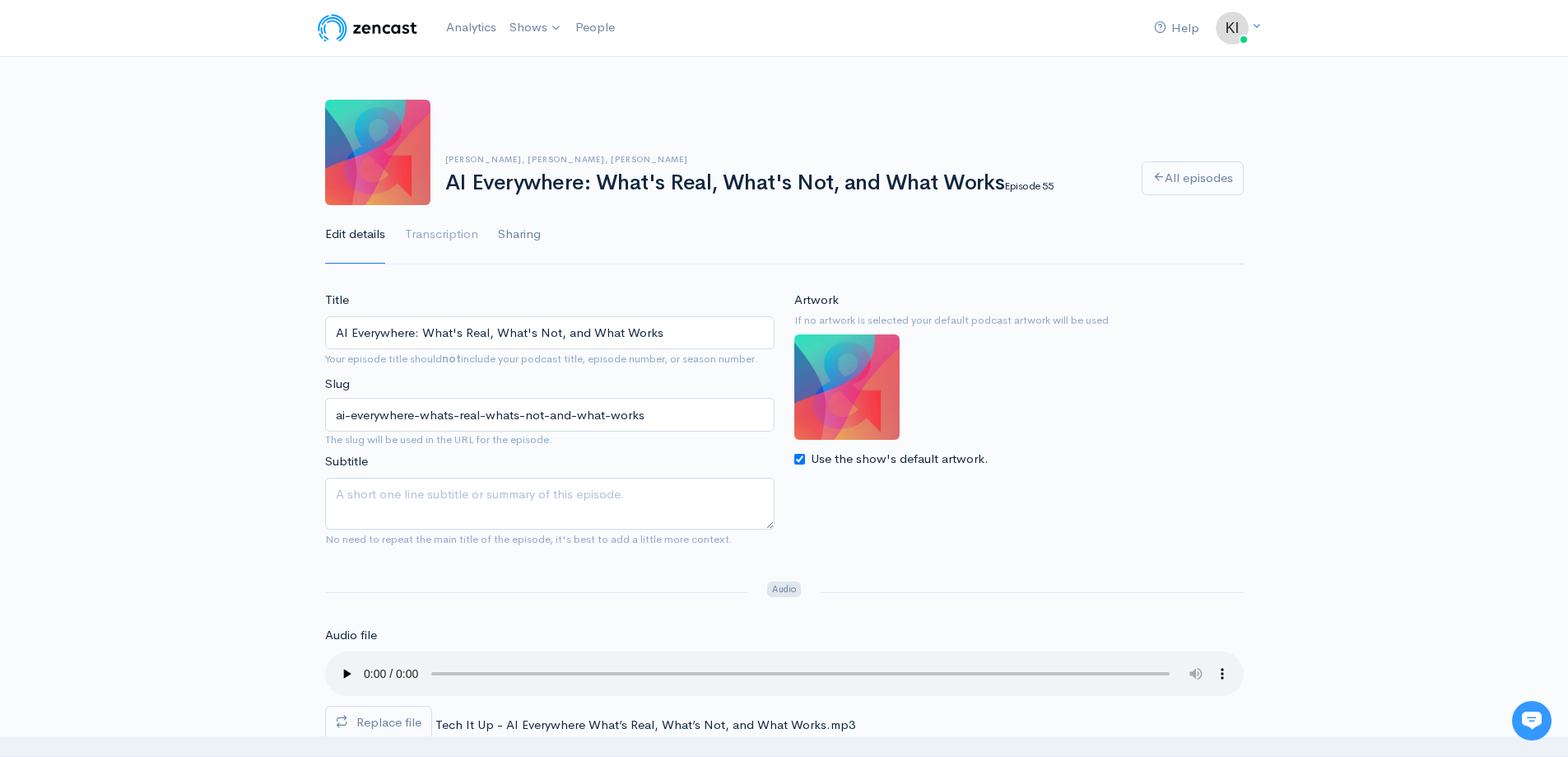
click at [527, 238] on link "Sharing" at bounding box center [519, 235] width 43 height 60
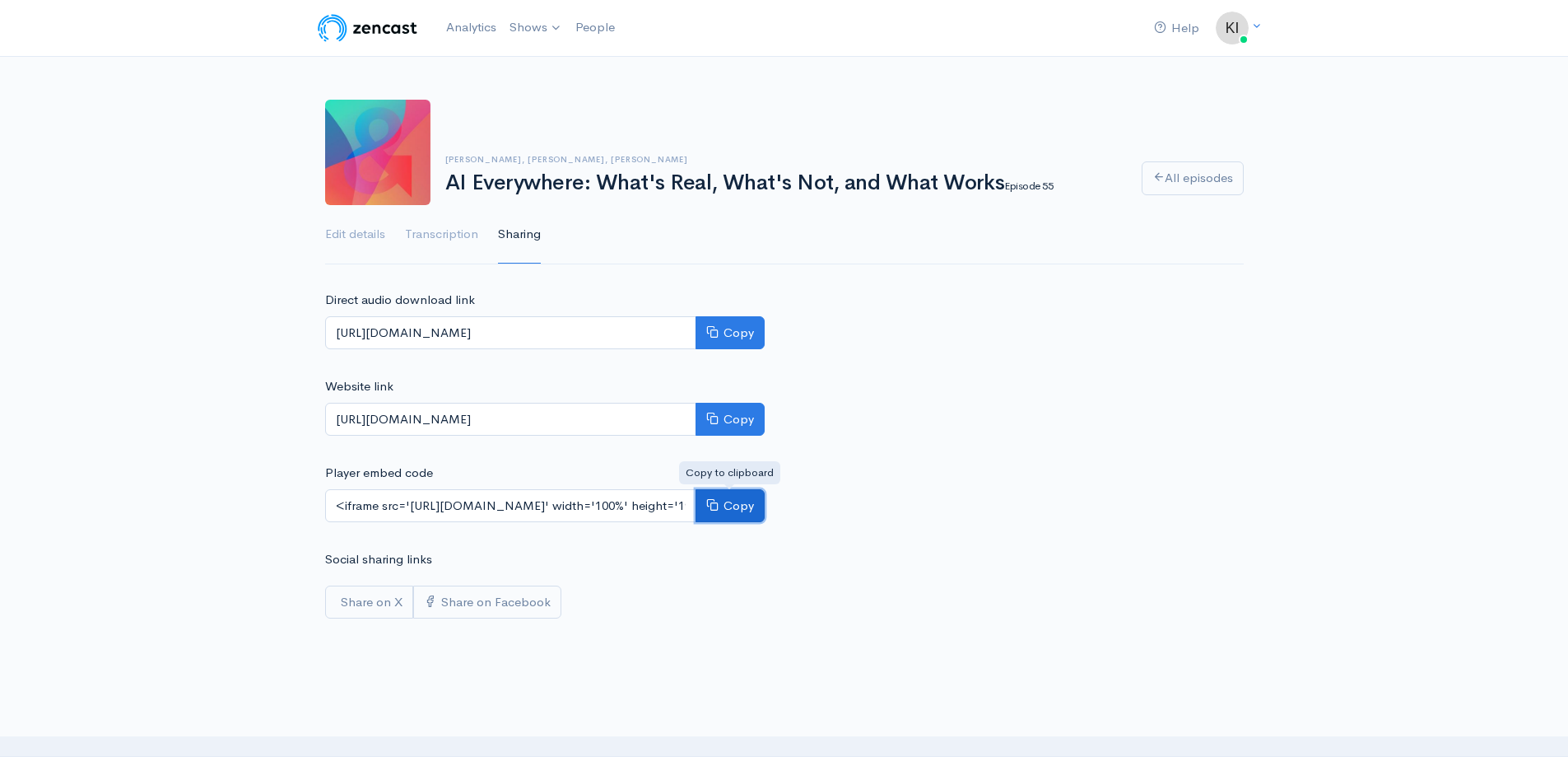
click at [710, 510] on icon at bounding box center [712, 504] width 12 height 13
drag, startPoint x: 1123, startPoint y: 88, endPoint x: 1188, endPoint y: 40, distance: 80.8
click at [1123, 88] on div "[PERSON_NAME], [PERSON_NAME], [PERSON_NAME] AI Everywhere: What's Real, What's …" at bounding box center [784, 172] width 918 height 186
